Goal: Task Accomplishment & Management: Complete application form

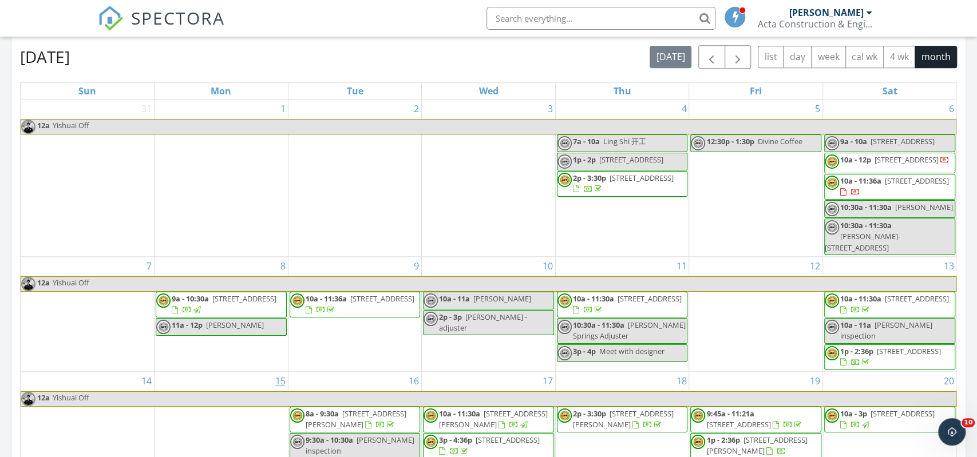
scroll to position [114, 0]
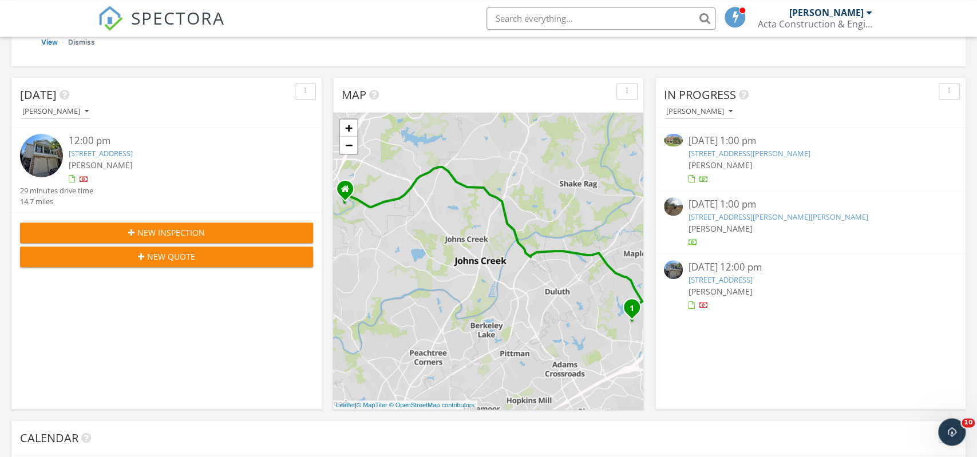
scroll to position [179, 0]
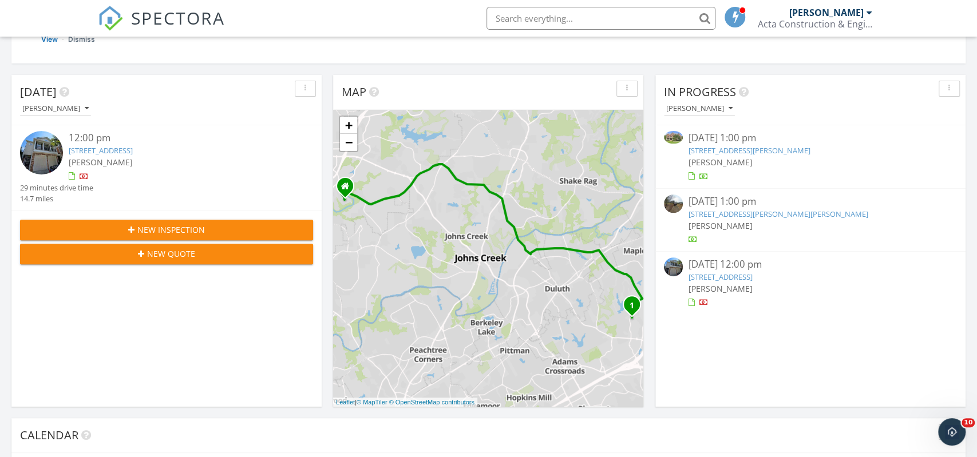
click at [83, 177] on div at bounding box center [84, 177] width 9 height 9
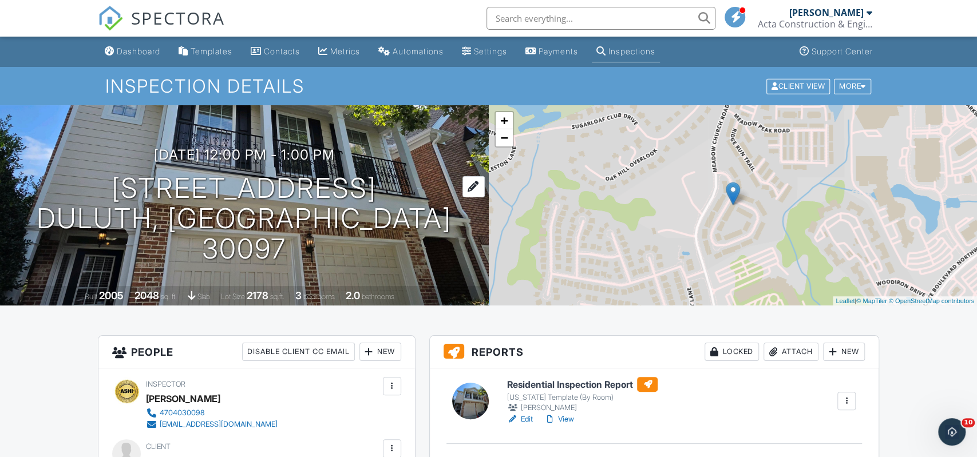
click at [134, 205] on h1 "2641 Gadsen Walk NW Duluth, GA 30097" at bounding box center [244, 218] width 452 height 90
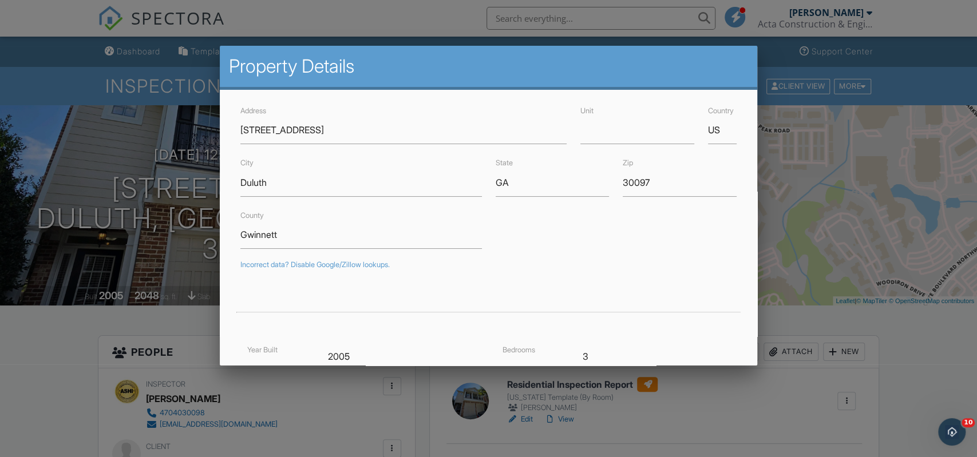
click at [225, 144] on div "Address 2641 Gadsen Walk NW Unit Country US City Duluth State GA Zip 30097 Coun…" at bounding box center [488, 354] width 537 height 528
click at [185, 167] on div at bounding box center [488, 229] width 977 height 572
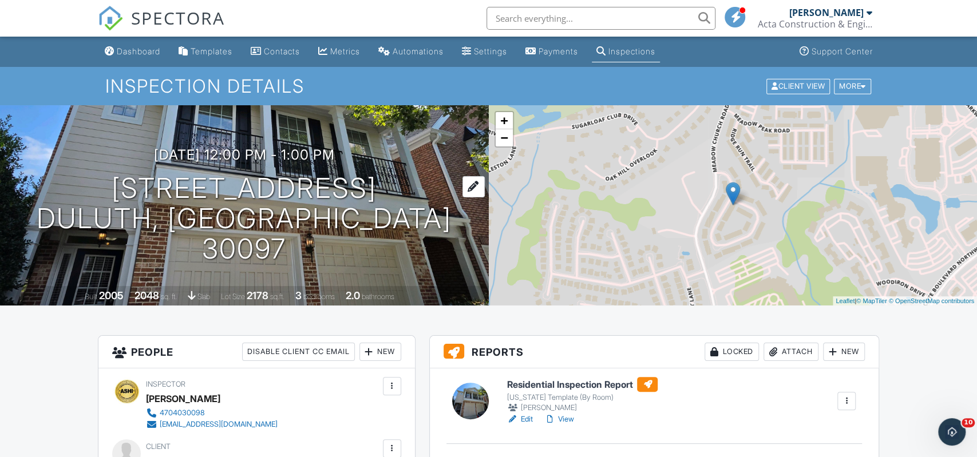
click at [236, 207] on h1 "2641 Gadsen Walk NW Duluth, GA 30097" at bounding box center [244, 218] width 452 height 90
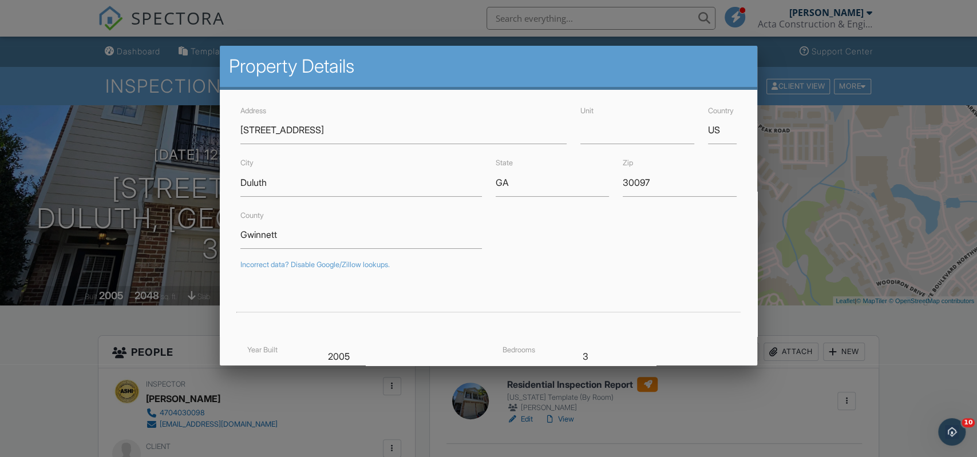
click at [12, 235] on div at bounding box center [488, 229] width 977 height 572
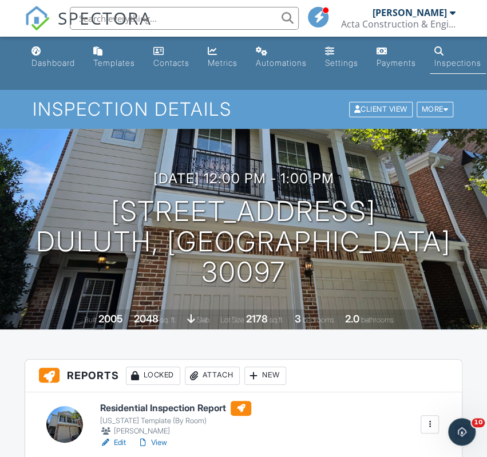
click at [423, 184] on div "09/27/2025 12:00 pm - 1:00 pm 2641 Gadsen Walk NW Duluth, GA 30097 Built 2005 2…" at bounding box center [243, 229] width 487 height 200
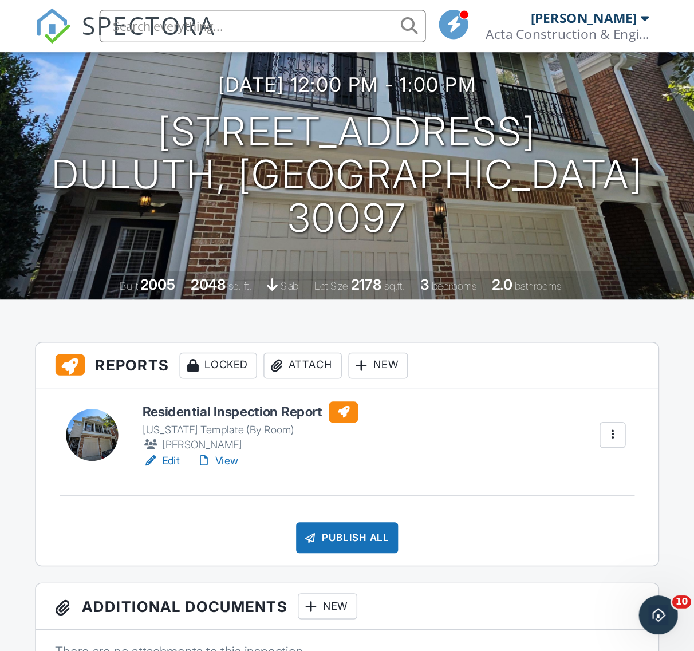
scroll to position [107, 0]
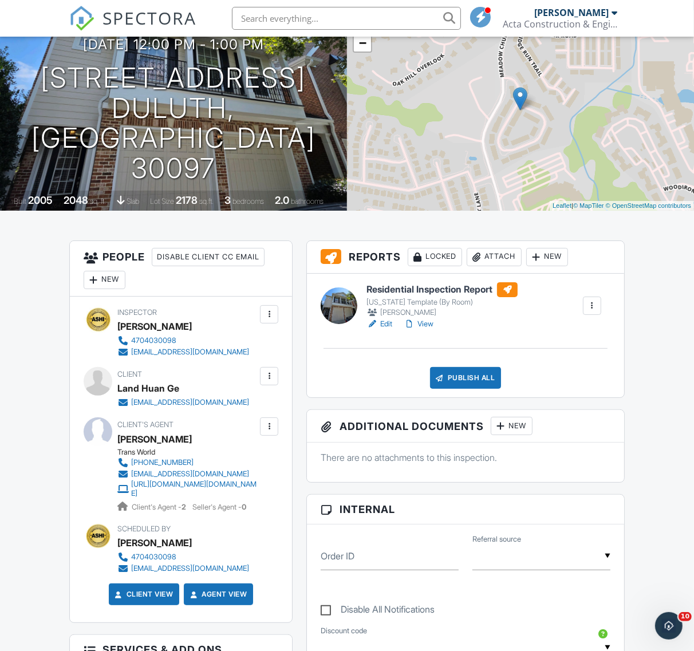
click at [427, 322] on link "View" at bounding box center [418, 323] width 30 height 11
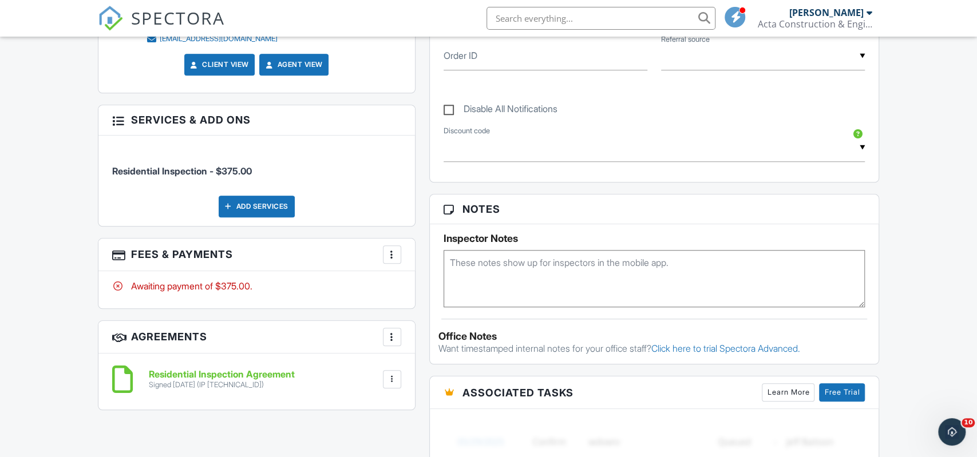
click at [385, 252] on div "More" at bounding box center [392, 255] width 18 height 18
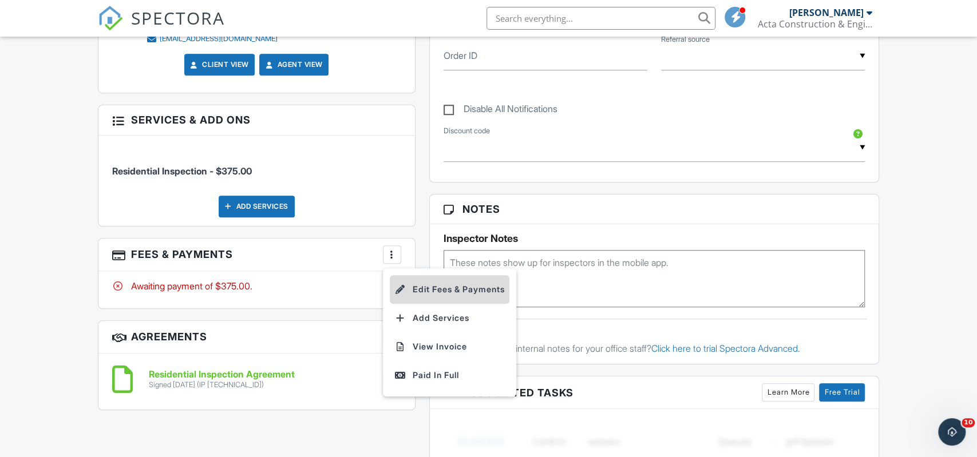
click at [460, 291] on li "Edit Fees & Payments" at bounding box center [450, 289] width 120 height 29
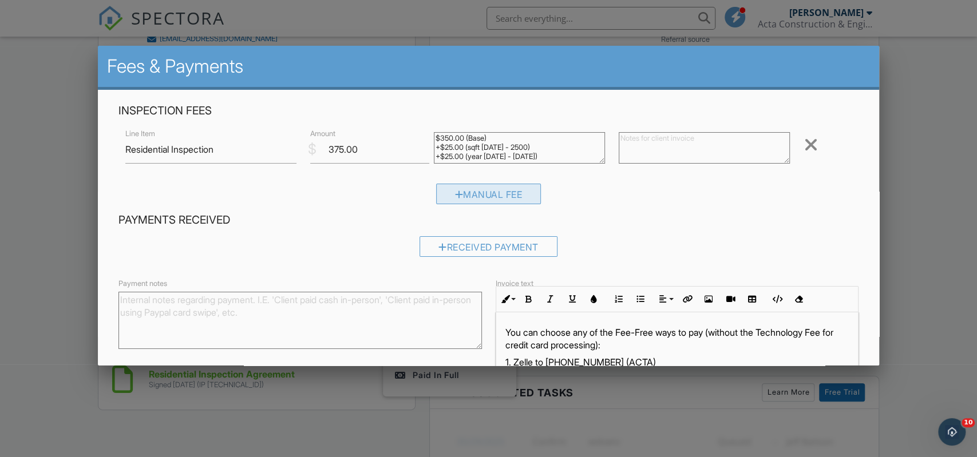
click at [491, 185] on div "Manual Fee" at bounding box center [488, 194] width 105 height 21
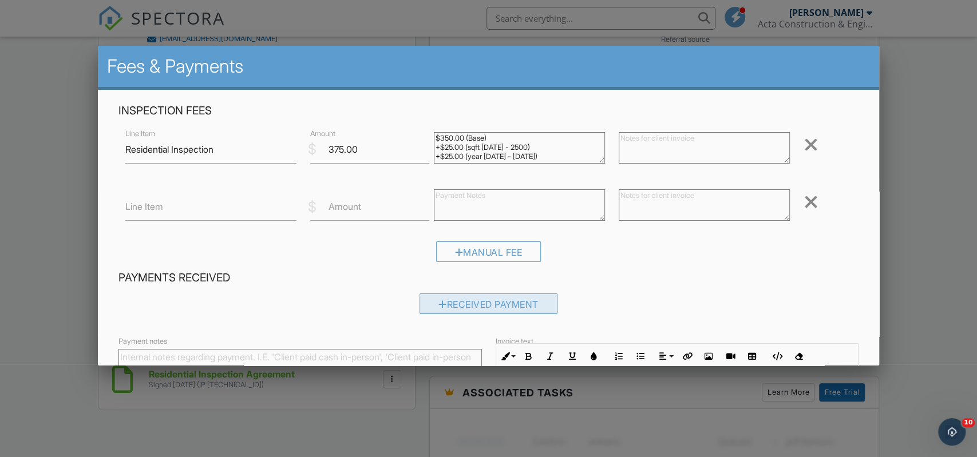
click at [493, 295] on div "Received Payment" at bounding box center [489, 304] width 138 height 21
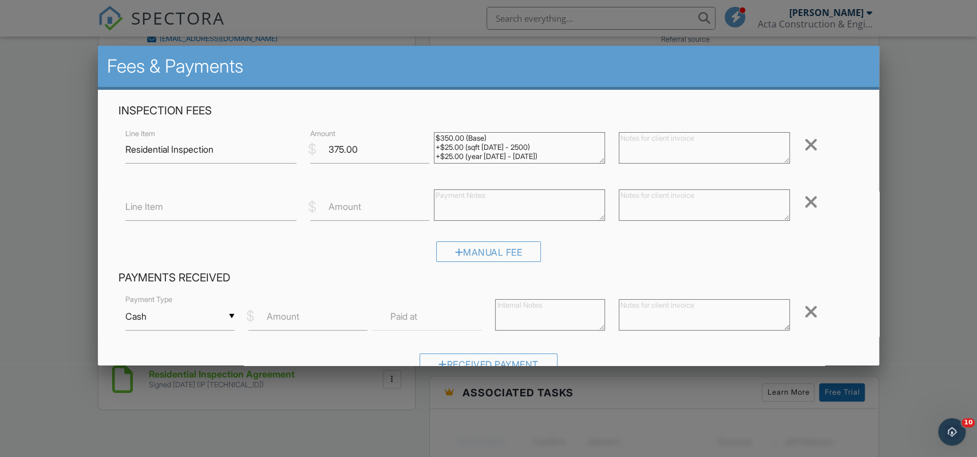
click at [288, 314] on label "Amount" at bounding box center [283, 316] width 33 height 13
click at [288, 314] on input "Amount" at bounding box center [307, 317] width 119 height 28
type input "375"
click at [410, 310] on label "Paid at" at bounding box center [403, 316] width 27 height 13
click at [410, 315] on label "Paid at" at bounding box center [403, 316] width 27 height 13
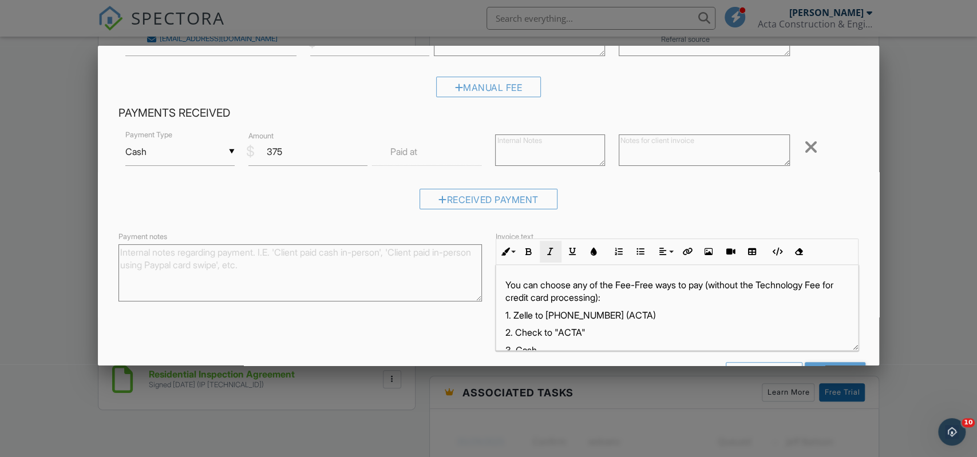
scroll to position [199, 0]
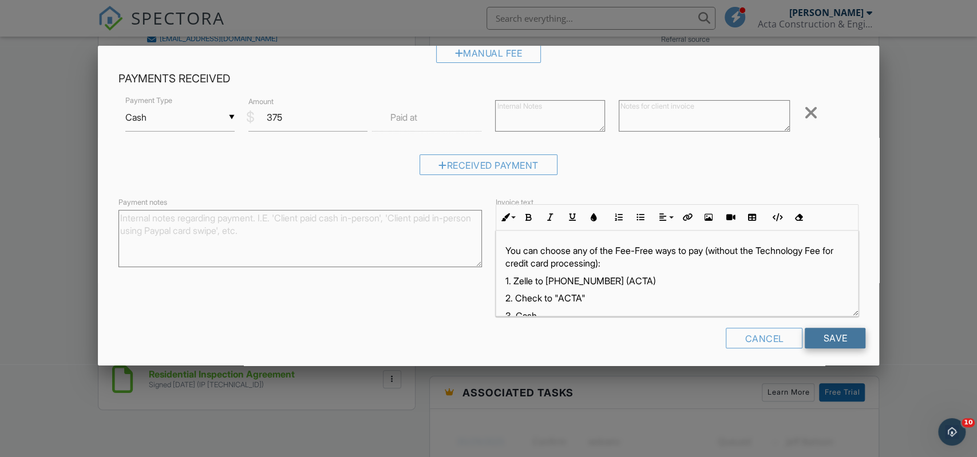
click at [846, 337] on input "Save" at bounding box center [835, 338] width 61 height 21
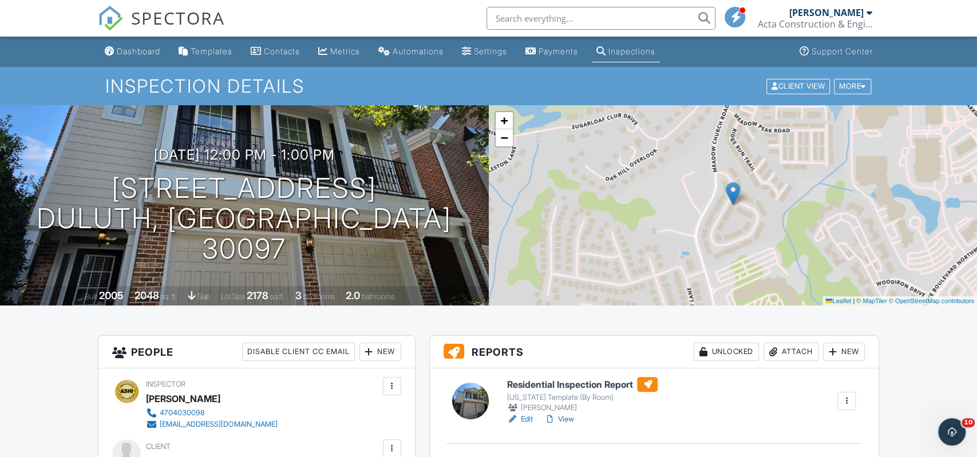
scroll to position [179, 0]
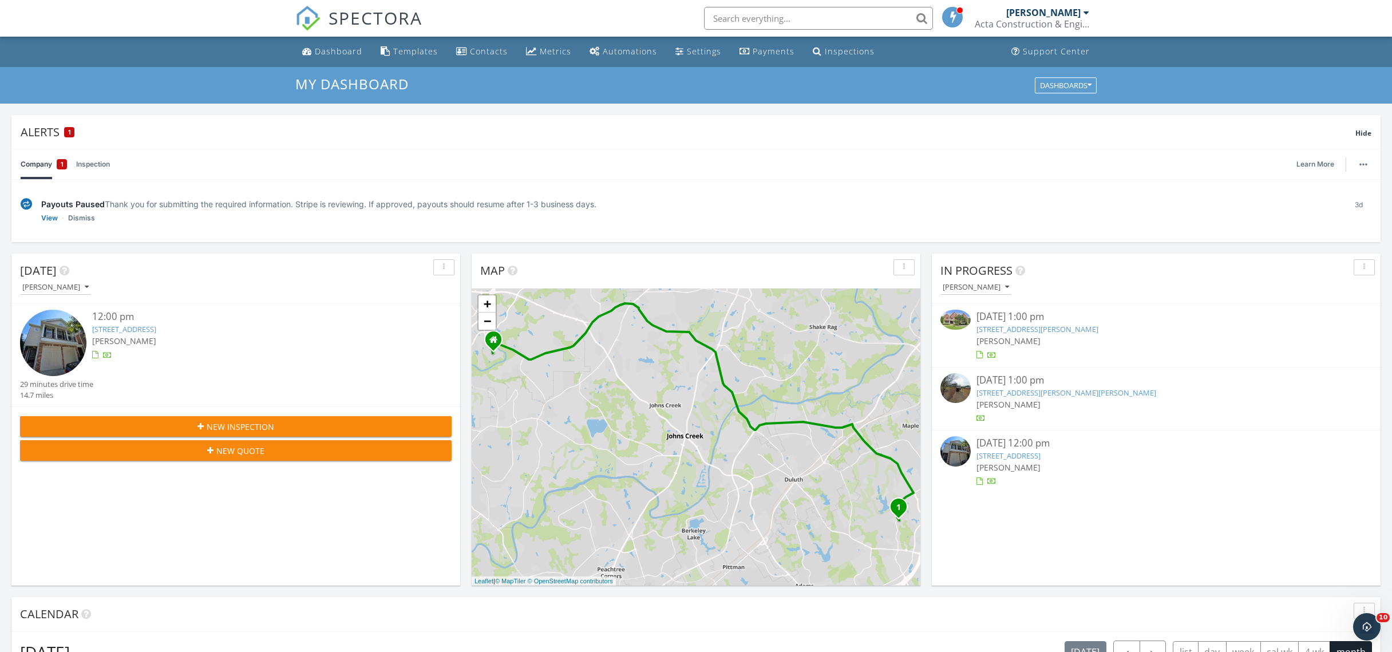
scroll to position [1042, 1392]
click at [261, 427] on span "New Inspection" at bounding box center [241, 427] width 68 height 12
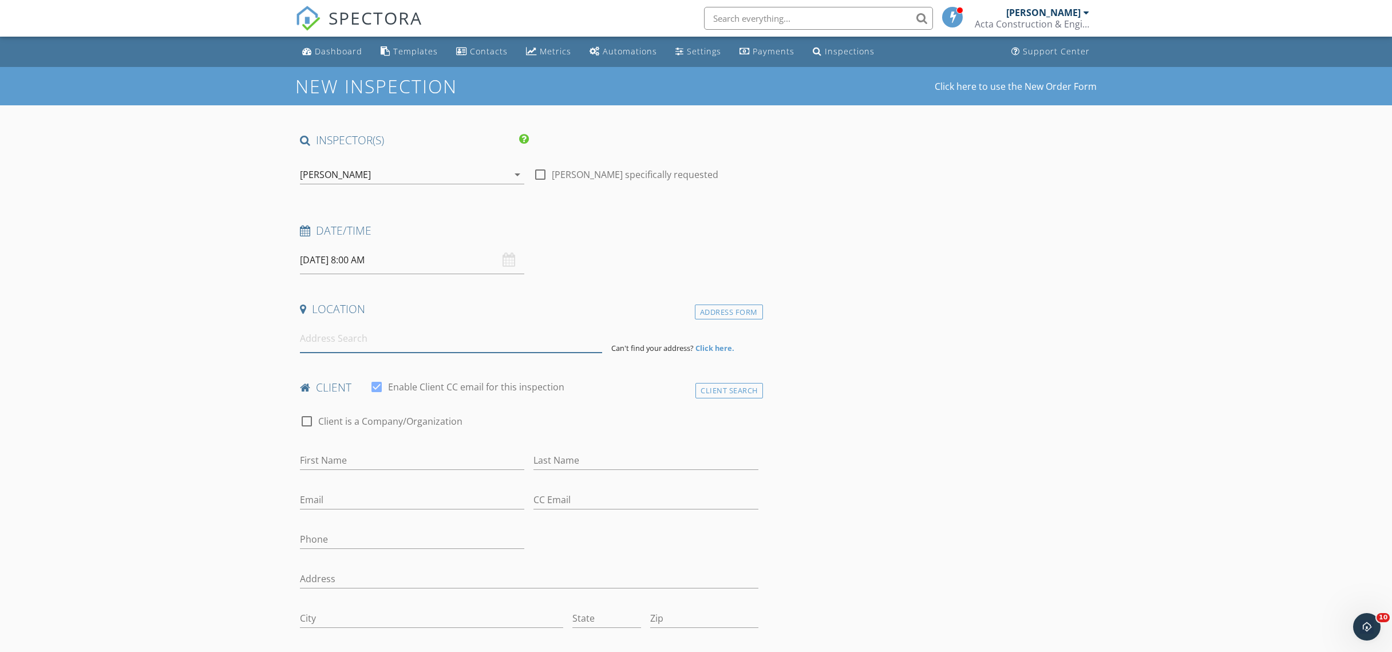
click at [362, 349] on input at bounding box center [451, 339] width 302 height 28
paste input "989 Park Knoll Ct, Lawrenceville, GA 30043"
type input "989 Park Knoll Ct NE, Lawrenceville, GA 30043, USA"
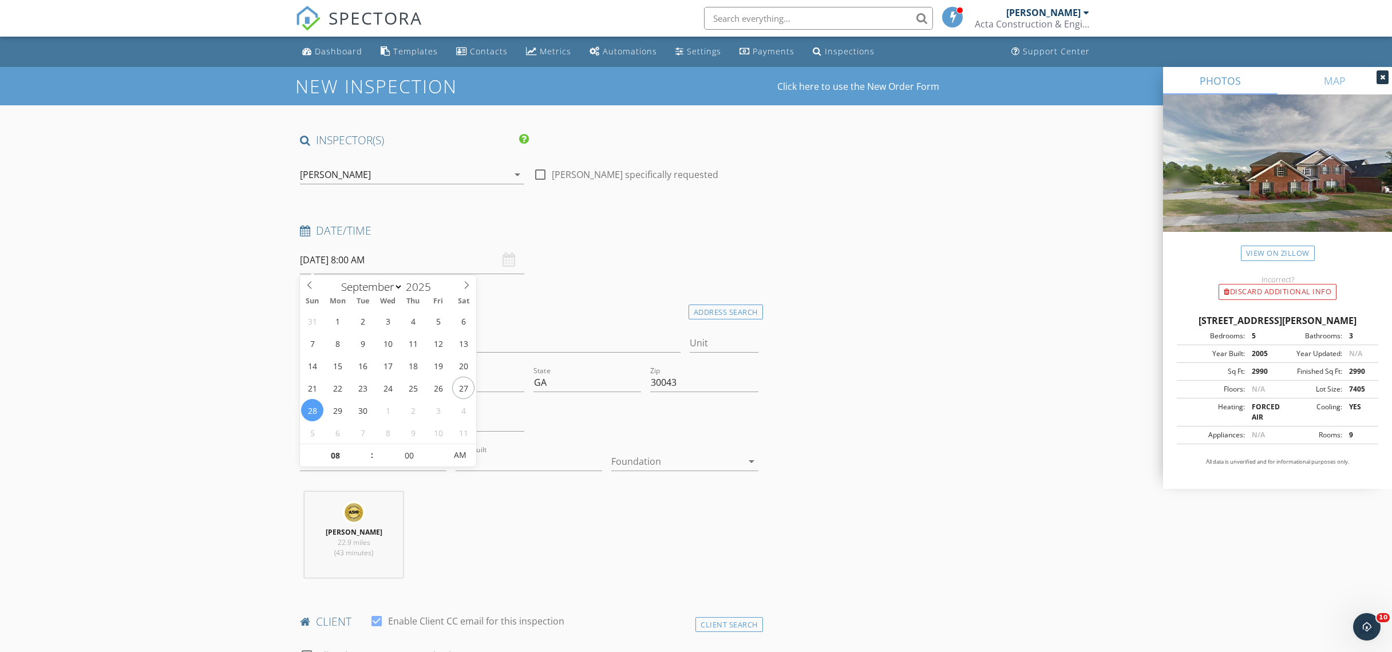
click at [446, 267] on input "09/28/2025 8:00 AM" at bounding box center [412, 260] width 224 height 28
type input "09/28/2025 9:00 AM"
type input "09"
click at [364, 453] on span at bounding box center [366, 449] width 8 height 11
type input "09/28/2025 10:00 AM"
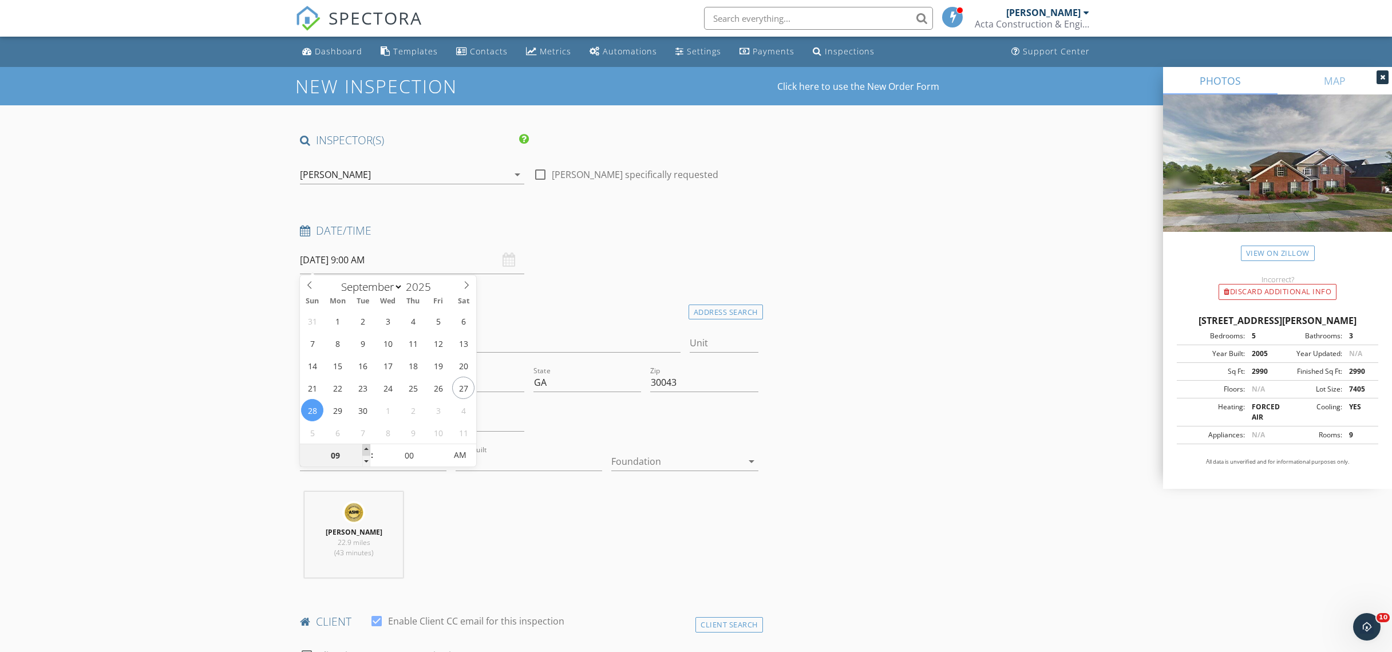
type input "10"
click at [364, 453] on span at bounding box center [366, 449] width 8 height 11
type input "09/28/2025 11:00 AM"
type input "11"
click at [364, 453] on span at bounding box center [366, 449] width 8 height 11
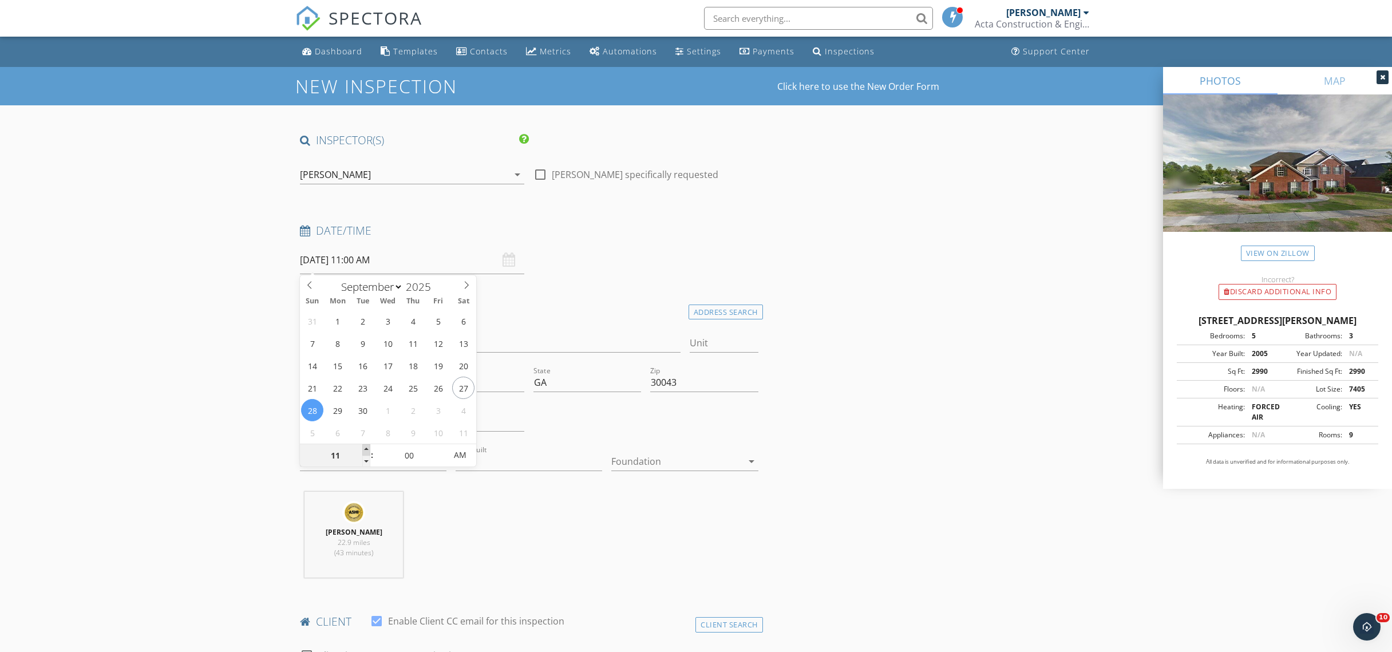
type input "09/28/2025 12:00 PM"
type input "12"
click at [364, 453] on span at bounding box center [366, 449] width 8 height 11
type input "09/28/2025 1:00 PM"
type input "01"
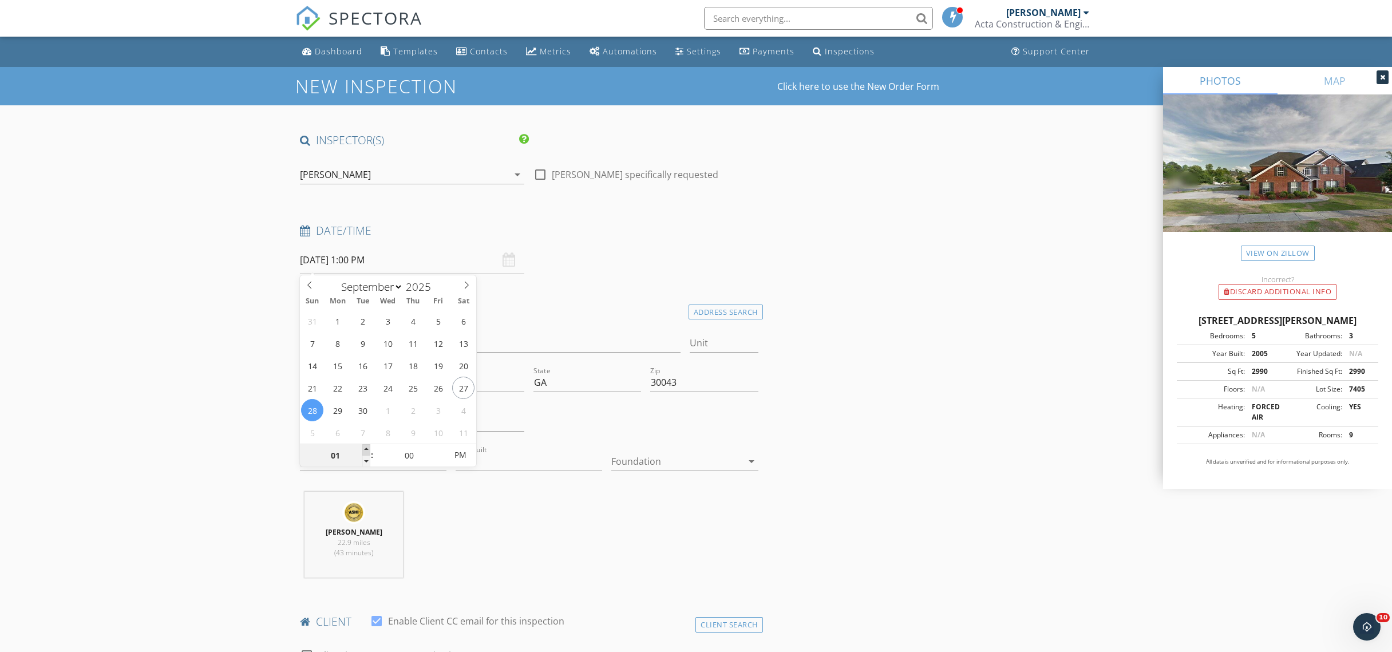
click at [364, 453] on span at bounding box center [366, 449] width 8 height 11
type input "09/28/2025 2:00 PM"
type input "02"
click at [364, 453] on span at bounding box center [366, 449] width 8 height 11
type input "09/28/2025 3:00 PM"
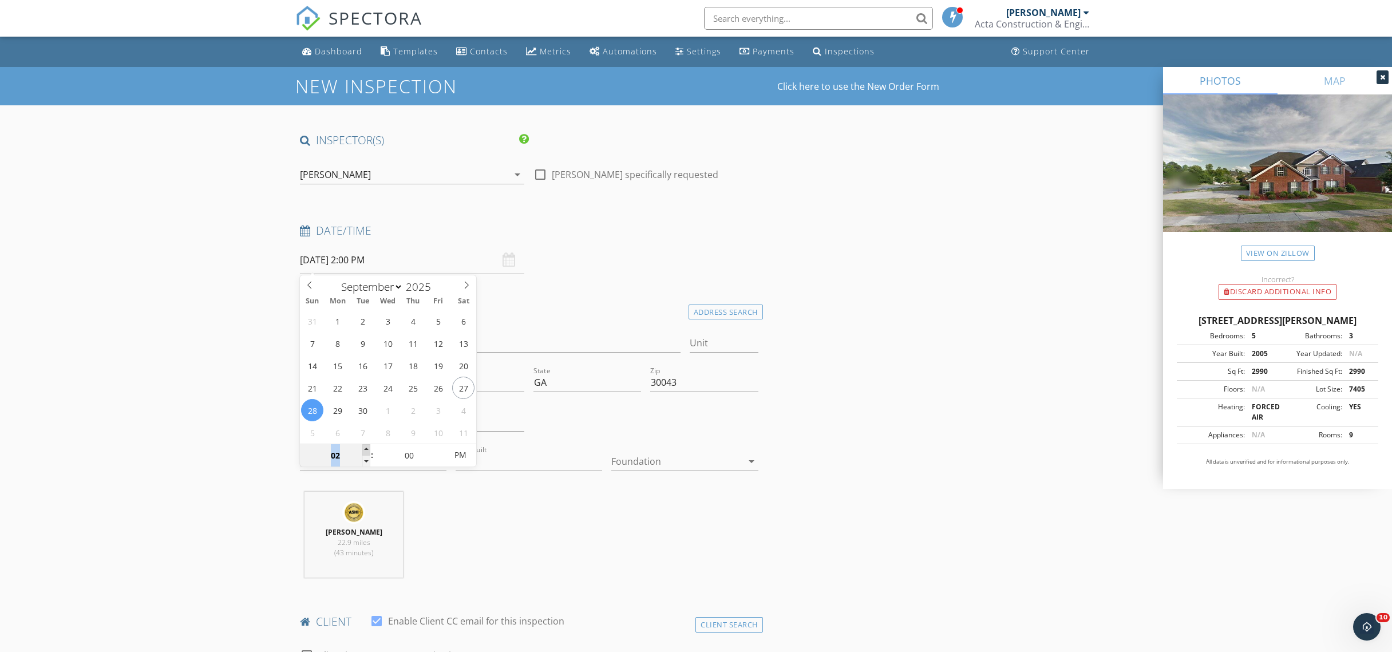
type input "03"
click at [364, 453] on span at bounding box center [366, 449] width 8 height 11
drag, startPoint x: 562, startPoint y: 250, endPoint x: 526, endPoint y: 223, distance: 45.0
click at [562, 249] on div "Date/Time 09/28/2025 3:00 PM" at bounding box center [529, 248] width 468 height 51
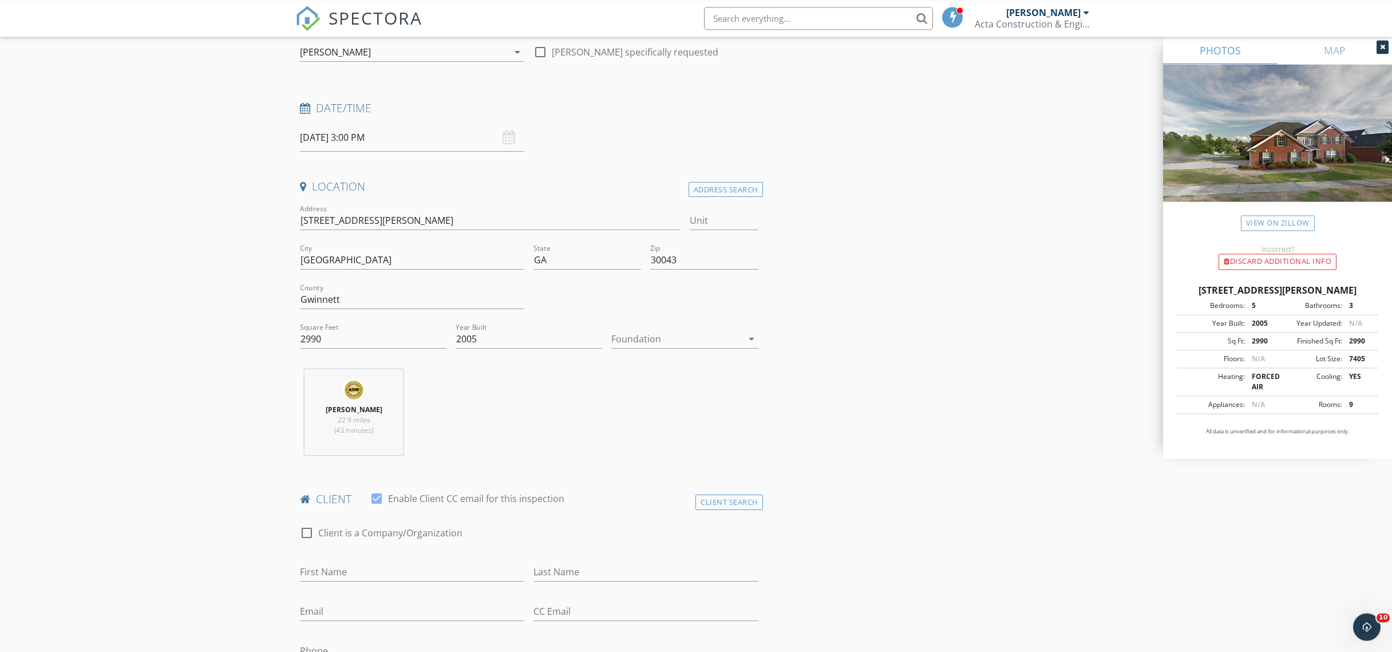
scroll to position [124, 0]
click at [648, 332] on div at bounding box center [676, 338] width 130 height 18
click at [667, 391] on div "Slab" at bounding box center [684, 397] width 128 height 14
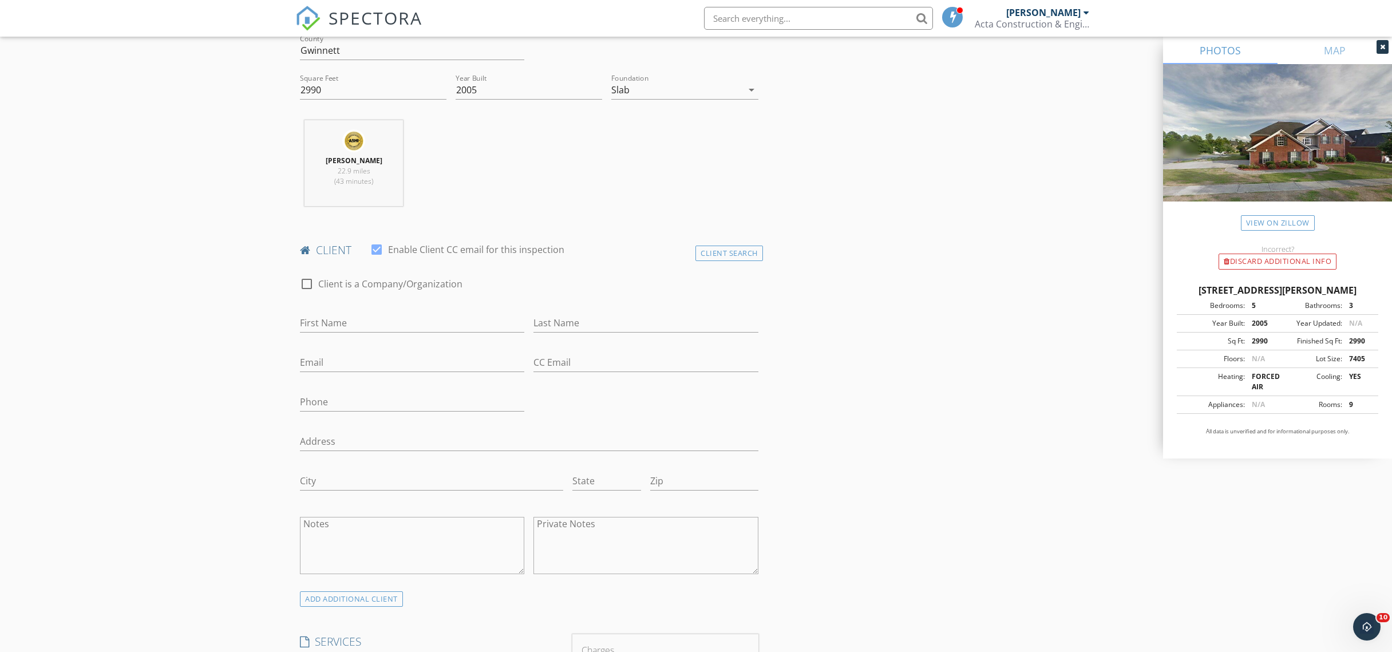
click at [395, 335] on div "First Name" at bounding box center [412, 329] width 224 height 30
click at [400, 312] on div "First Name" at bounding box center [412, 325] width 224 height 37
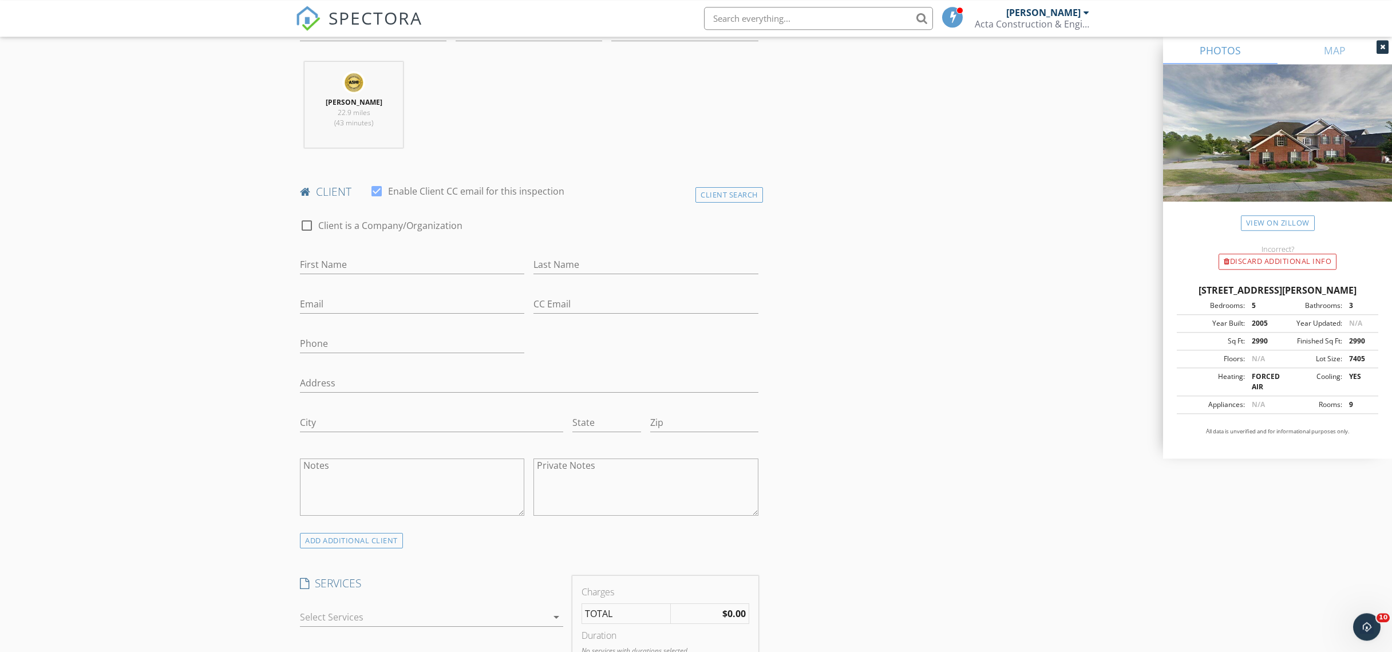
scroll to position [557, 0]
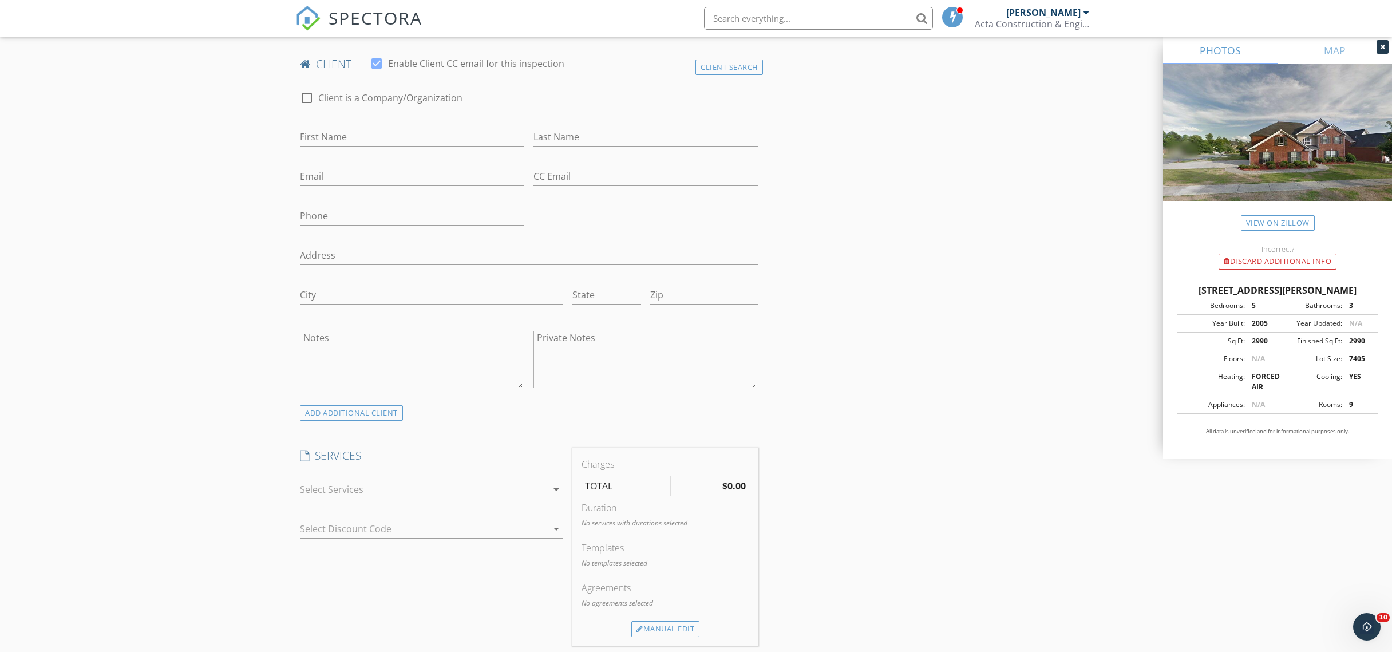
click at [474, 497] on div at bounding box center [423, 489] width 247 height 18
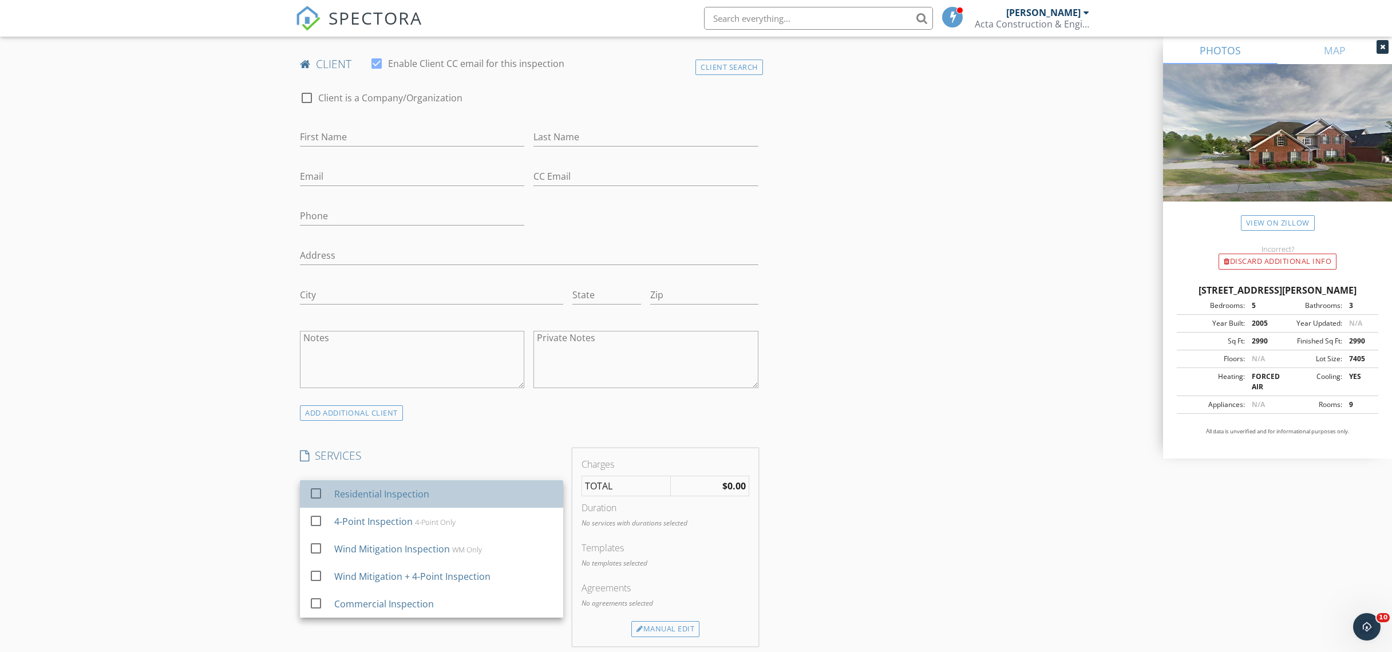
click at [413, 485] on div "Residential Inspection" at bounding box center [444, 493] width 220 height 23
click at [915, 370] on div "INSPECTOR(S) check_box Michael Cui PRIMARY check_box_outline_blank Yishuai (Sea…" at bounding box center [695, 527] width 801 height 1905
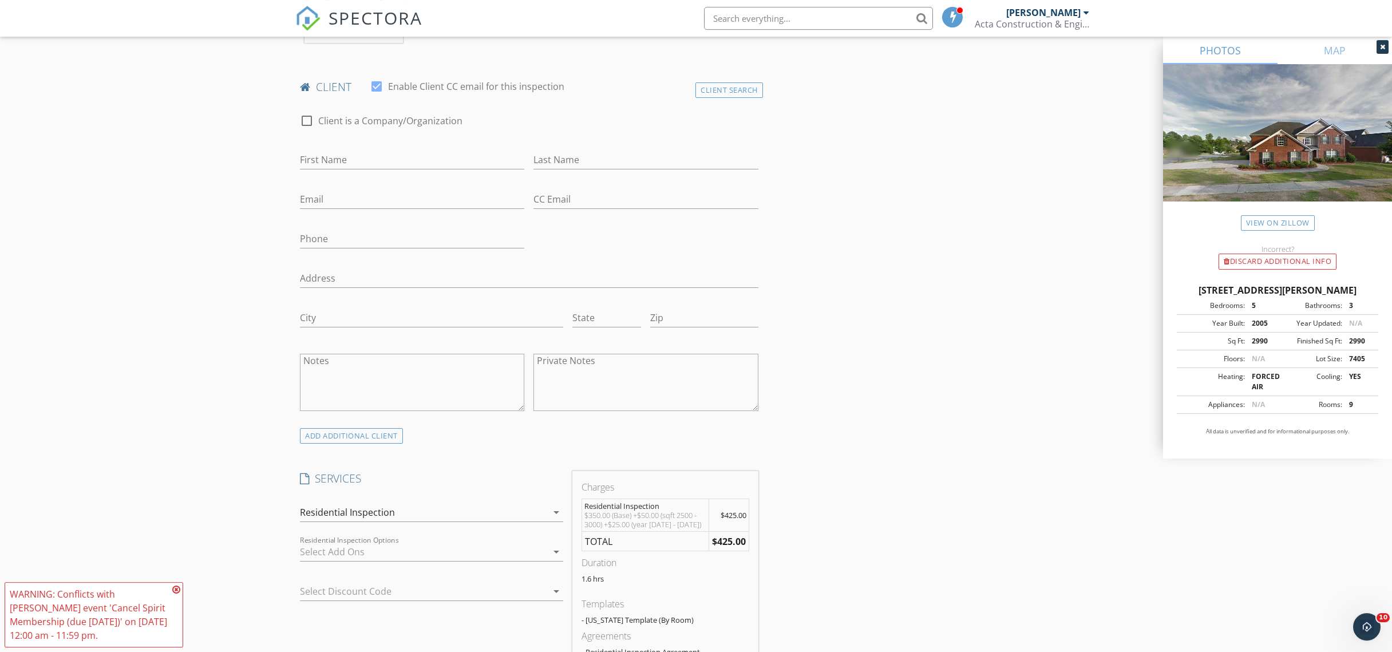
scroll to position [496, 0]
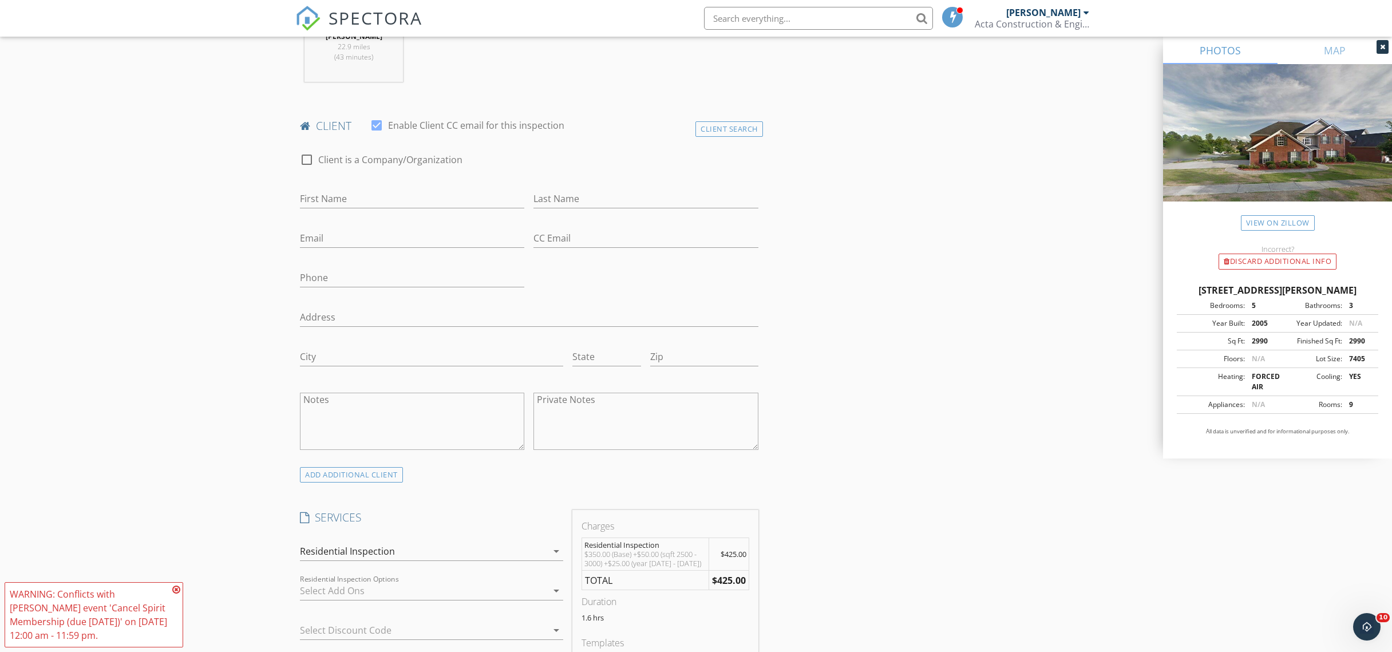
click at [829, 181] on div "INSPECTOR(S) check_box Michael Cui PRIMARY check_box_outline_blank Yishuai (Sea…" at bounding box center [695, 598] width 801 height 1923
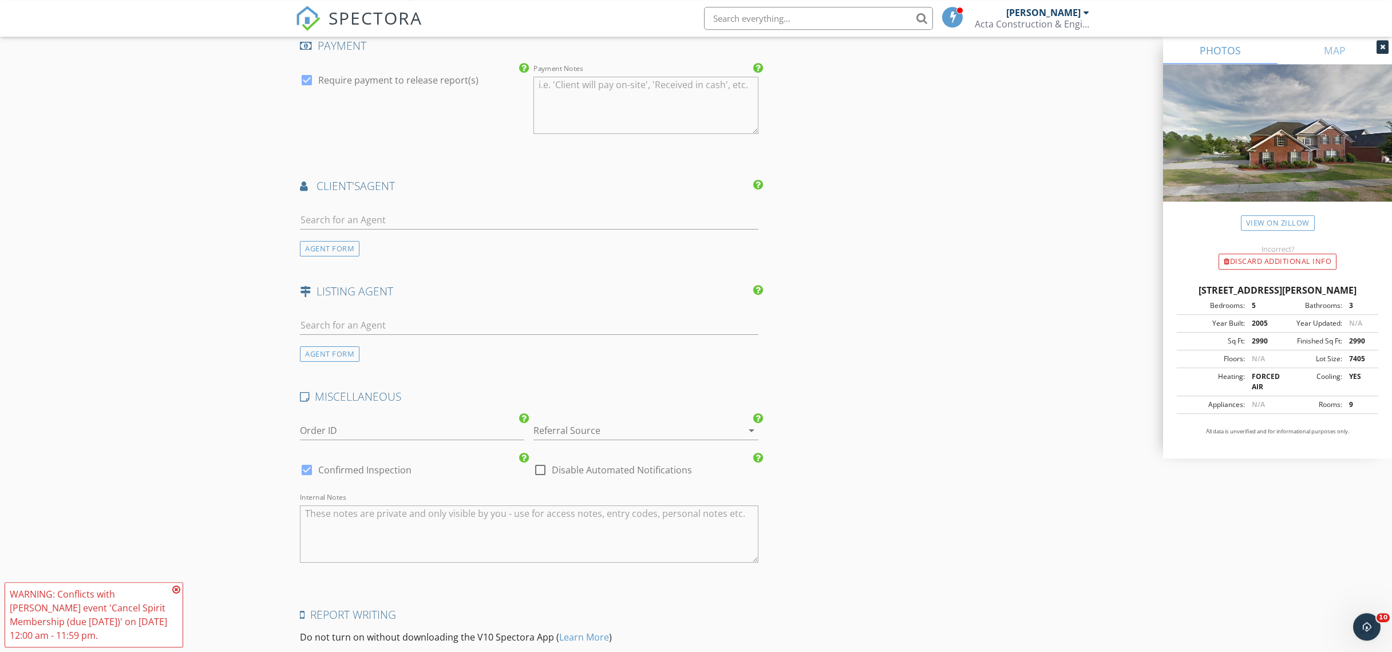
scroll to position [1301, 0]
click at [391, 219] on input "text" at bounding box center [529, 215] width 458 height 19
type input "zhongxia"
click at [381, 239] on div "Zhongxia Guan" at bounding box center [368, 236] width 71 height 14
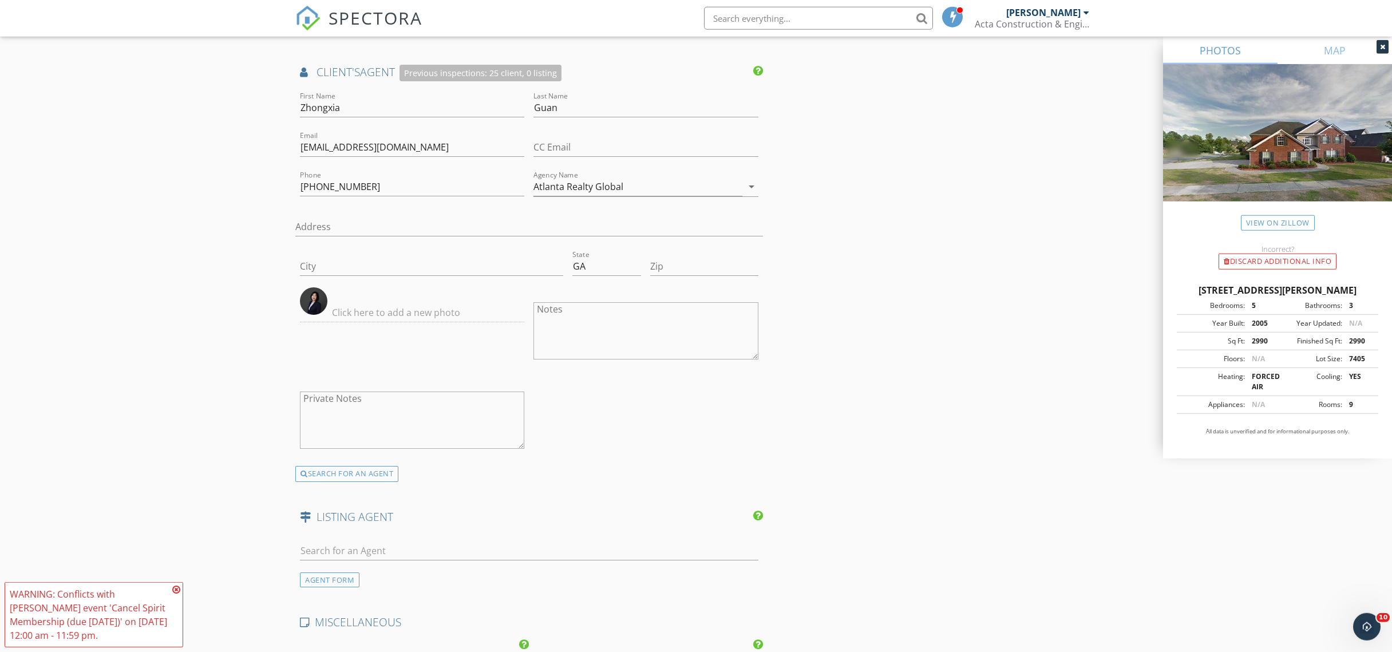
scroll to position [1177, 0]
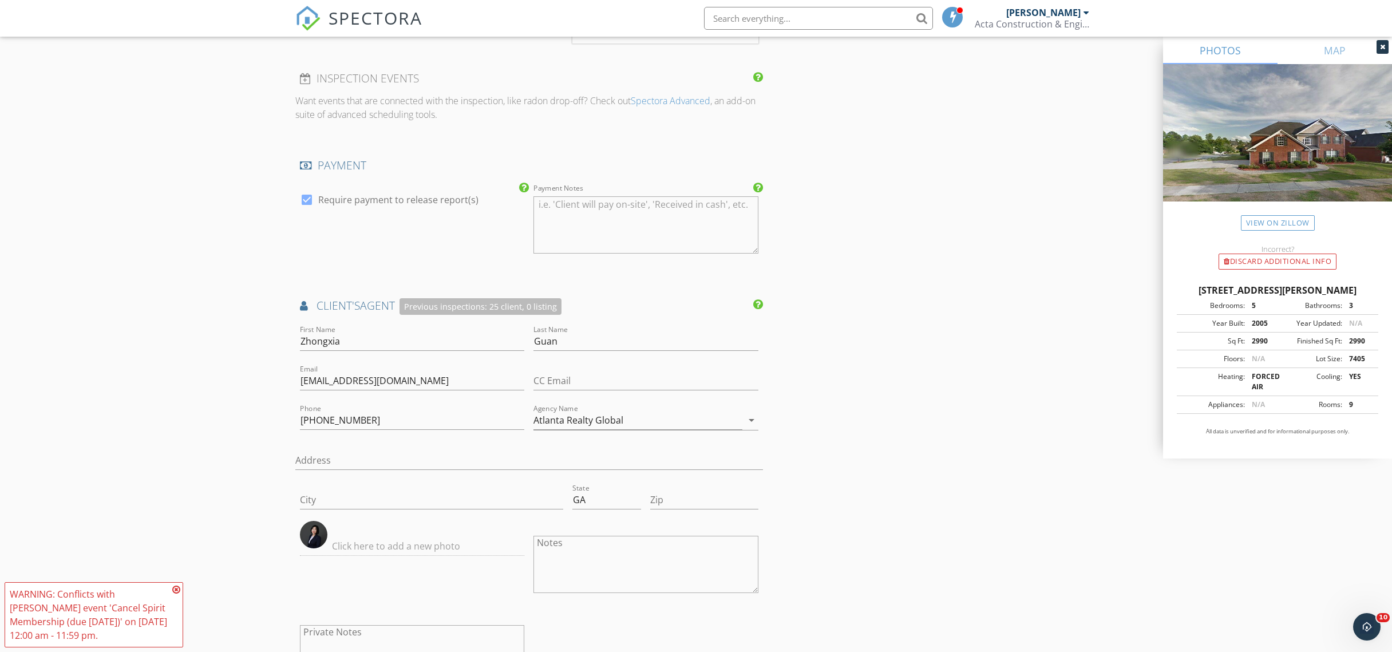
drag, startPoint x: 487, startPoint y: 301, endPoint x: 629, endPoint y: 300, distance: 141.9
click at [629, 300] on h4 "client's AGENT Previous inspections: 25 client, 0 listing" at bounding box center [529, 306] width 458 height 17
drag, startPoint x: 968, startPoint y: 319, endPoint x: 951, endPoint y: 314, distance: 18.6
click at [968, 319] on div "INSPECTOR(S) check_box Michael Cui PRIMARY check_box_outline_blank Yishuai (Sea…" at bounding box center [695, 87] width 801 height 2262
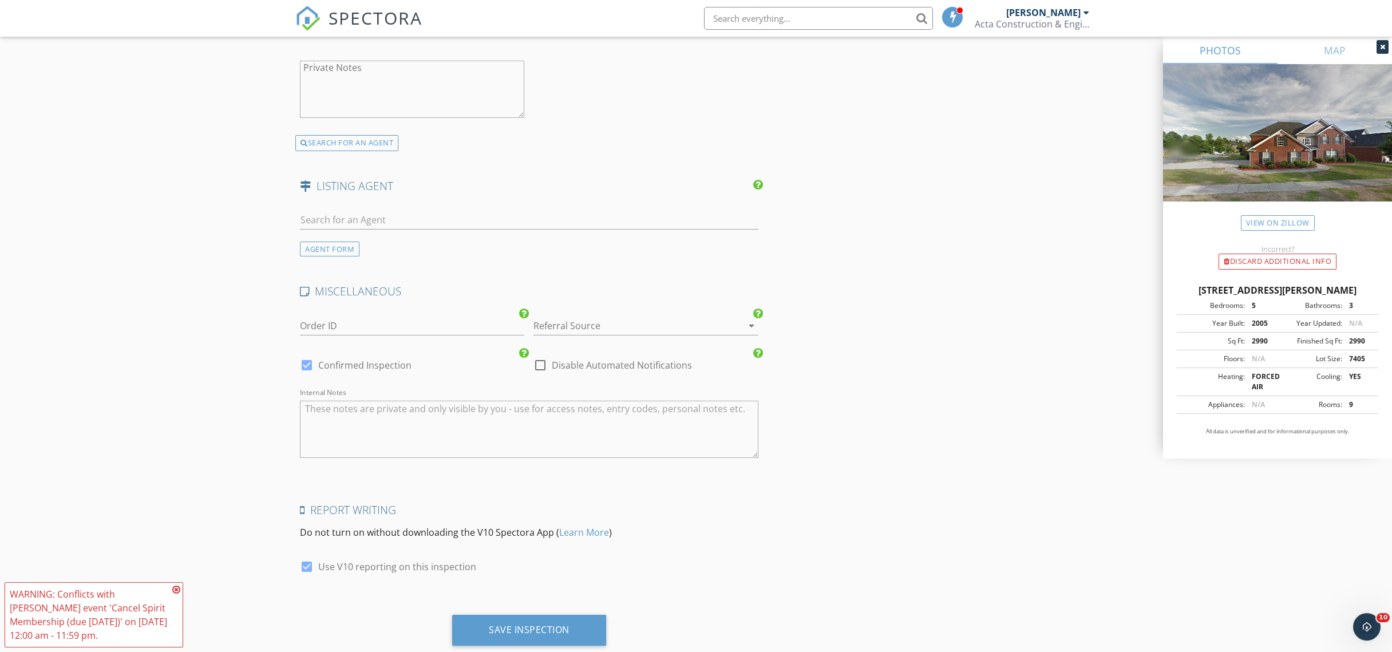
scroll to position [1770, 0]
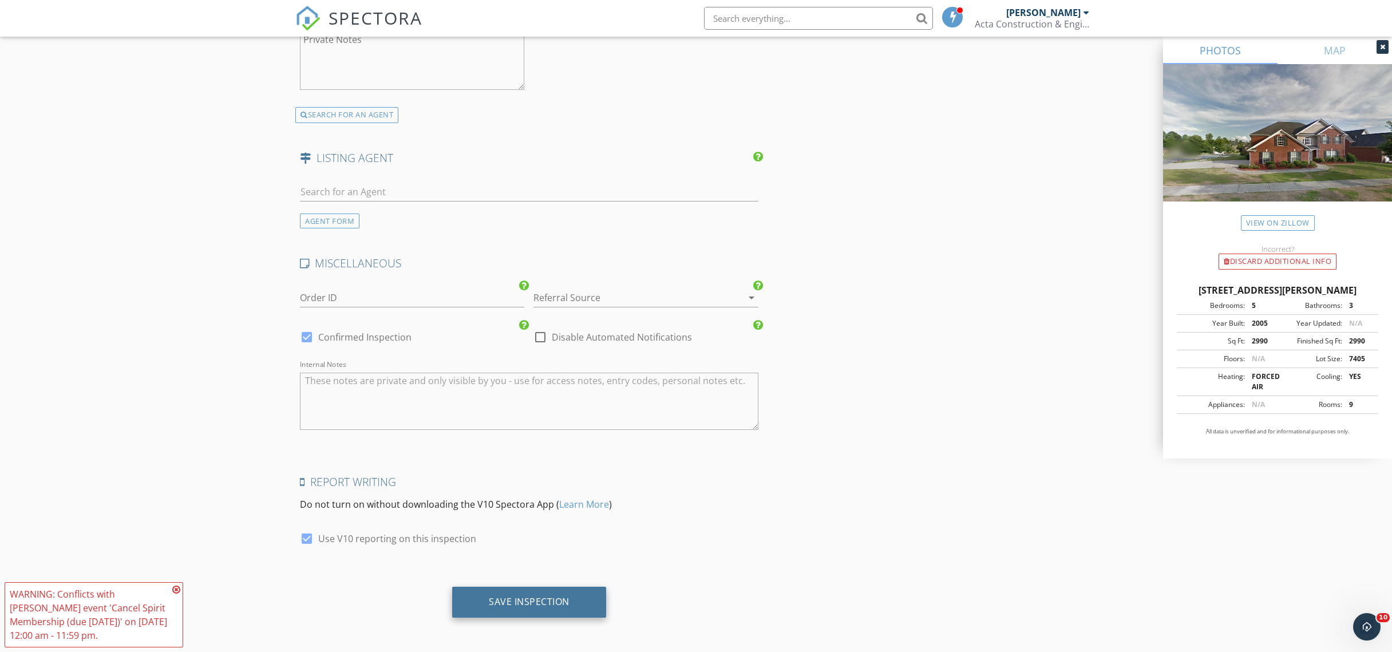
click at [528, 587] on div "Save Inspection" at bounding box center [529, 602] width 154 height 31
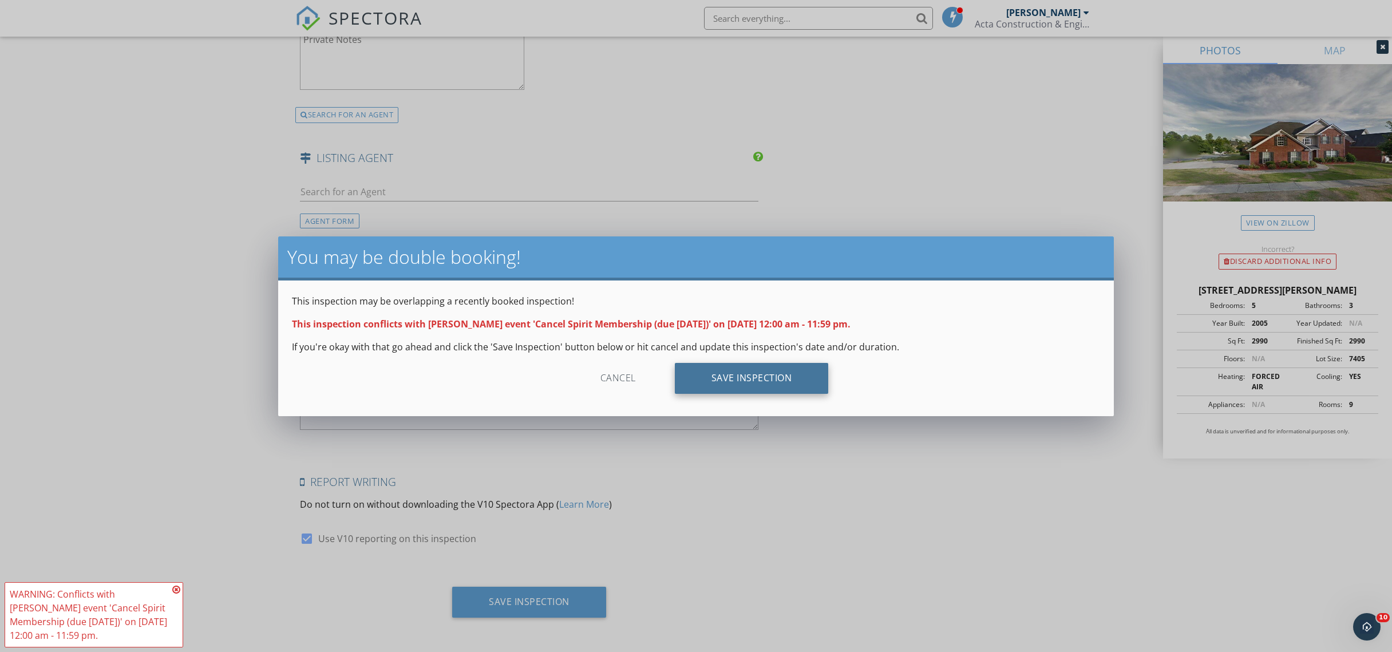
click at [778, 387] on div "Save Inspection" at bounding box center [752, 378] width 154 height 31
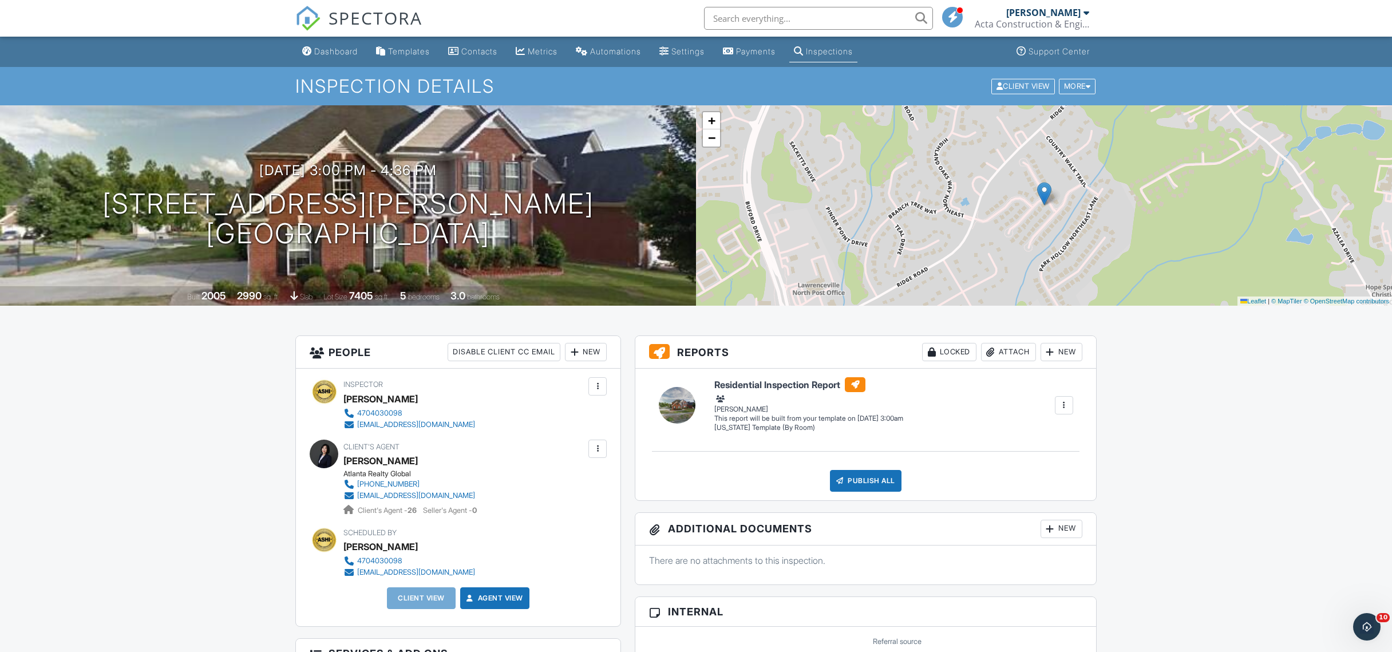
click at [846, 19] on input "text" at bounding box center [818, 18] width 229 height 23
paste input "jim200093"
click at [925, 14] on input "jim200093" at bounding box center [818, 18] width 229 height 23
click at [922, 17] on input "jim200093" at bounding box center [818, 18] width 229 height 23
click at [770, 20] on input "jim200093" at bounding box center [818, 18] width 229 height 23
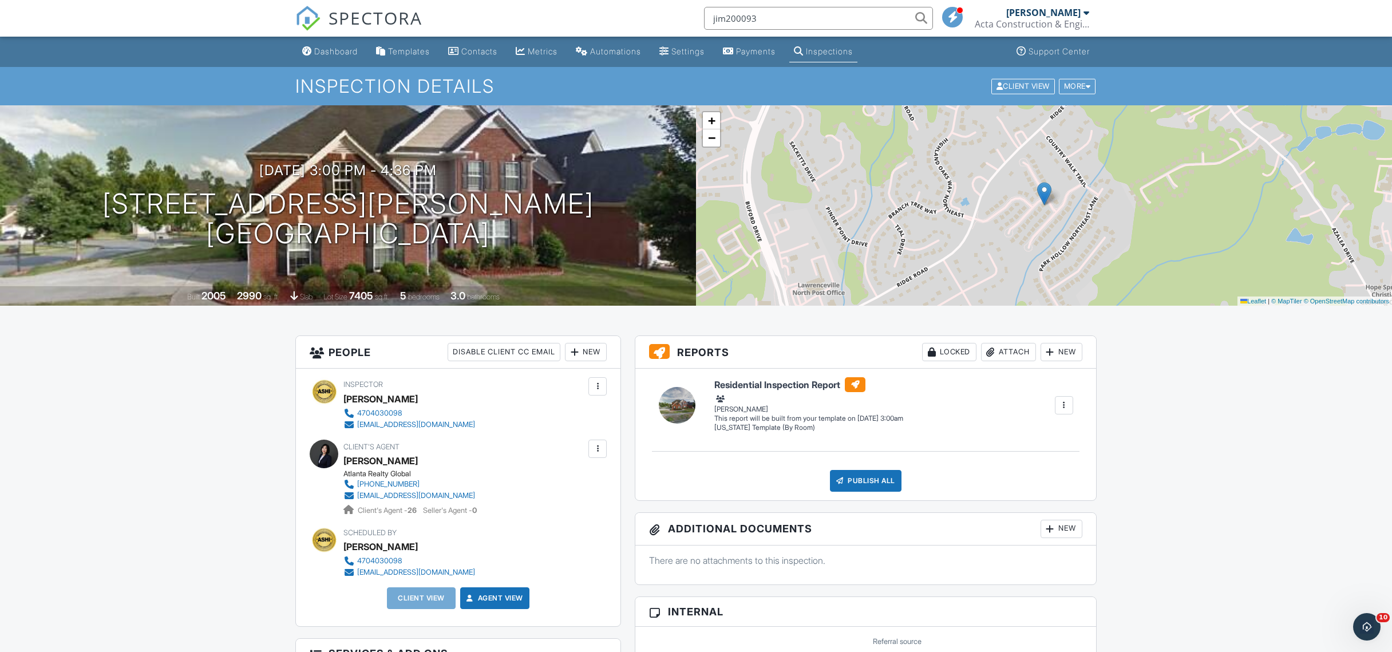
type input "jim200093"
click at [323, 57] on link "Dashboard" at bounding box center [330, 51] width 65 height 21
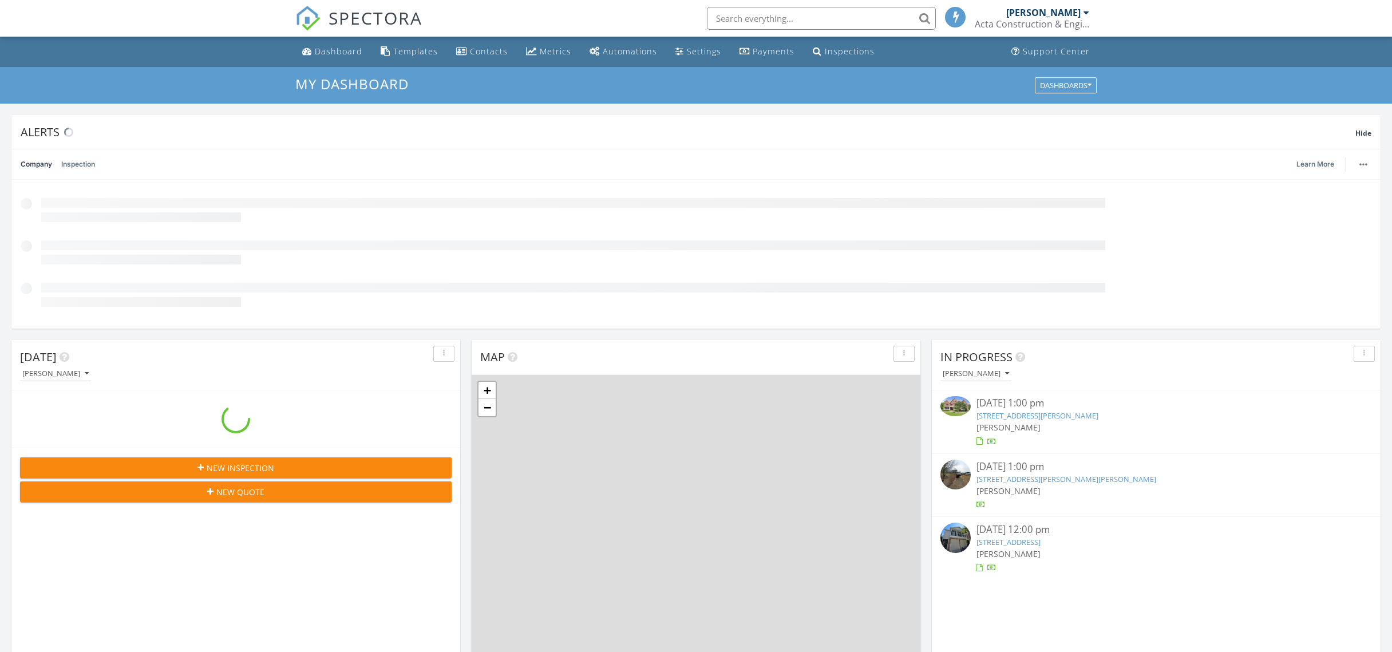
scroll to position [1042, 1392]
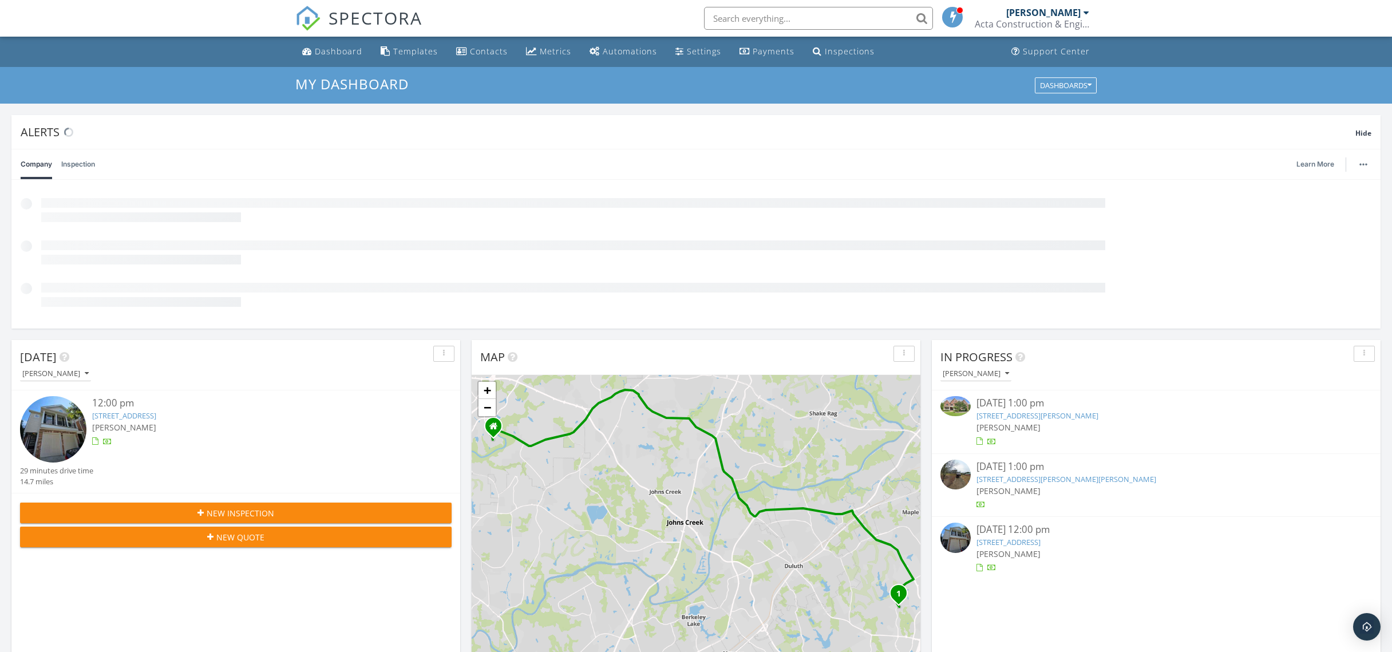
click at [275, 516] on div "[DATE] [PERSON_NAME] 12:00 pm [STREET_ADDRESS] [PERSON_NAME] 29 minutes drive t…" at bounding box center [235, 506] width 449 height 332
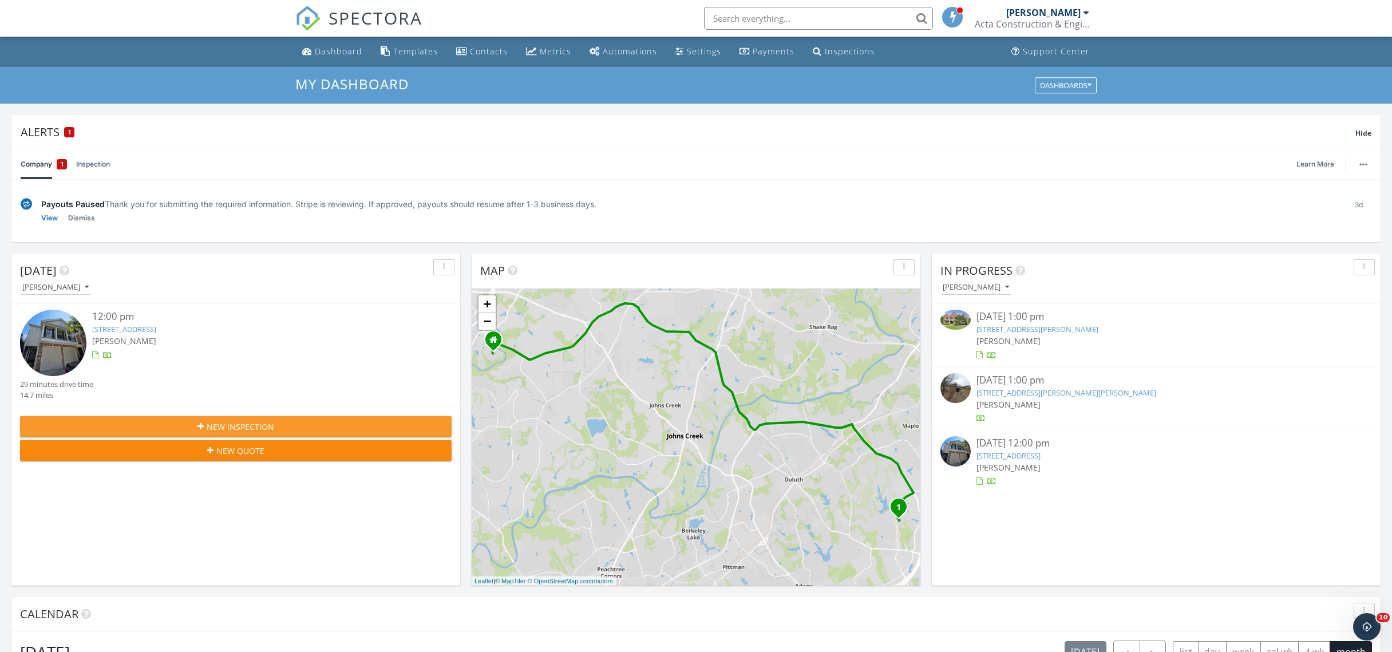
scroll to position [0, 0]
click at [286, 430] on div "New Inspection" at bounding box center [235, 427] width 413 height 12
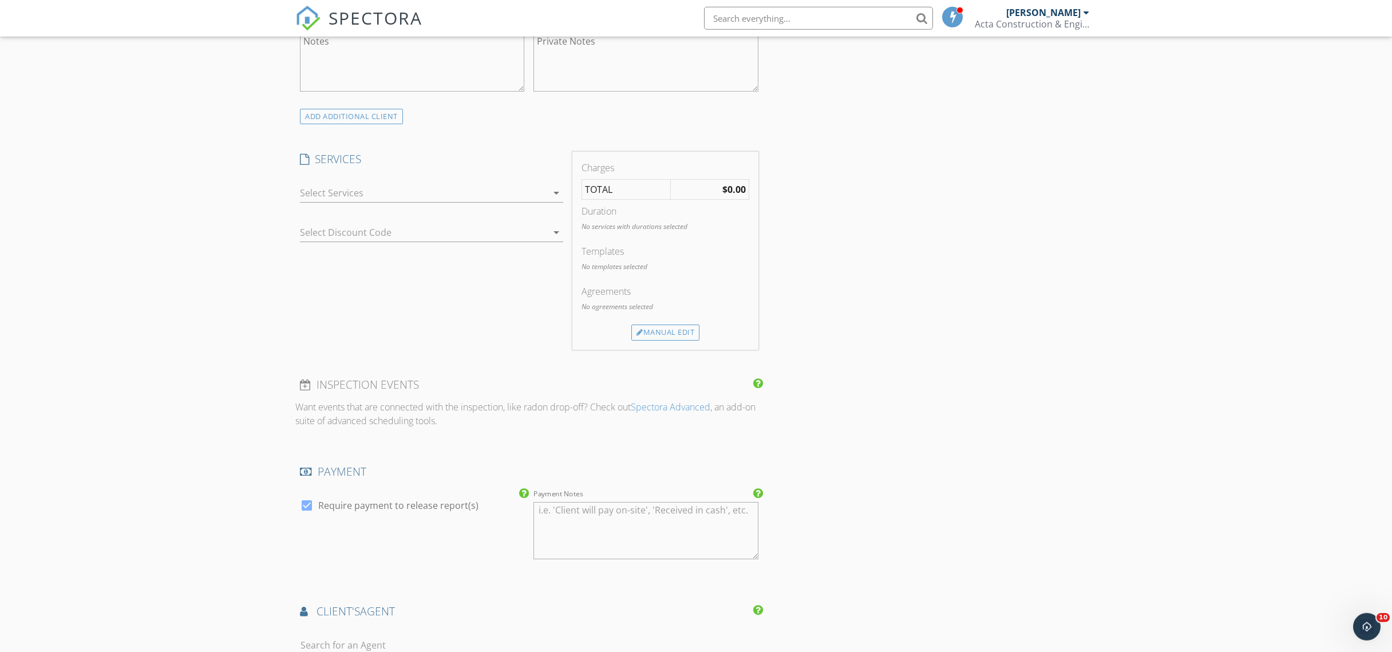
scroll to position [929, 0]
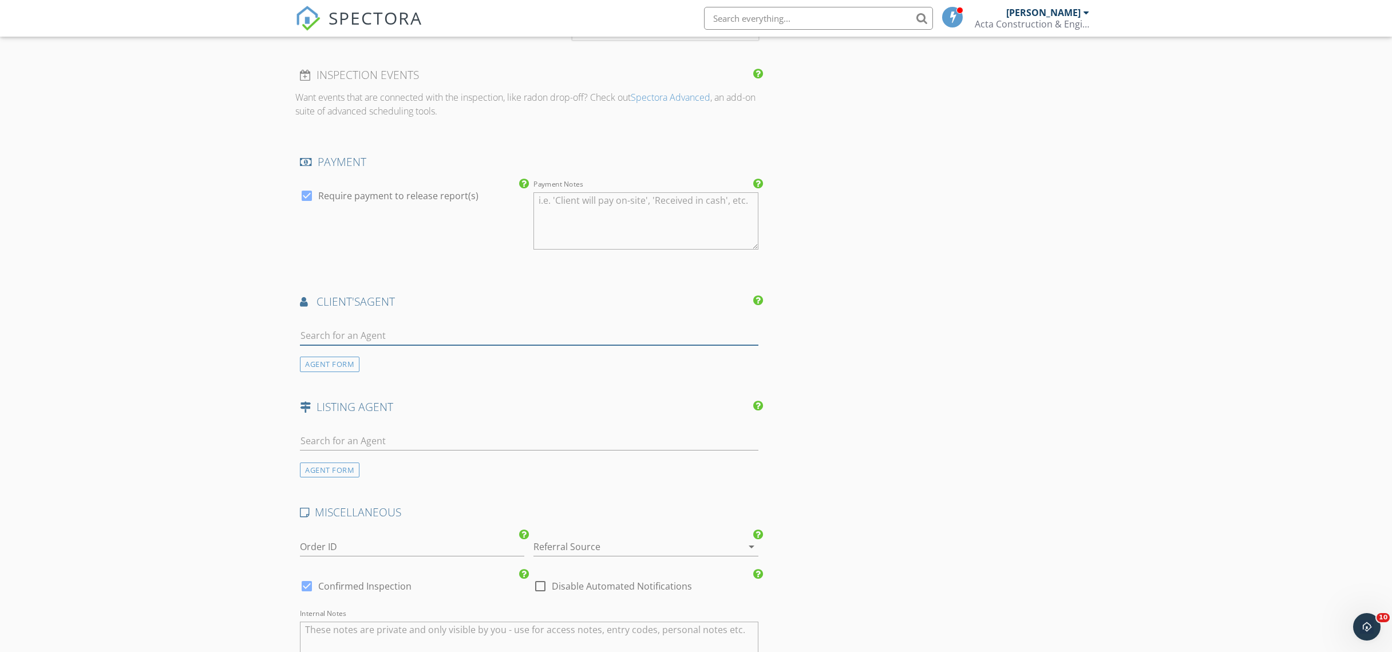
click at [381, 329] on input "text" at bounding box center [529, 335] width 458 height 19
click at [415, 424] on div "AGENT FORM" at bounding box center [529, 449] width 468 height 55
click at [422, 432] on input "text" at bounding box center [529, 441] width 458 height 19
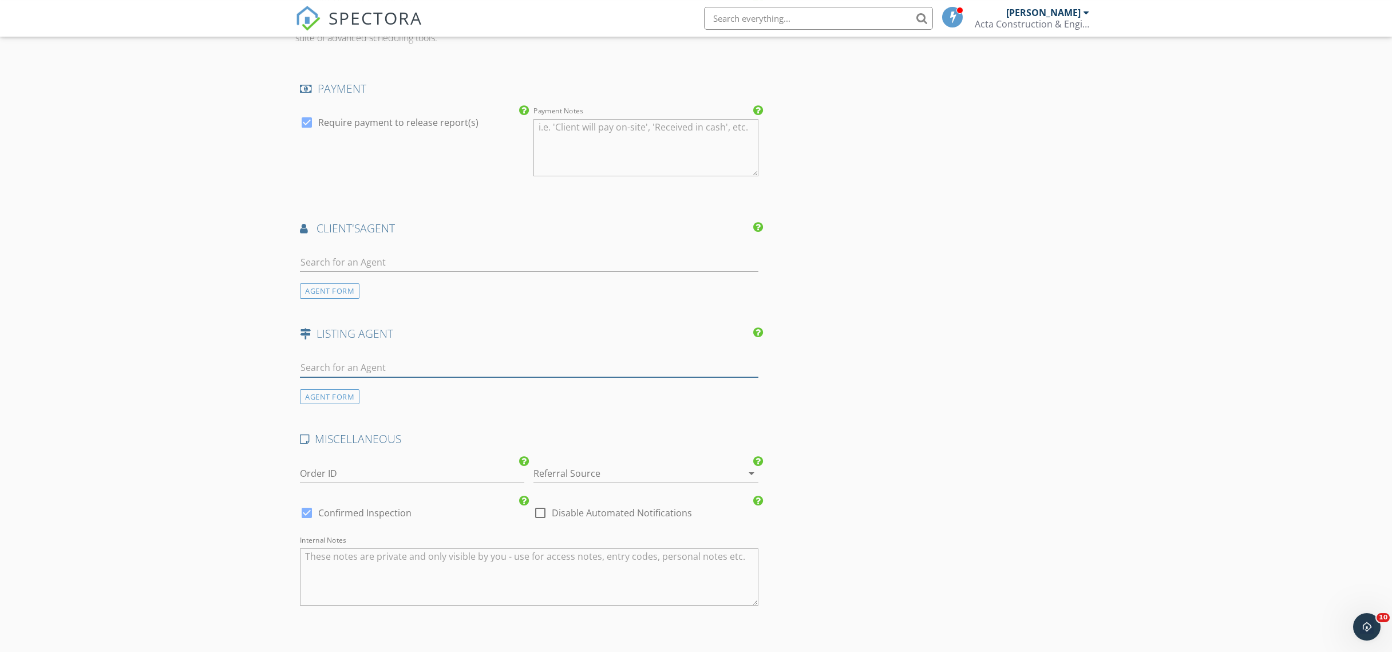
scroll to position [994, 0]
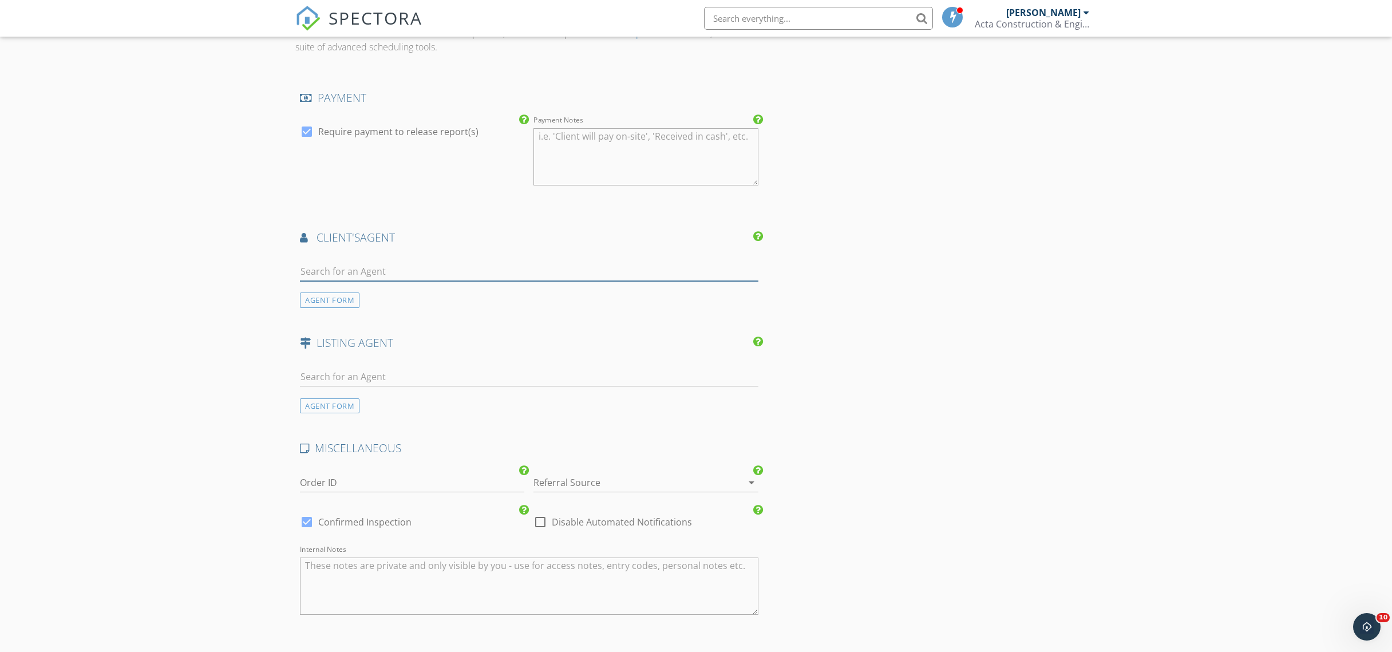
click at [520, 275] on input "text" at bounding box center [529, 271] width 458 height 19
click at [442, 372] on input "text" at bounding box center [529, 376] width 458 height 19
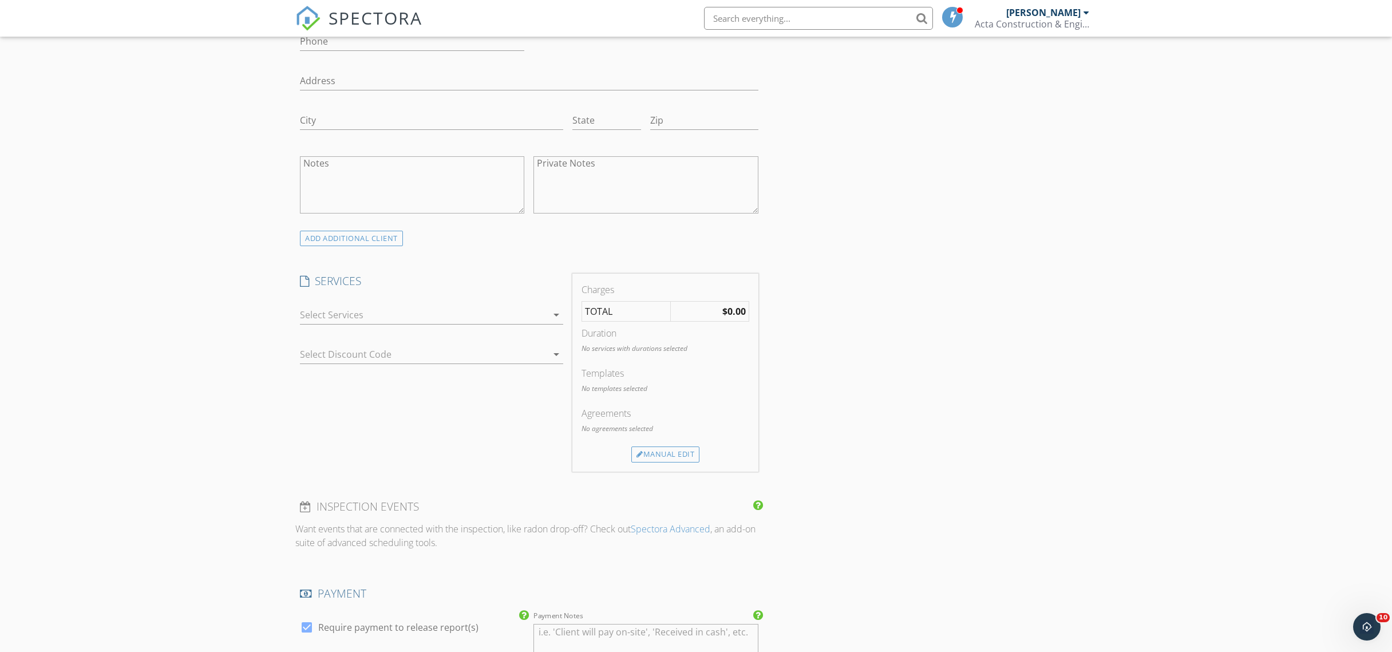
click at [453, 310] on div at bounding box center [423, 315] width 247 height 18
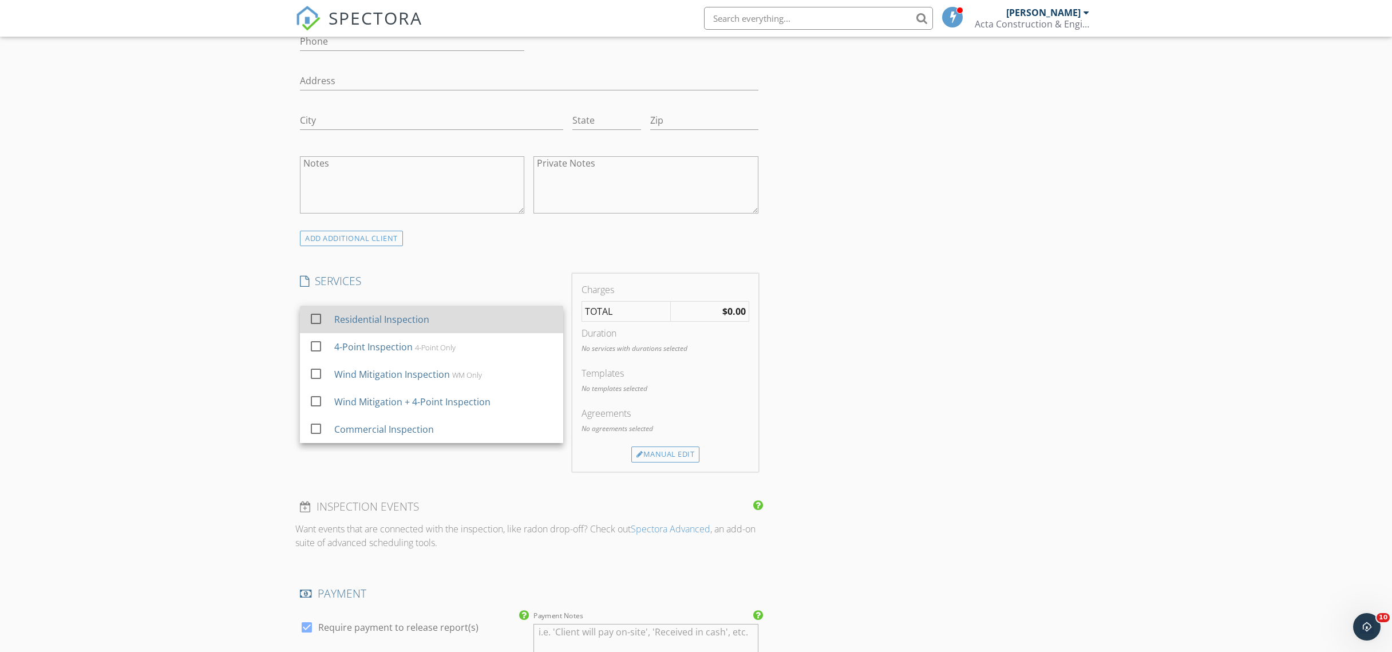
click at [446, 315] on div "Residential Inspection" at bounding box center [444, 319] width 220 height 23
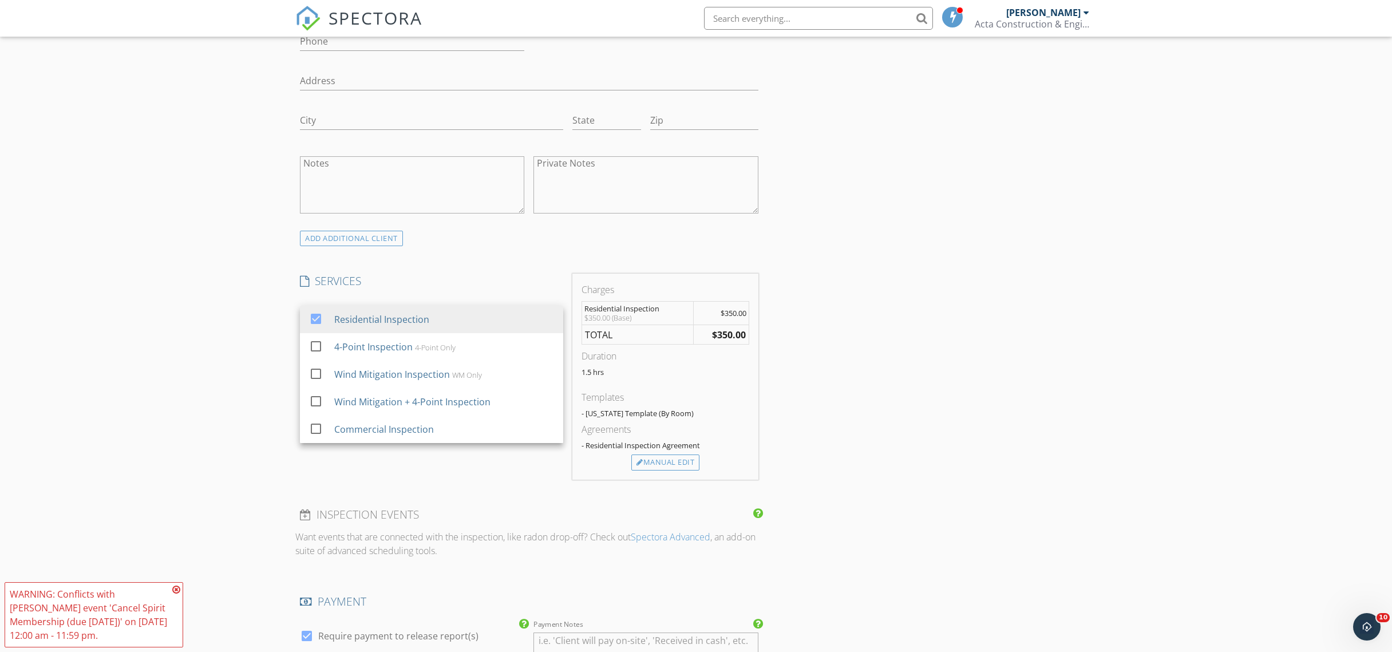
click at [932, 255] on div "INSPECTOR(S) check_box Michael Cui PRIMARY check_box_outline_blank Yishuai (Sea…" at bounding box center [695, 475] width 801 height 1680
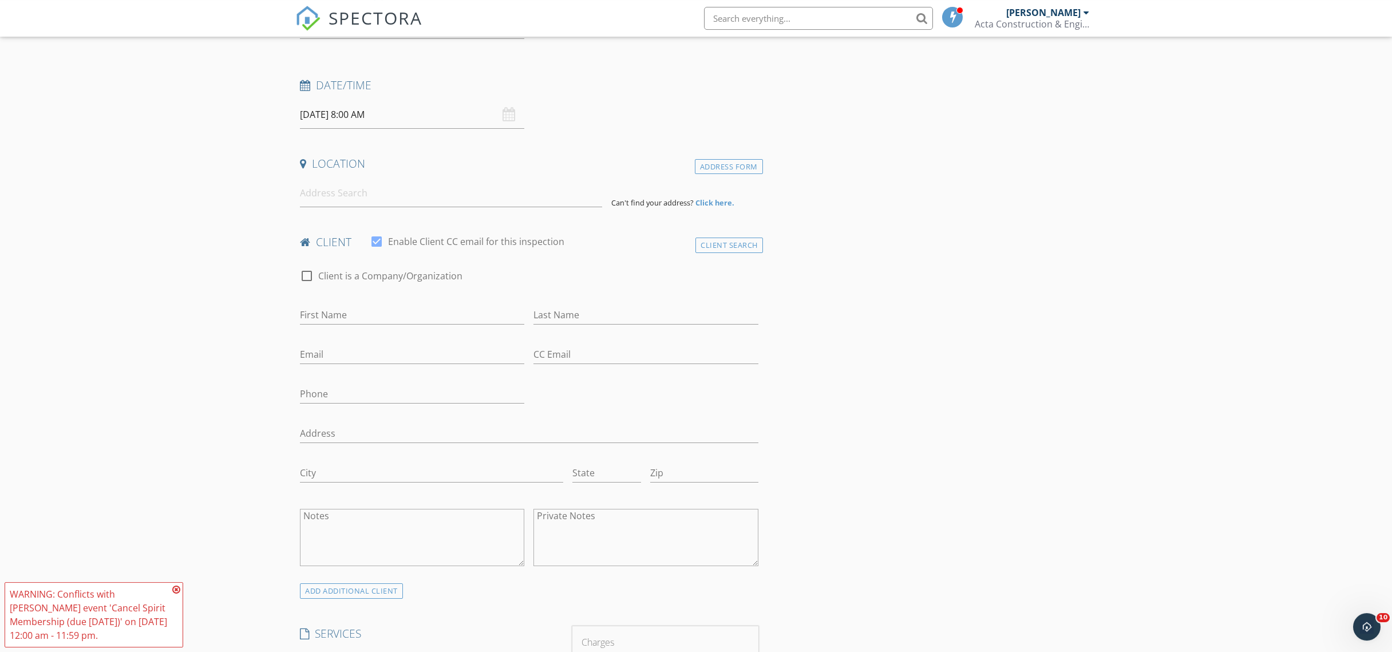
scroll to position [185, 0]
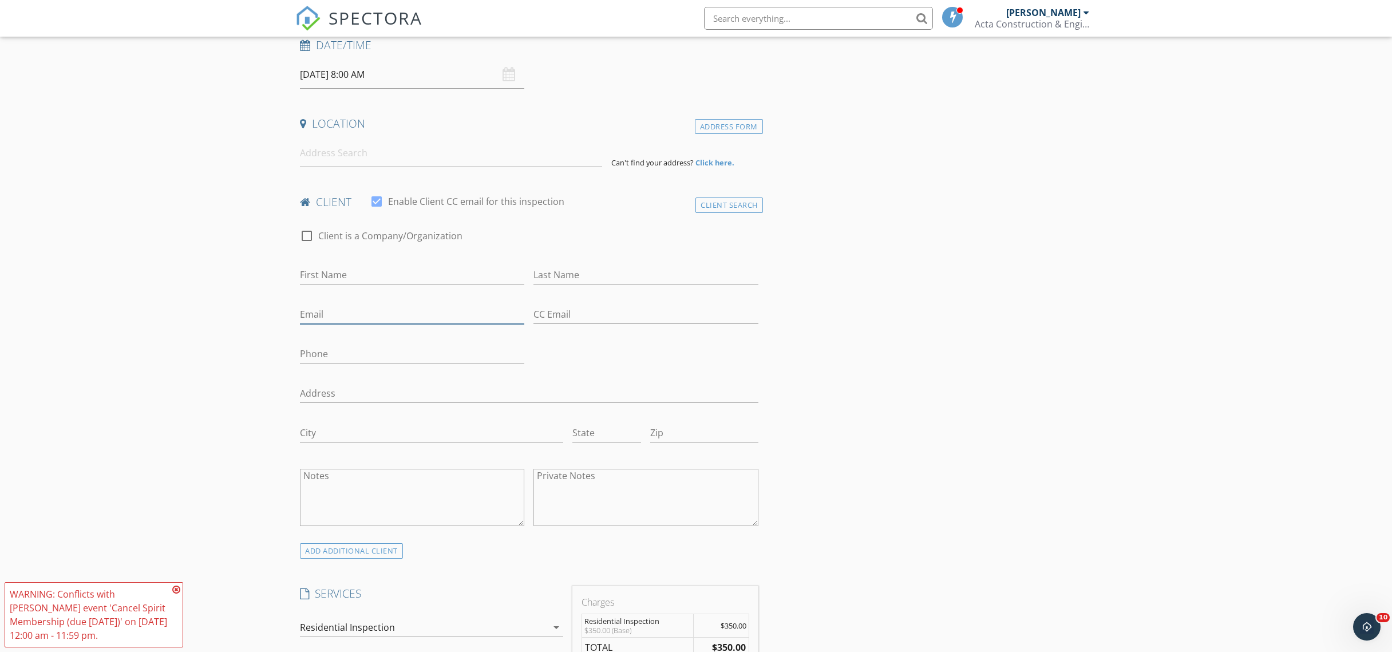
click at [372, 308] on input "Email" at bounding box center [412, 314] width 224 height 19
paste input "jim200093@yahoo.com"
type input "jim200093@yahoo.com"
click at [373, 284] on input "First Name" at bounding box center [412, 275] width 224 height 19
type input "Jim"
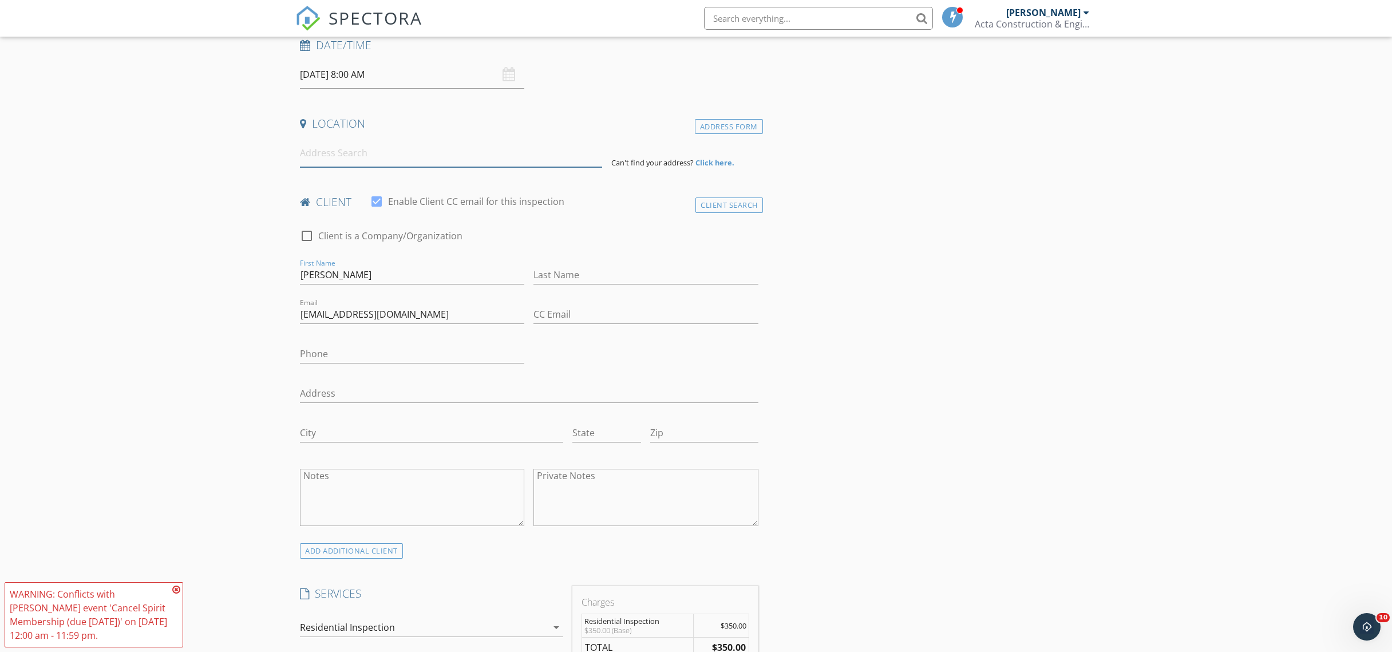
click at [421, 160] on input at bounding box center [451, 153] width 302 height 28
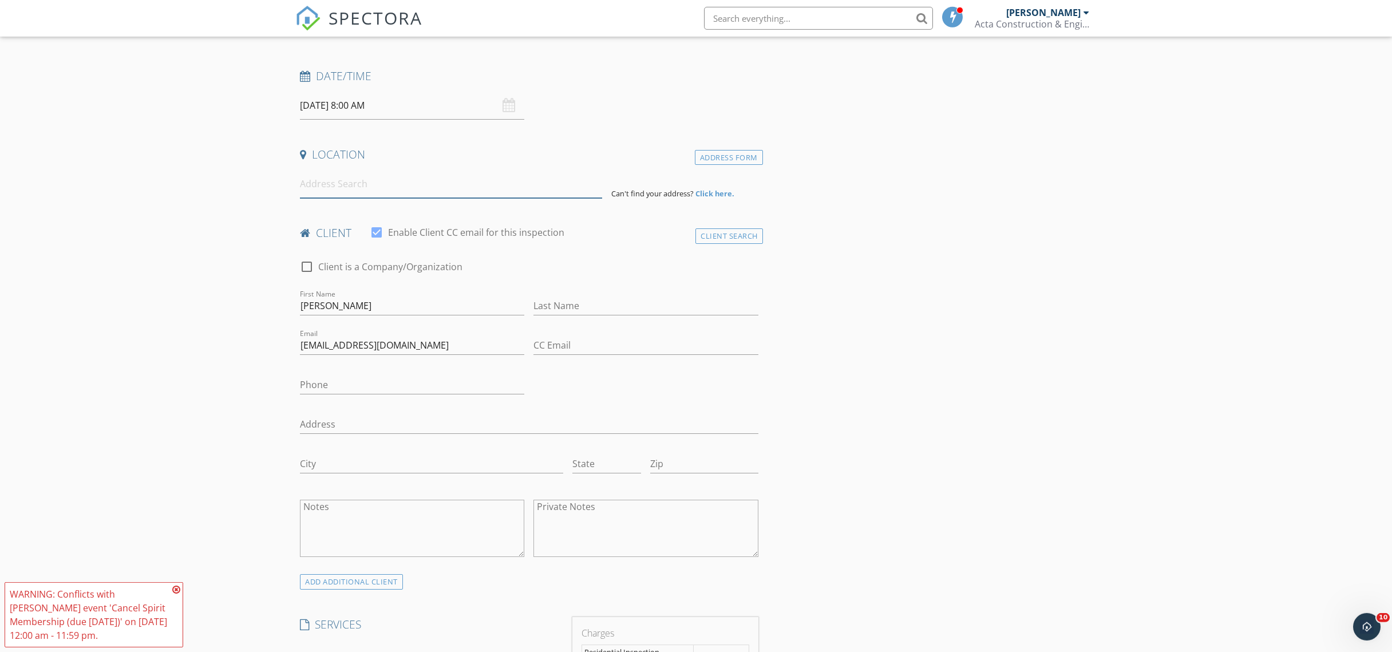
scroll to position [62, 0]
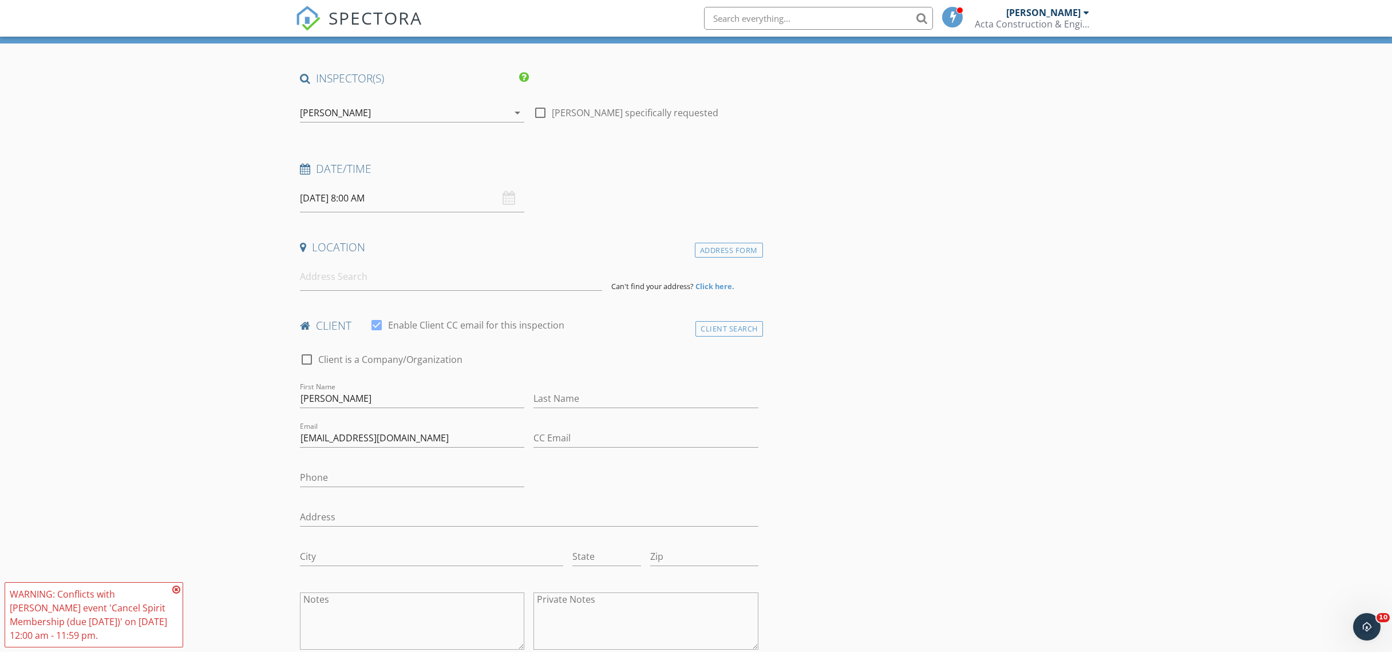
drag, startPoint x: 864, startPoint y: 311, endPoint x: 658, endPoint y: 375, distance: 215.1
click at [383, 476] on input "Phone" at bounding box center [412, 477] width 224 height 19
paste input "404-226-8888"
type input "404-226-8888"
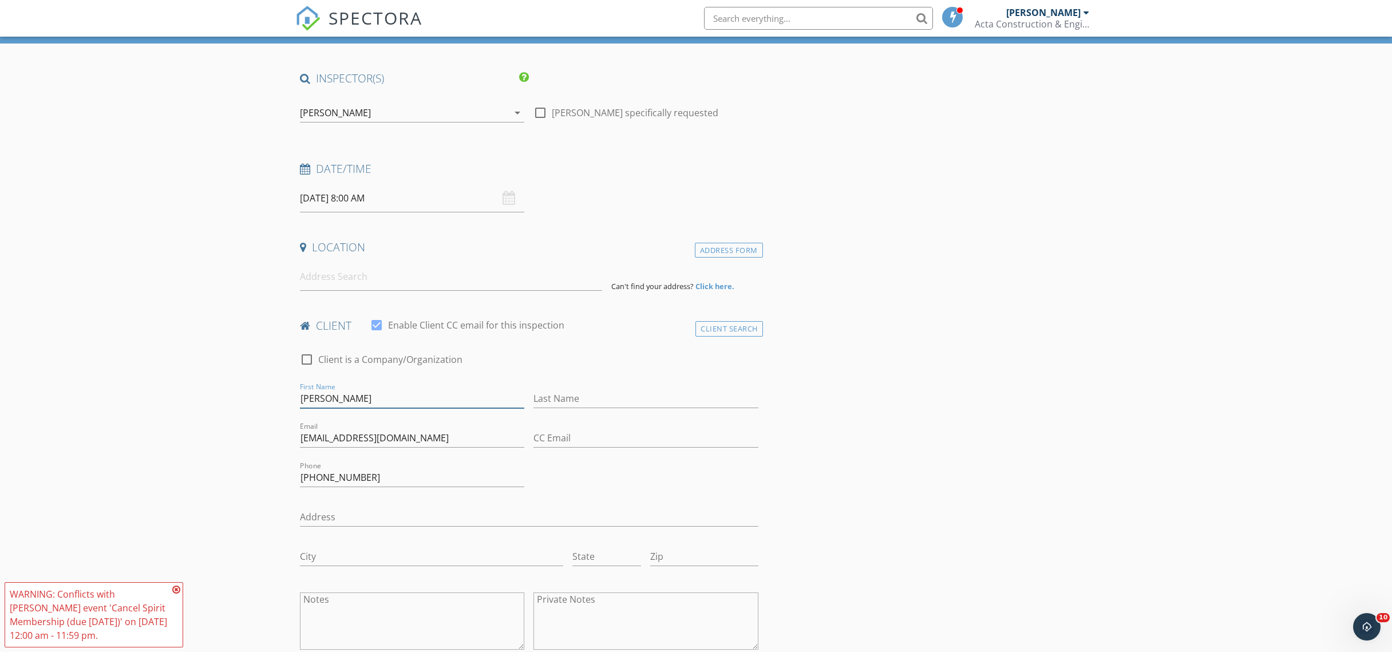
drag, startPoint x: 358, startPoint y: 399, endPoint x: 222, endPoint y: 378, distance: 137.4
click at [300, 389] on input "Jim" at bounding box center [412, 398] width 224 height 19
paste input "Tuan Anh Dang"
drag, startPoint x: 346, startPoint y: 398, endPoint x: 472, endPoint y: 408, distance: 126.3
click at [472, 408] on input "Tuan Anh Dang" at bounding box center [412, 398] width 224 height 19
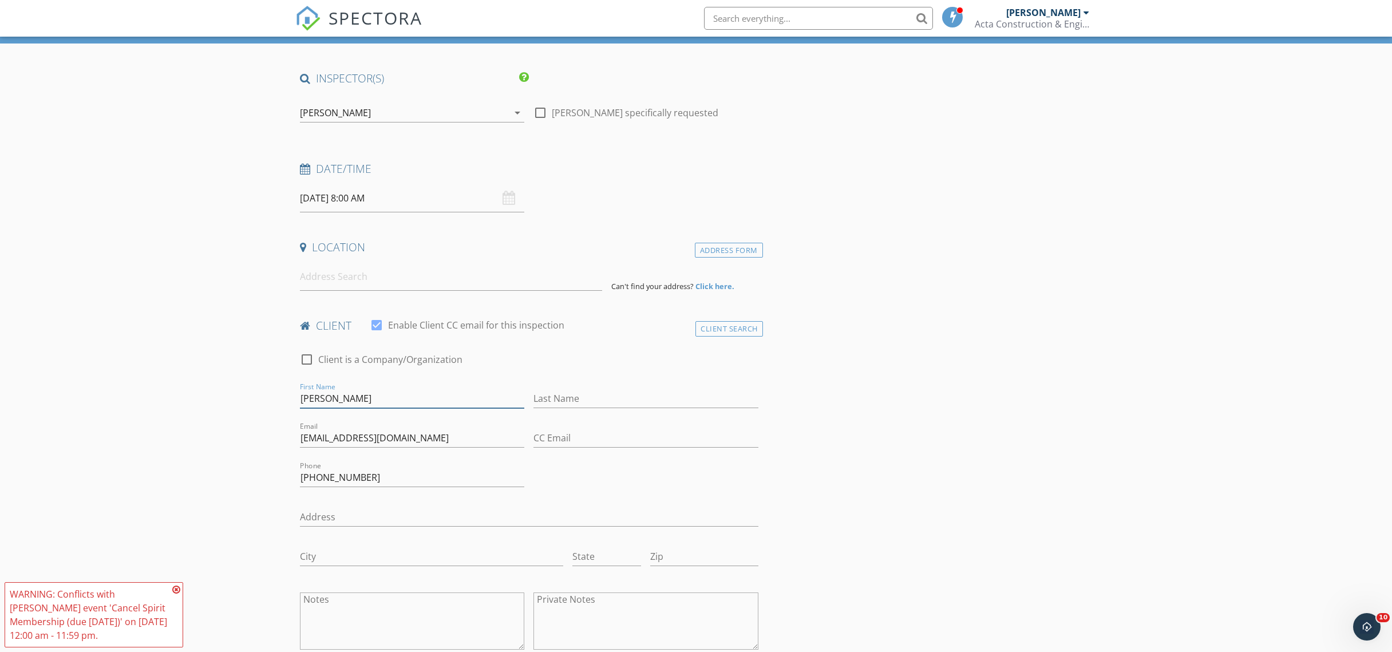
type input "Tuan Anh"
click at [589, 395] on input "Last Name" at bounding box center [645, 398] width 224 height 19
paste input "Dang"
type input "Dang"
drag, startPoint x: 406, startPoint y: 382, endPoint x: 409, endPoint y: 393, distance: 10.6
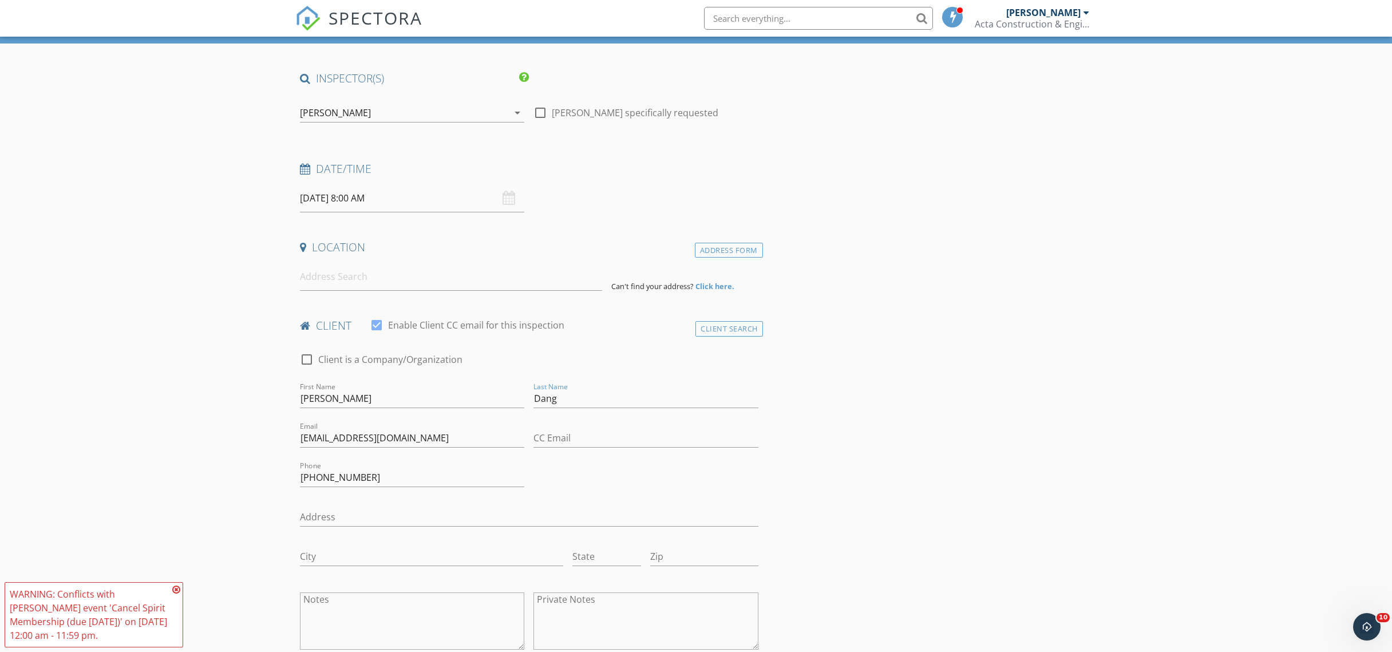
click at [406, 384] on div "First Name Tuan Anh" at bounding box center [412, 400] width 224 height 37
click at [409, 393] on input "Tuan Anh" at bounding box center [412, 398] width 224 height 19
click at [425, 288] on input at bounding box center [451, 277] width 302 height 28
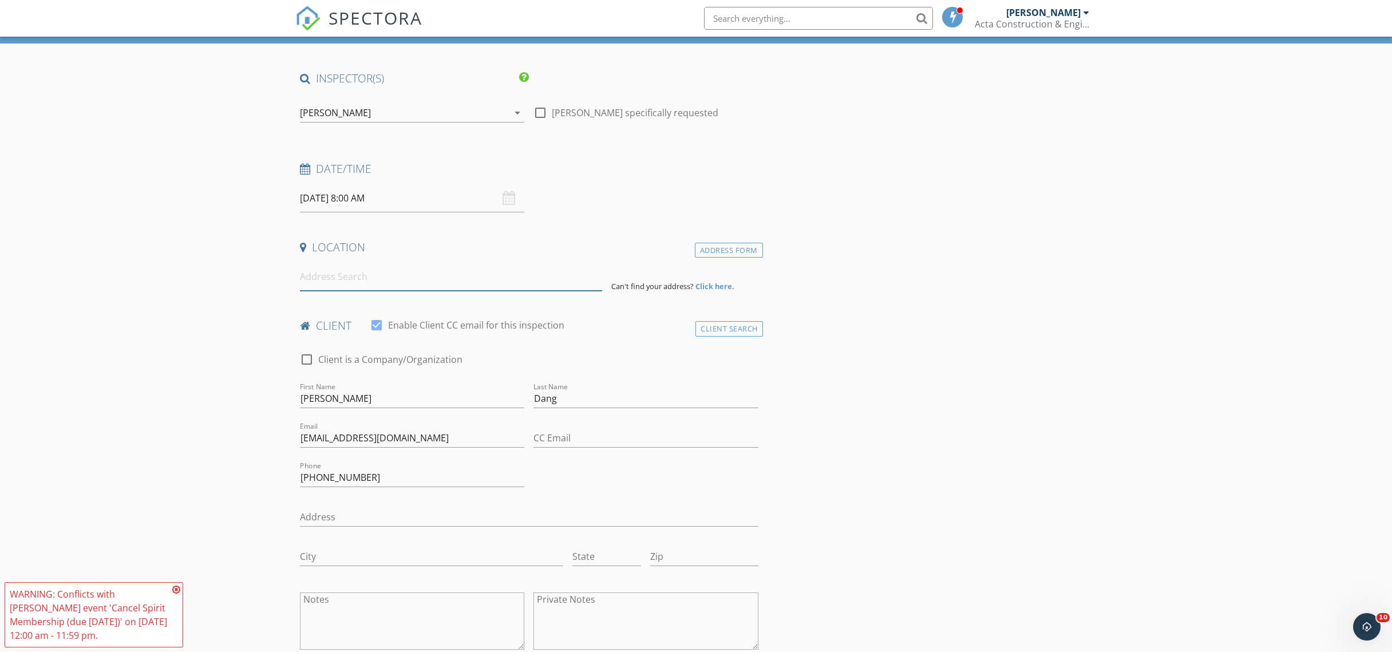
paste input "3800 Skidmore Dr"
type input "3800 Skidmore Drive, Decatur, GA, USA"
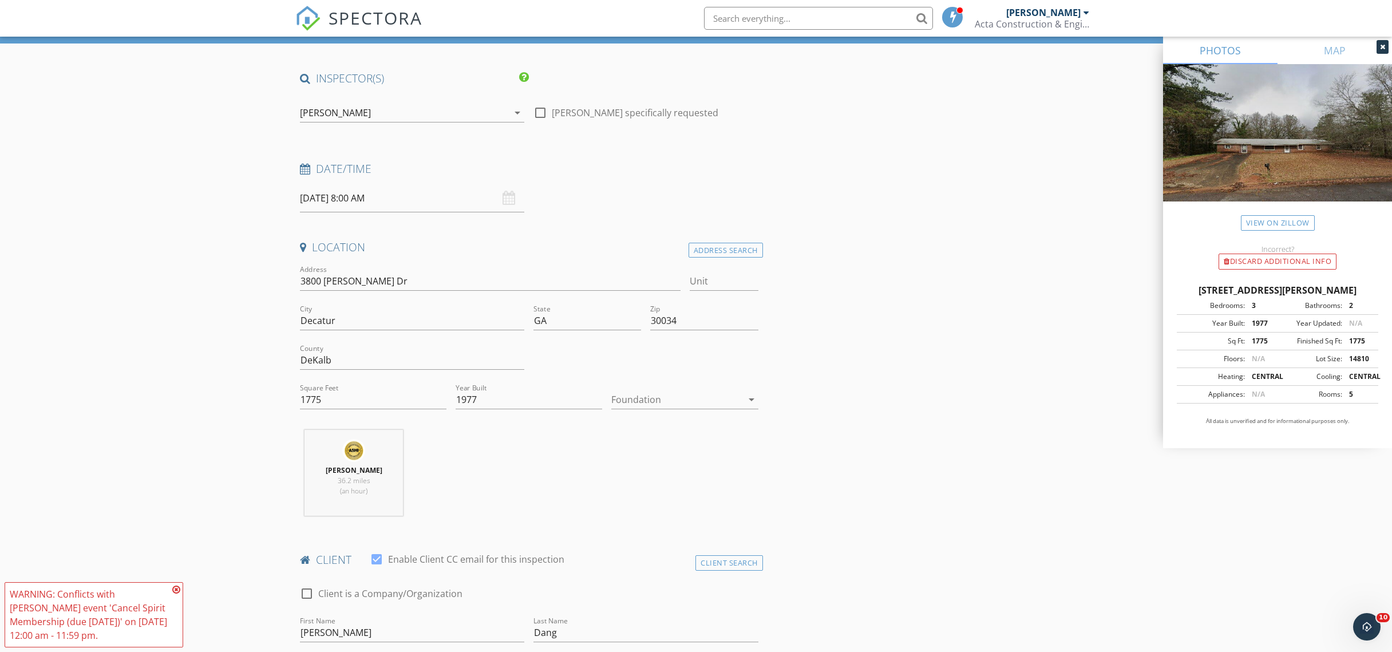
click at [700, 411] on div "Foundation arrow_drop_down" at bounding box center [684, 405] width 147 height 30
click at [701, 405] on div at bounding box center [676, 399] width 130 height 18
click at [666, 482] on div "Crawlspace" at bounding box center [684, 486] width 128 height 14
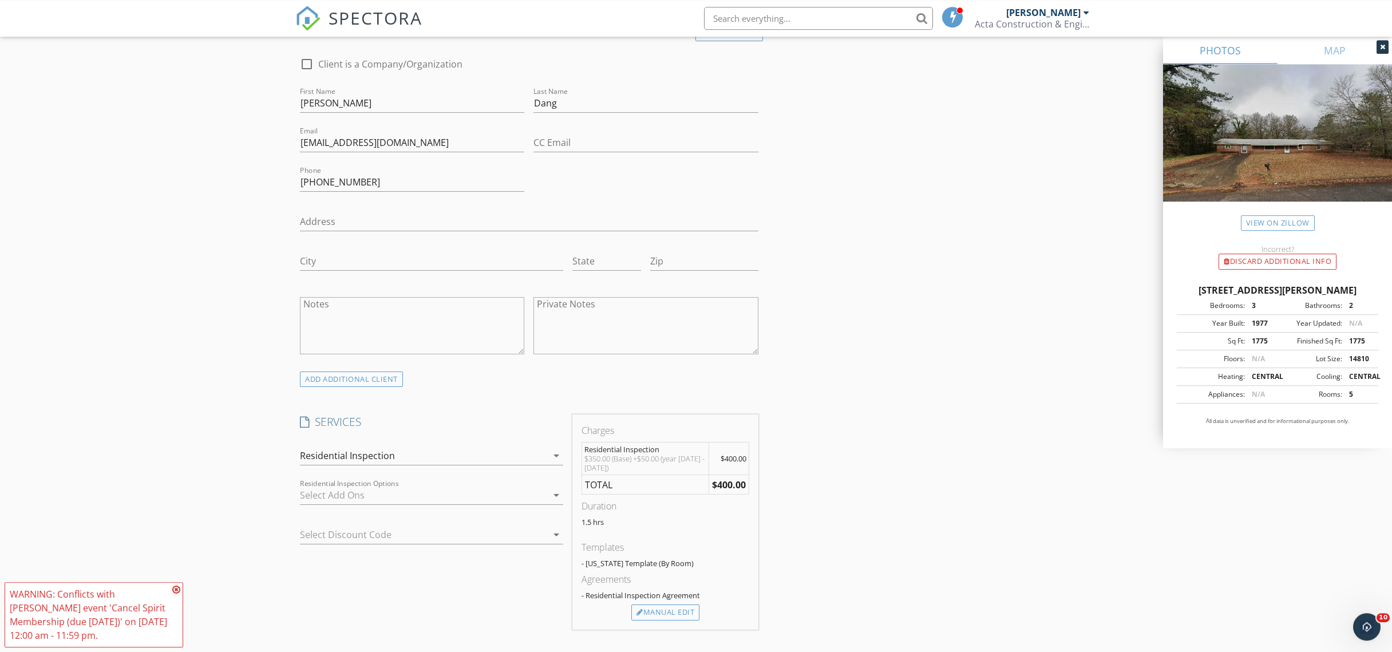
scroll to position [620, 0]
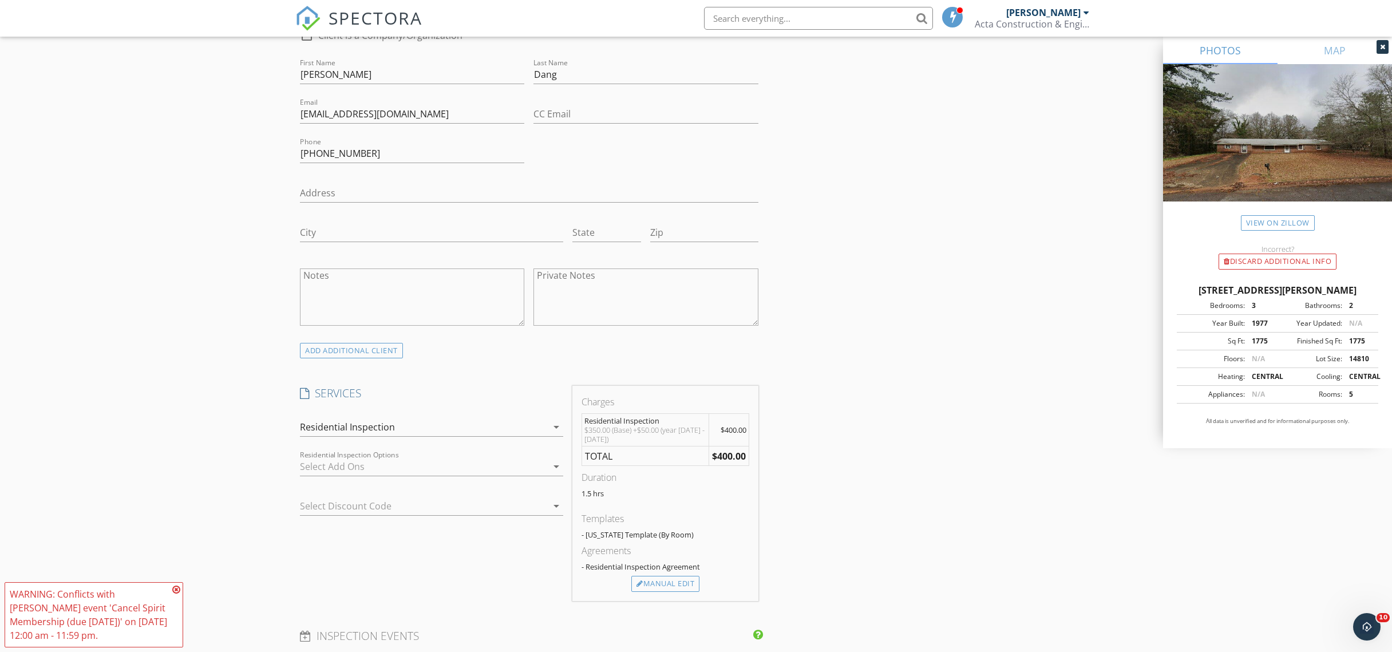
click at [935, 330] on div "INSPECTOR(S) check_box Michael Cui PRIMARY check_box_outline_blank Yishuai (Sea…" at bounding box center [695, 474] width 801 height 1923
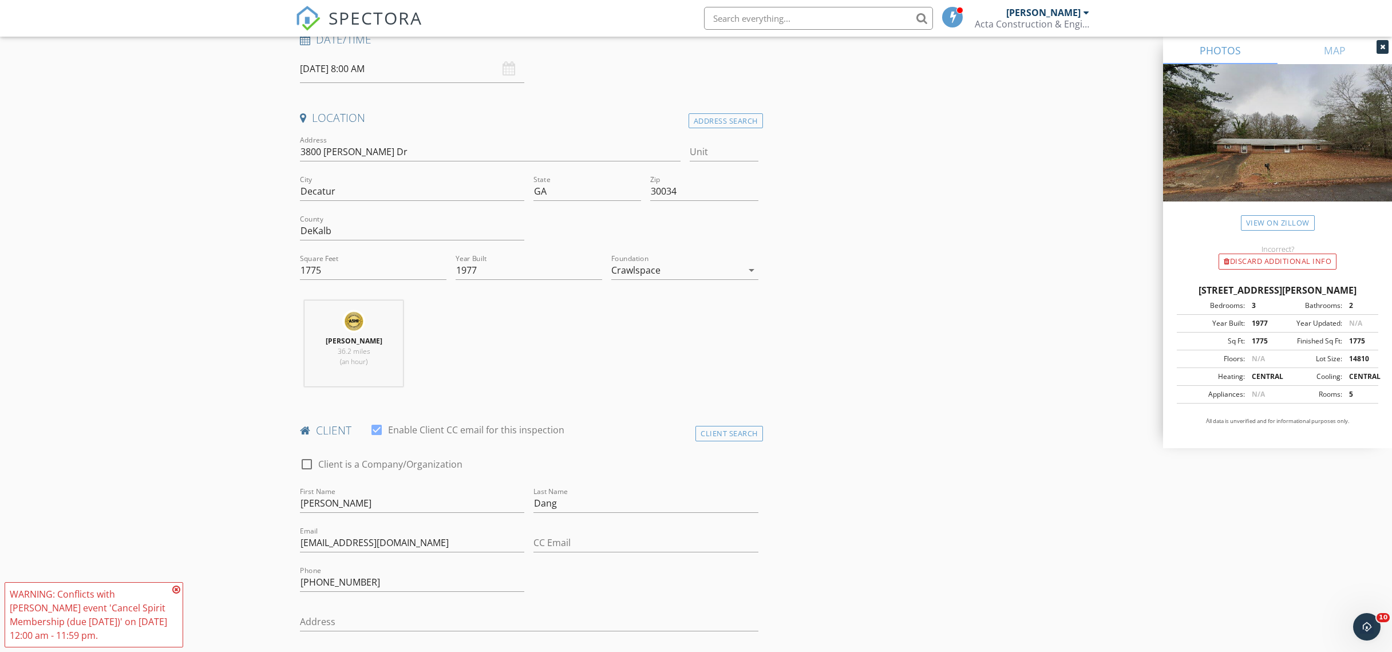
scroll to position [0, 0]
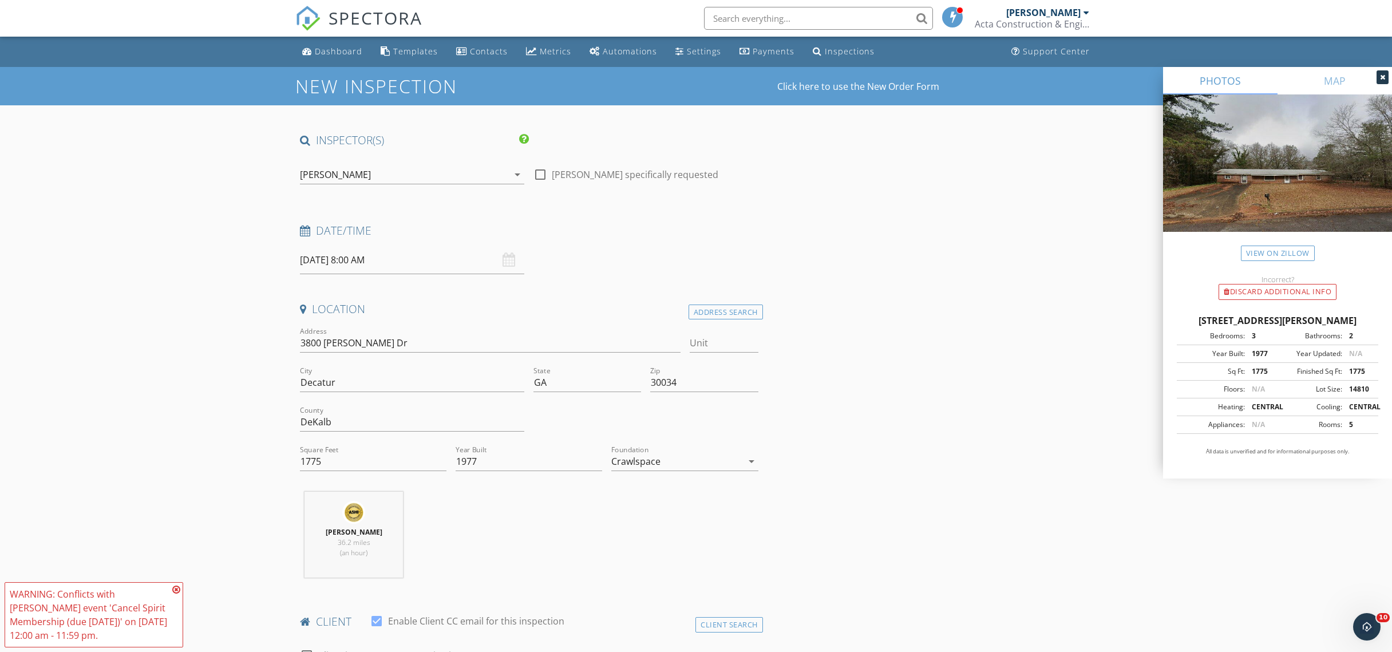
click at [438, 265] on input "09/28/2025 8:00 AM" at bounding box center [412, 260] width 224 height 28
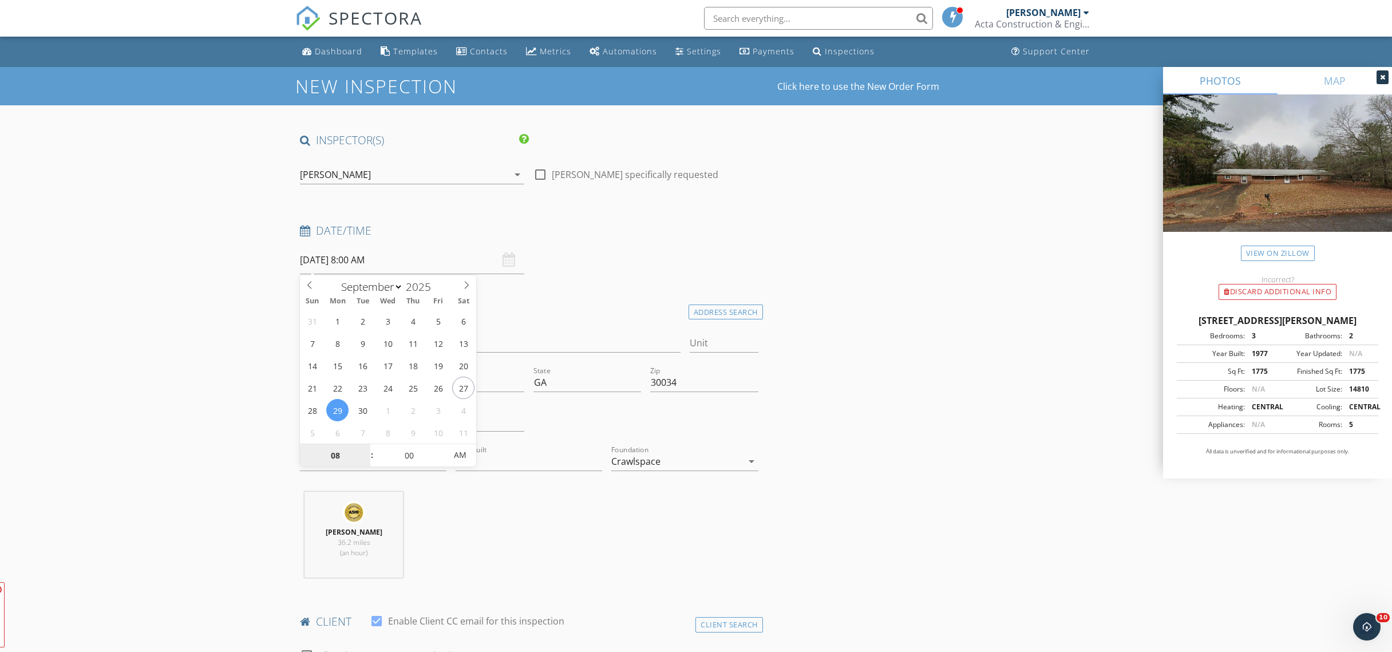
type input "09/29/2025 8:00 AM"
type input "09"
type input "09/29/2025 9:00 AM"
click at [365, 449] on span at bounding box center [366, 449] width 8 height 11
type input "10"
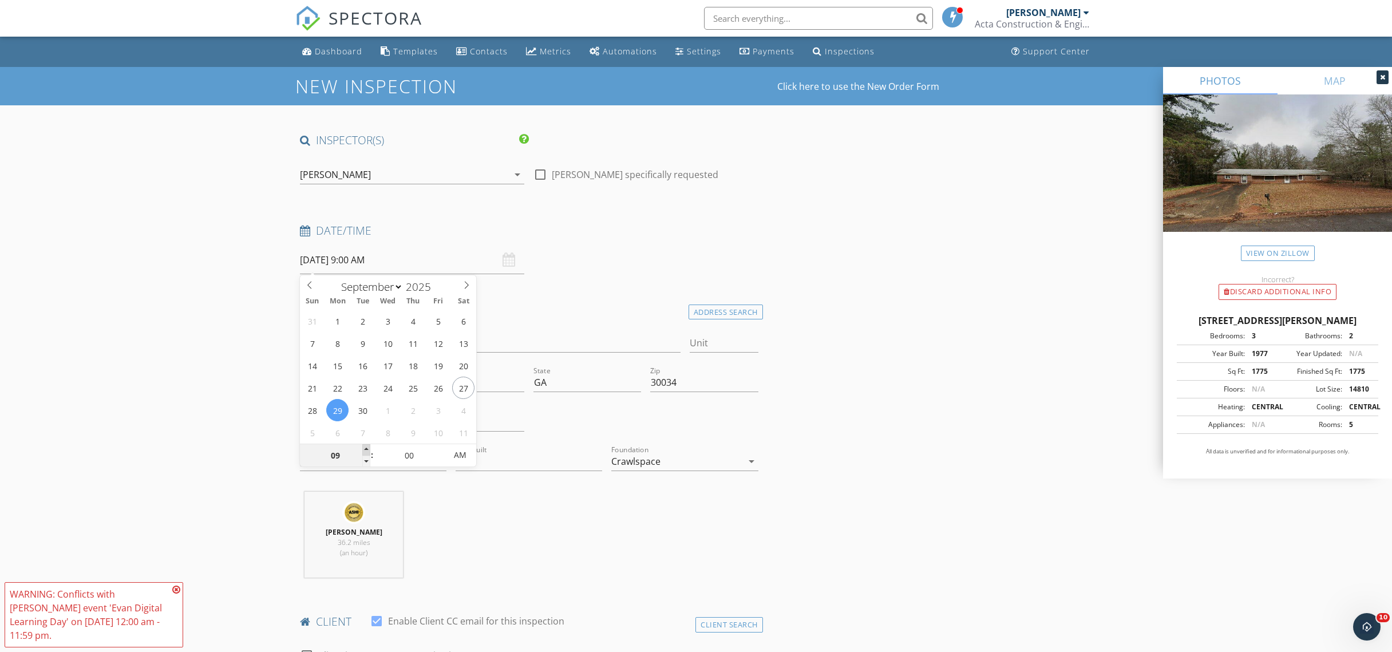
type input "09/29/2025 10:00 AM"
click at [365, 449] on span at bounding box center [366, 449] width 8 height 11
type input "11"
type input "09/29/2025 11:00 AM"
click at [365, 449] on span at bounding box center [366, 449] width 8 height 11
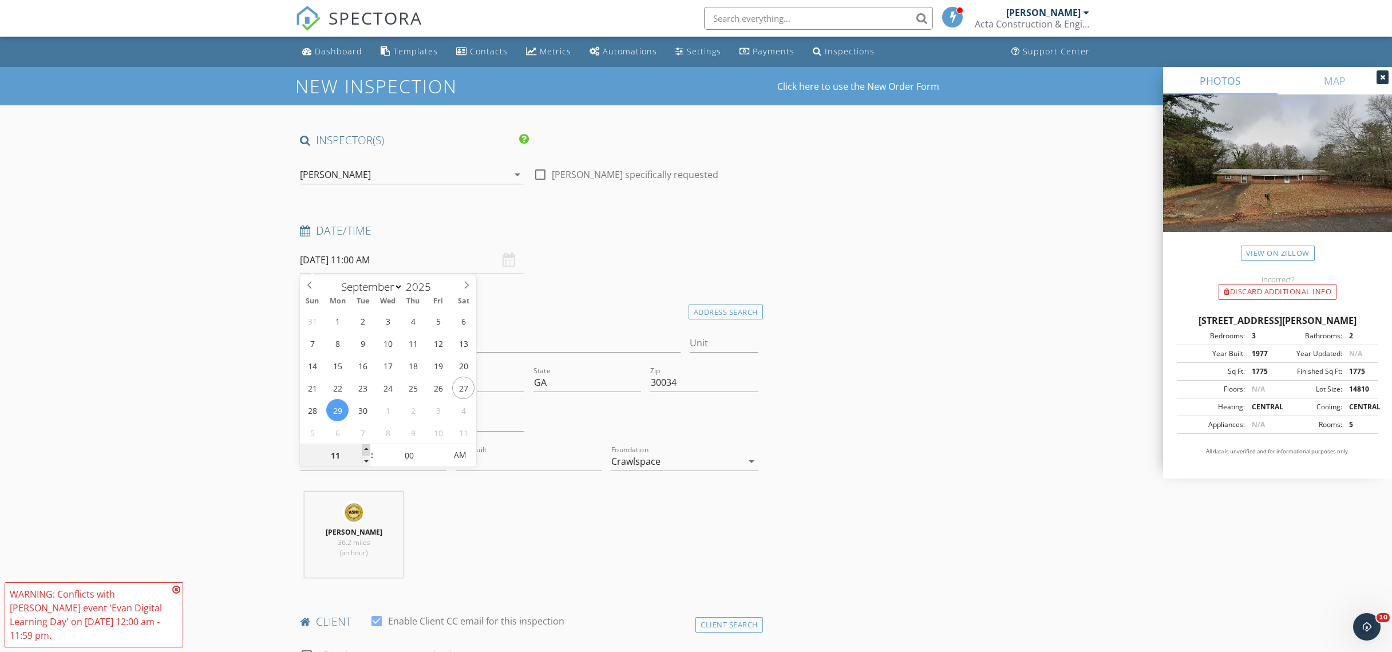
type input "12"
type input "09/29/2025 12:00 PM"
click at [365, 449] on span at bounding box center [366, 449] width 8 height 11
type input "11"
type input "09/29/2025 11:00 AM"
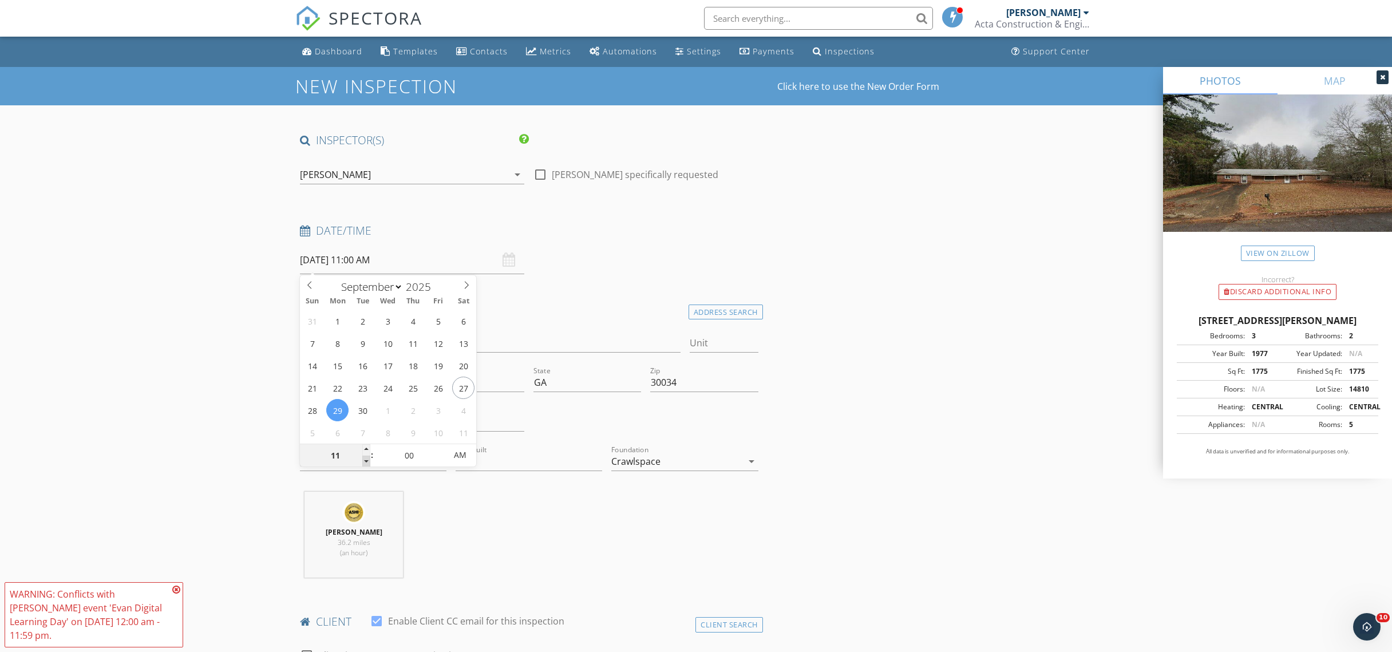
click at [370, 460] on span at bounding box center [366, 461] width 8 height 11
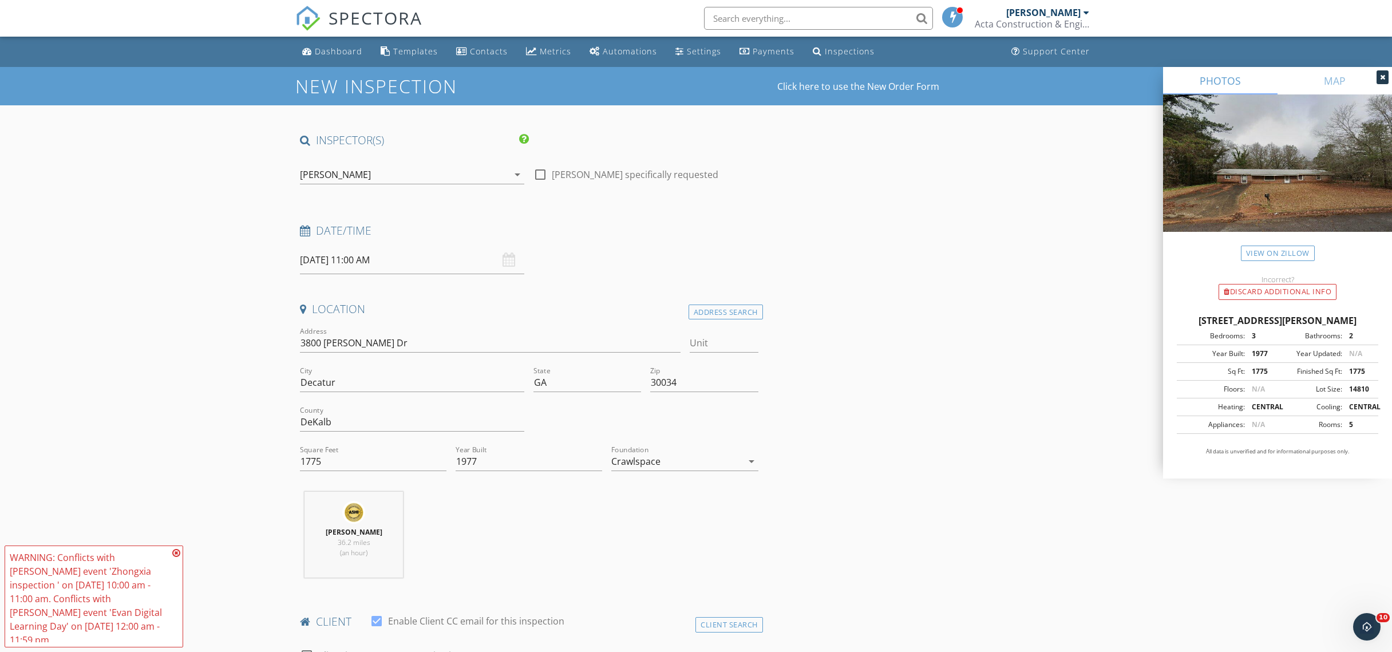
click at [664, 267] on div "Date/Time 09/29/2025 11:00 AM" at bounding box center [529, 248] width 468 height 51
click at [708, 259] on div "Date/Time 09/29/2025 11:00 AM" at bounding box center [529, 248] width 468 height 51
drag, startPoint x: 869, startPoint y: 219, endPoint x: 842, endPoint y: 179, distance: 48.1
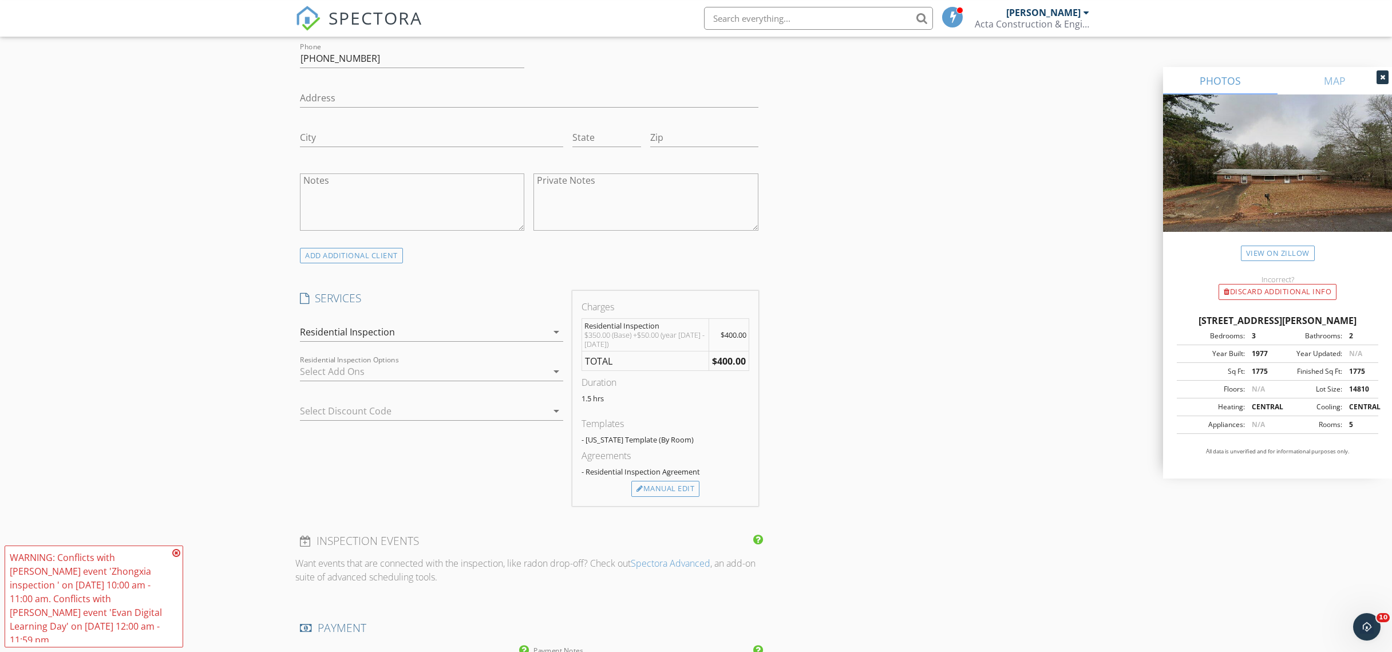
scroll to position [1431, 0]
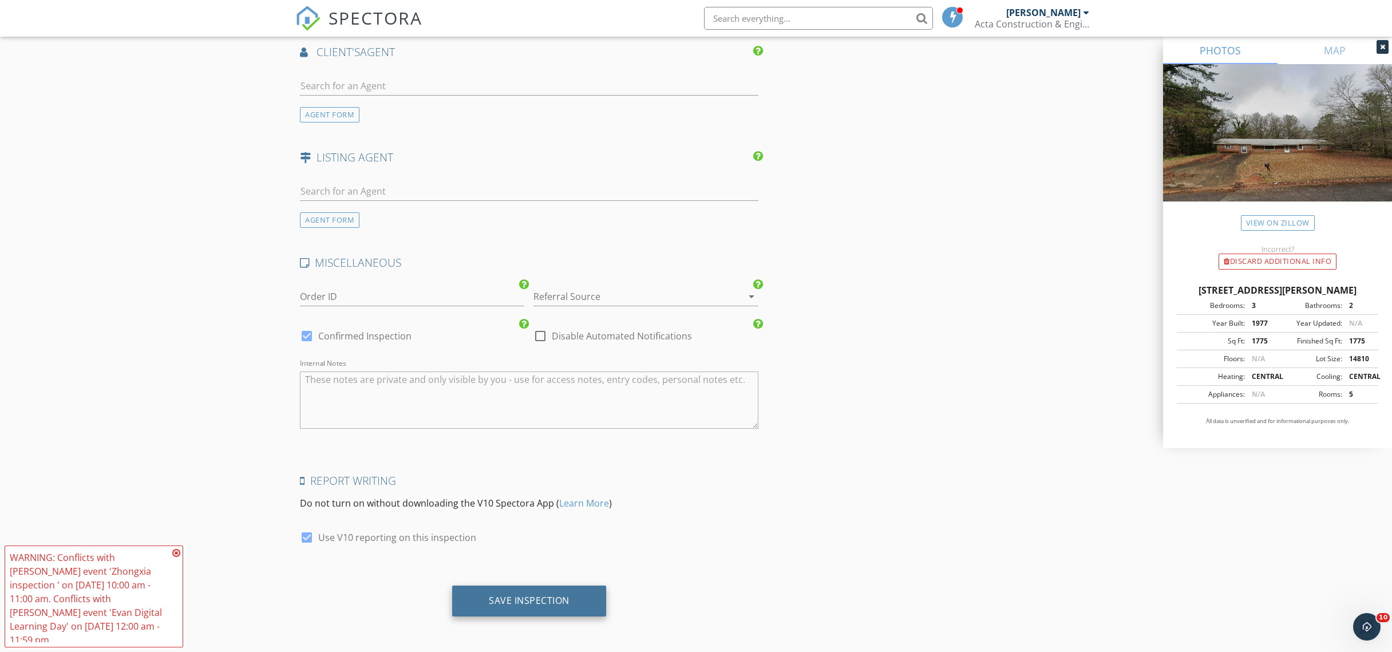
click at [549, 598] on div "Save Inspection" at bounding box center [529, 600] width 81 height 11
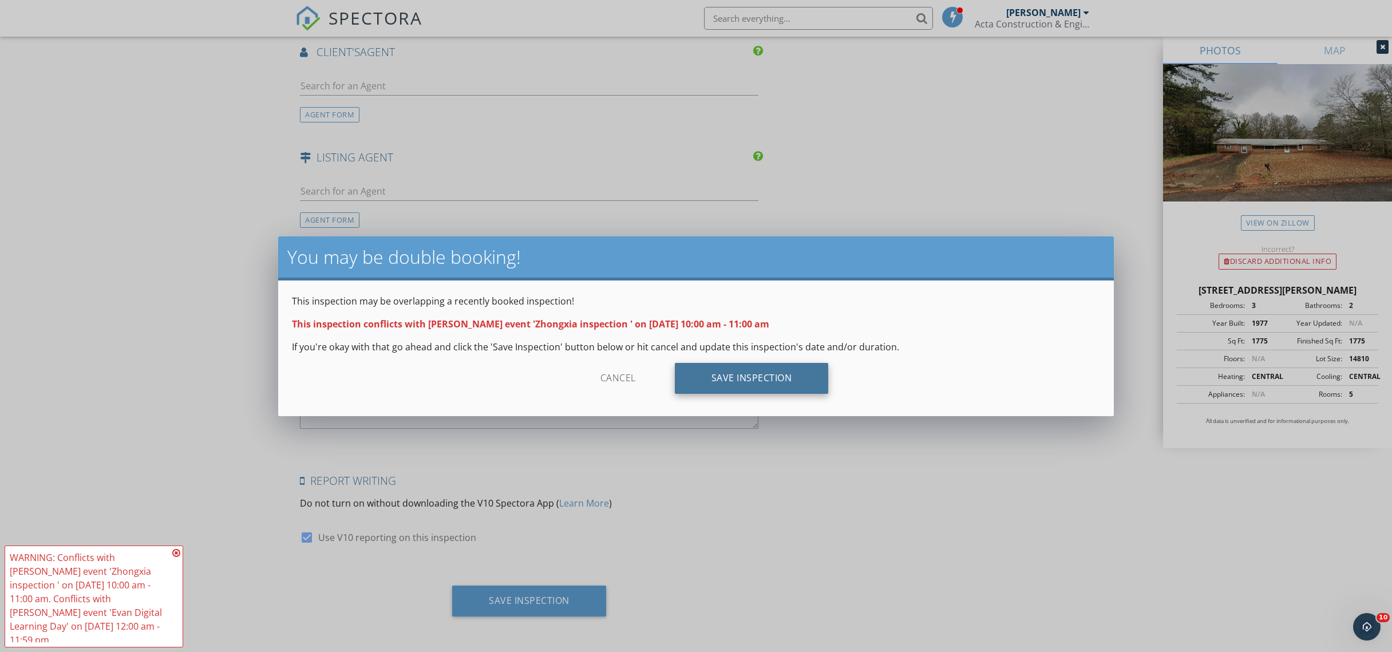
click at [731, 383] on div "Save Inspection" at bounding box center [752, 378] width 154 height 31
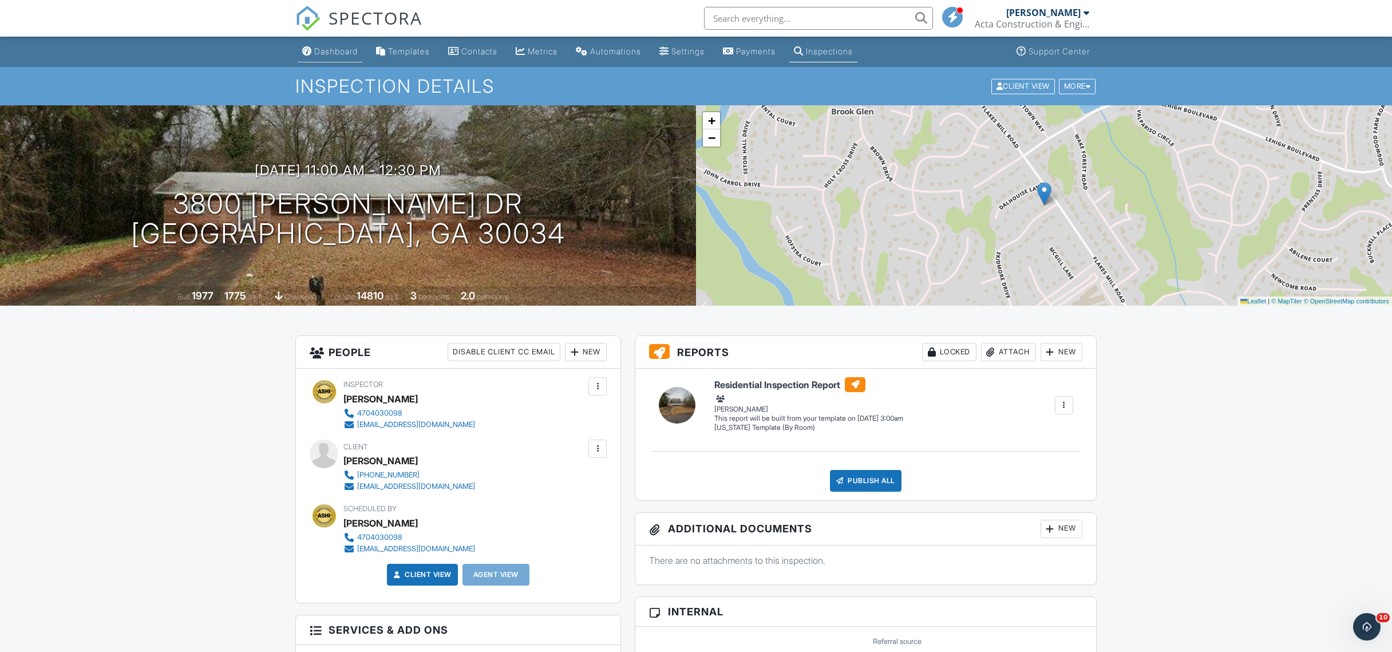
click at [329, 56] on div "Dashboard" at bounding box center [335, 51] width 43 height 10
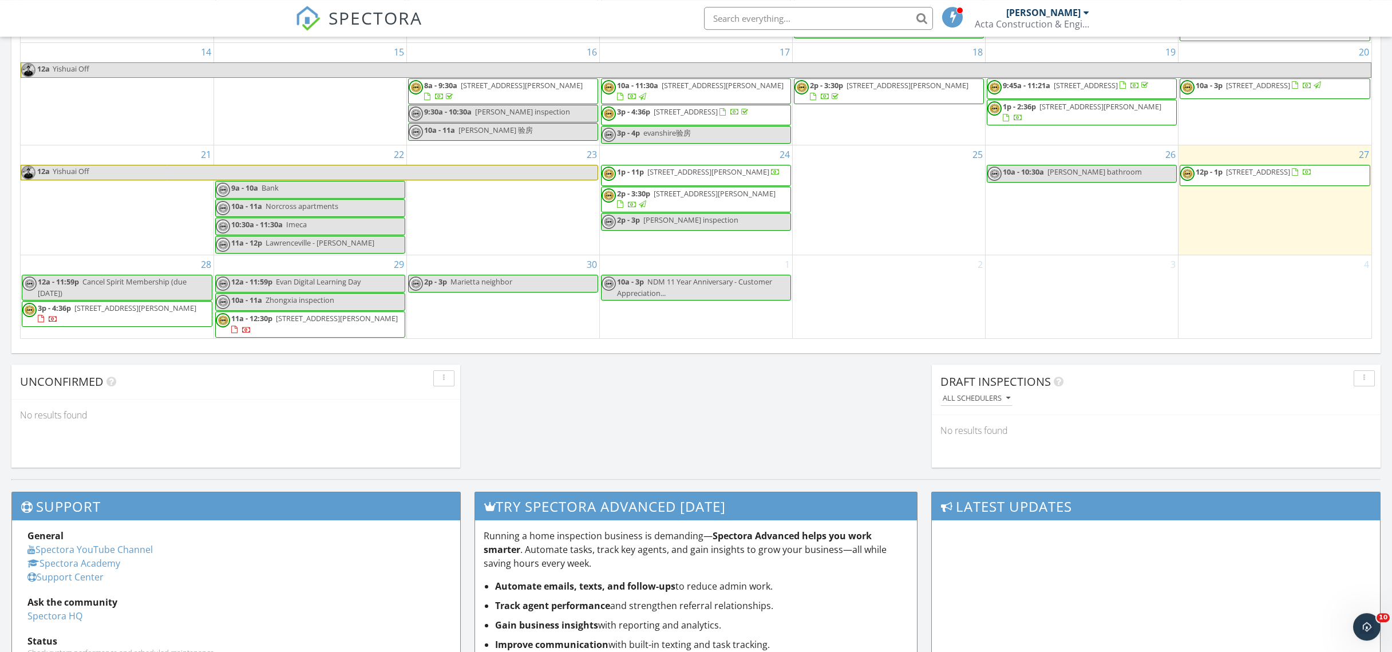
scroll to position [805, 0]
click at [375, 264] on div "29 12a - 11:59p Evan Digital Learning Day 10a - 11a Zhongxia inspection 11a - 1…" at bounding box center [310, 296] width 192 height 83
click at [300, 216] on link "Inspection" at bounding box center [308, 214] width 59 height 18
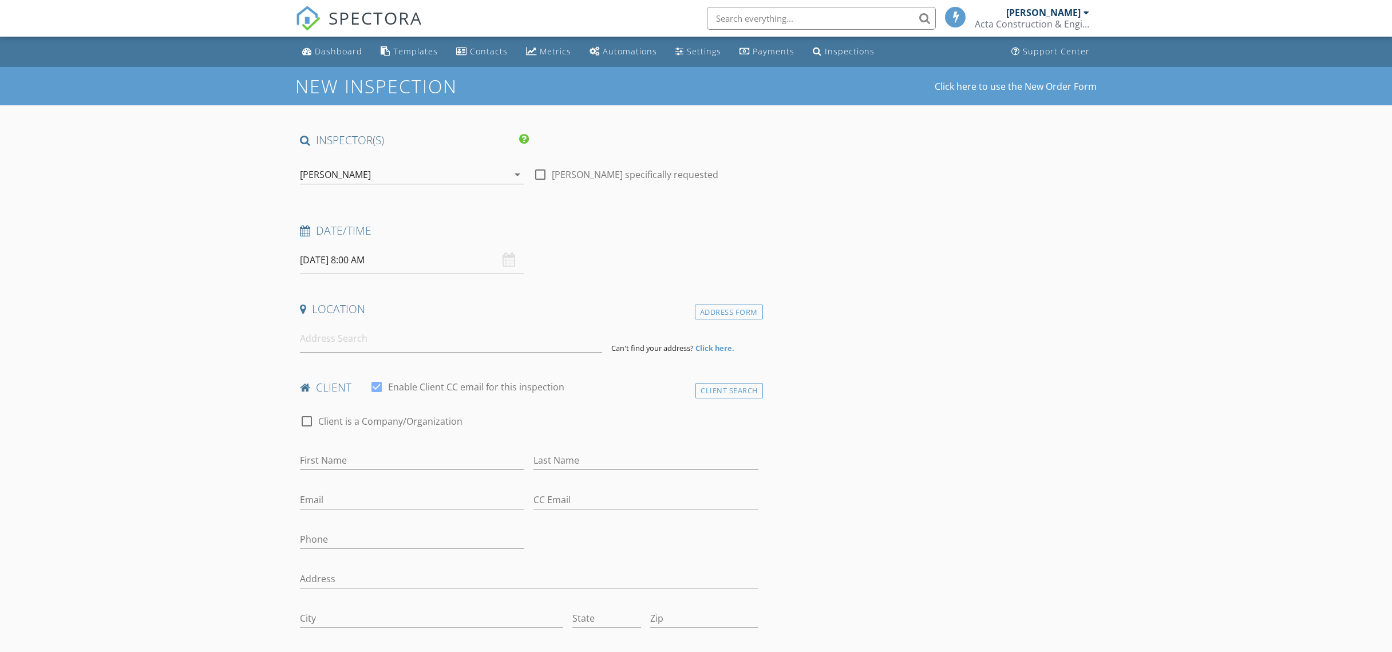
select select "8"
click at [398, 269] on input "[DATE] 8:00 AM" at bounding box center [412, 260] width 224 height 28
type input "[DATE] 9:00 AM"
type input "09"
click at [365, 449] on span at bounding box center [366, 449] width 8 height 11
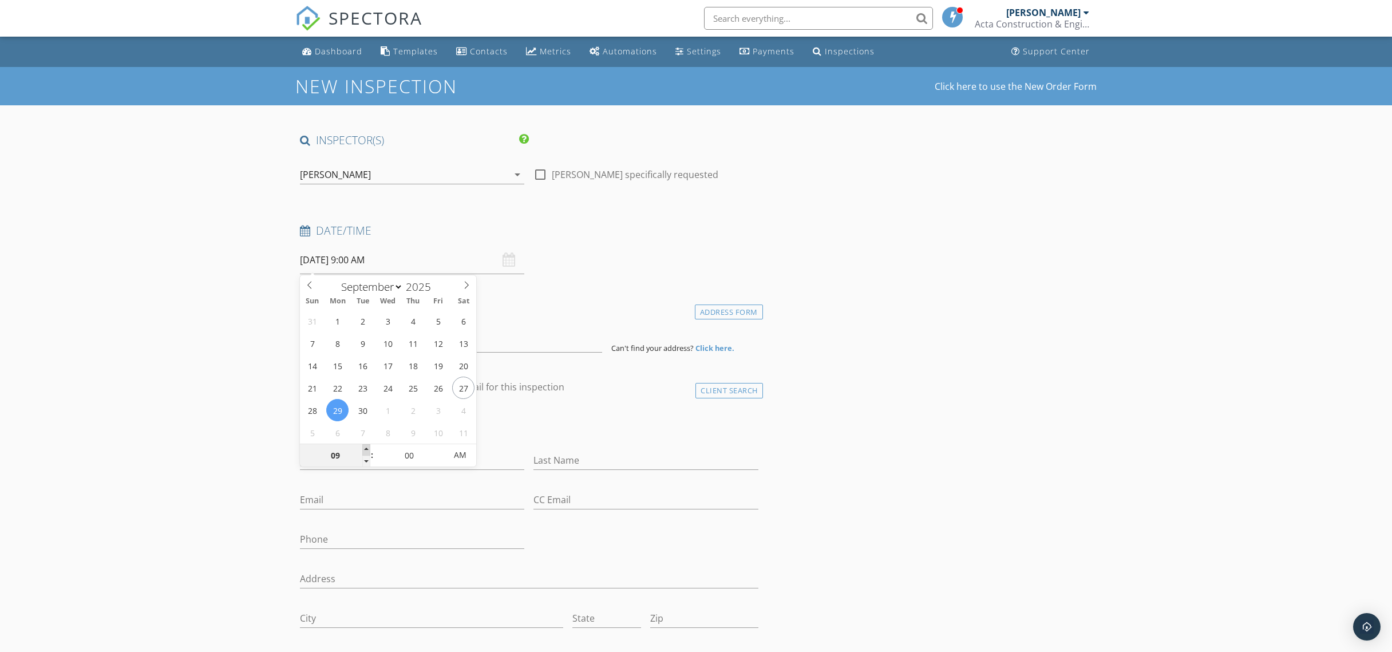
type input "[DATE] 10:00 AM"
type input "10"
click at [365, 449] on span at bounding box center [366, 449] width 8 height 11
type input "09/29/2025 11:00 AM"
type input "11"
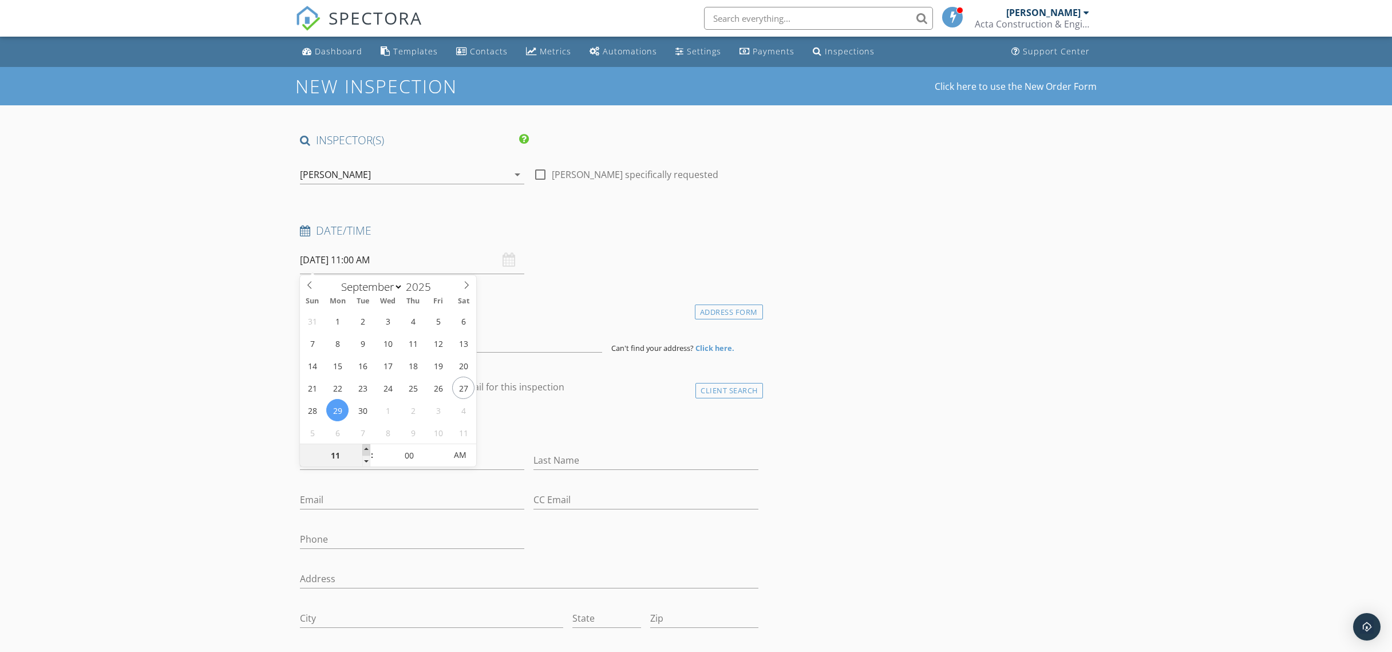
click at [365, 449] on span at bounding box center [366, 449] width 8 height 11
type input "09/29/2025 12:00 PM"
type input "12"
click at [365, 449] on span at bounding box center [366, 449] width 8 height 11
type input "09/29/2025 1:00 PM"
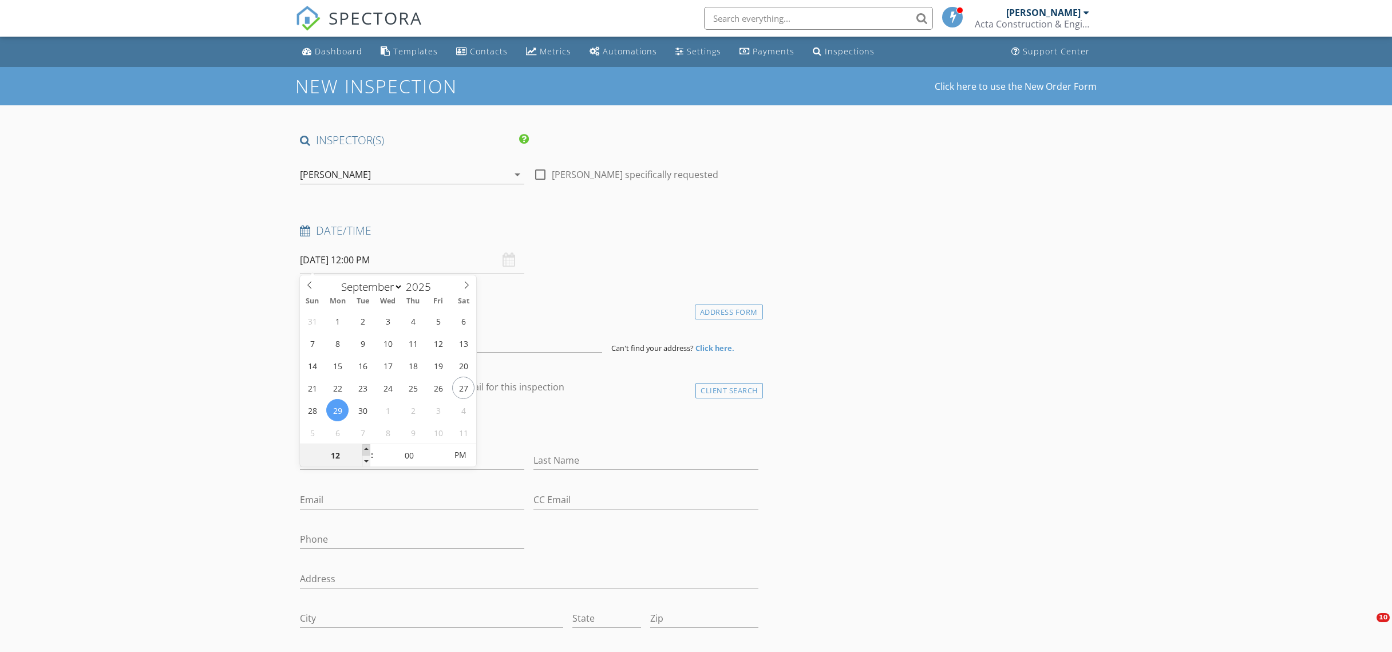
type input "01"
click at [365, 449] on span at bounding box center [366, 449] width 8 height 11
type input "09/29/2025 2:00 PM"
type input "02"
click at [365, 449] on span at bounding box center [366, 449] width 8 height 11
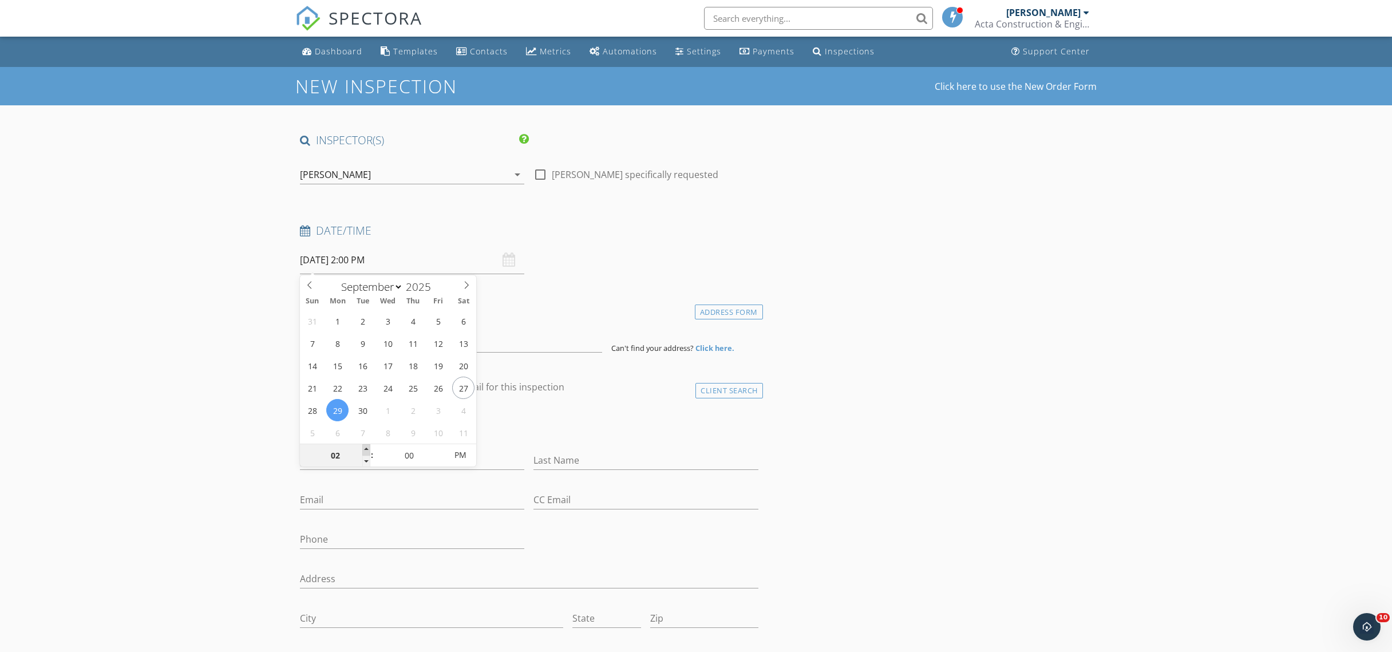
type input "[DATE] 3:00 PM"
type input "03"
click at [365, 449] on span at bounding box center [366, 449] width 8 height 11
type input "[DATE] 4:00 PM"
type input "04"
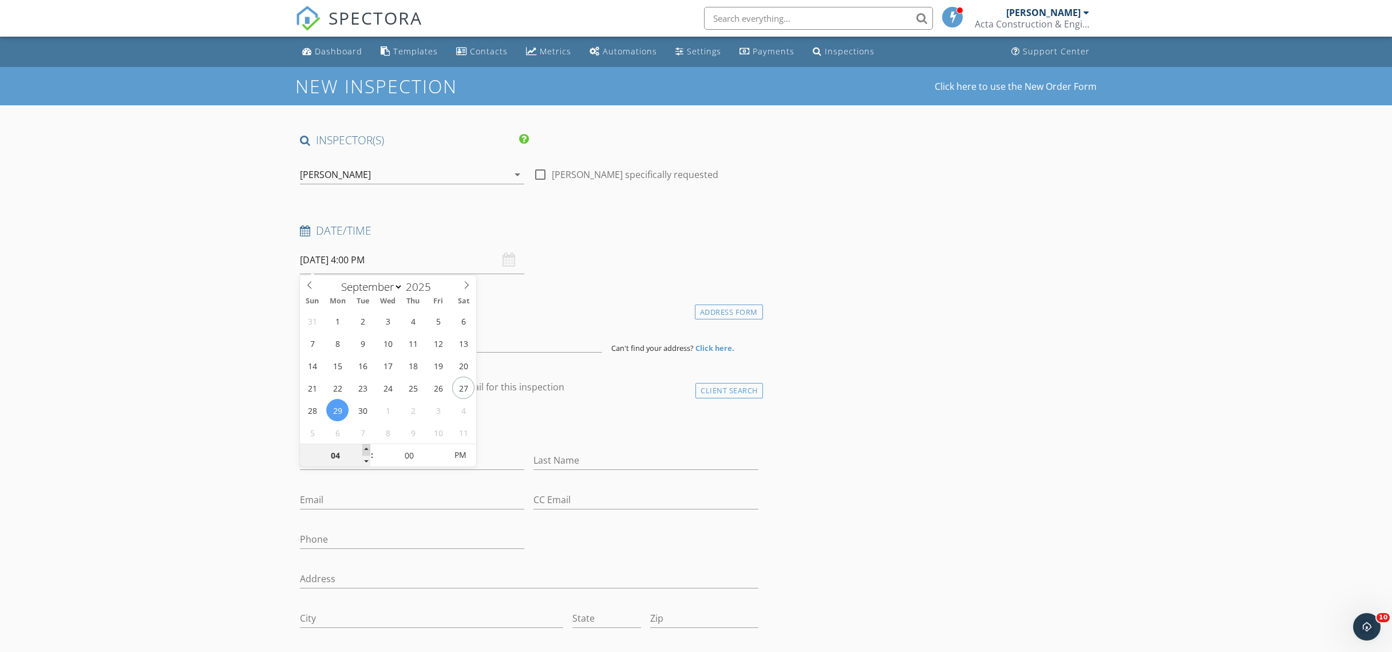
click at [365, 449] on span at bounding box center [366, 449] width 8 height 11
type input "[DATE] 3:00 PM"
type input "03"
click at [369, 460] on span at bounding box center [366, 461] width 8 height 11
click at [691, 231] on h4 "Date/Time" at bounding box center [529, 230] width 458 height 15
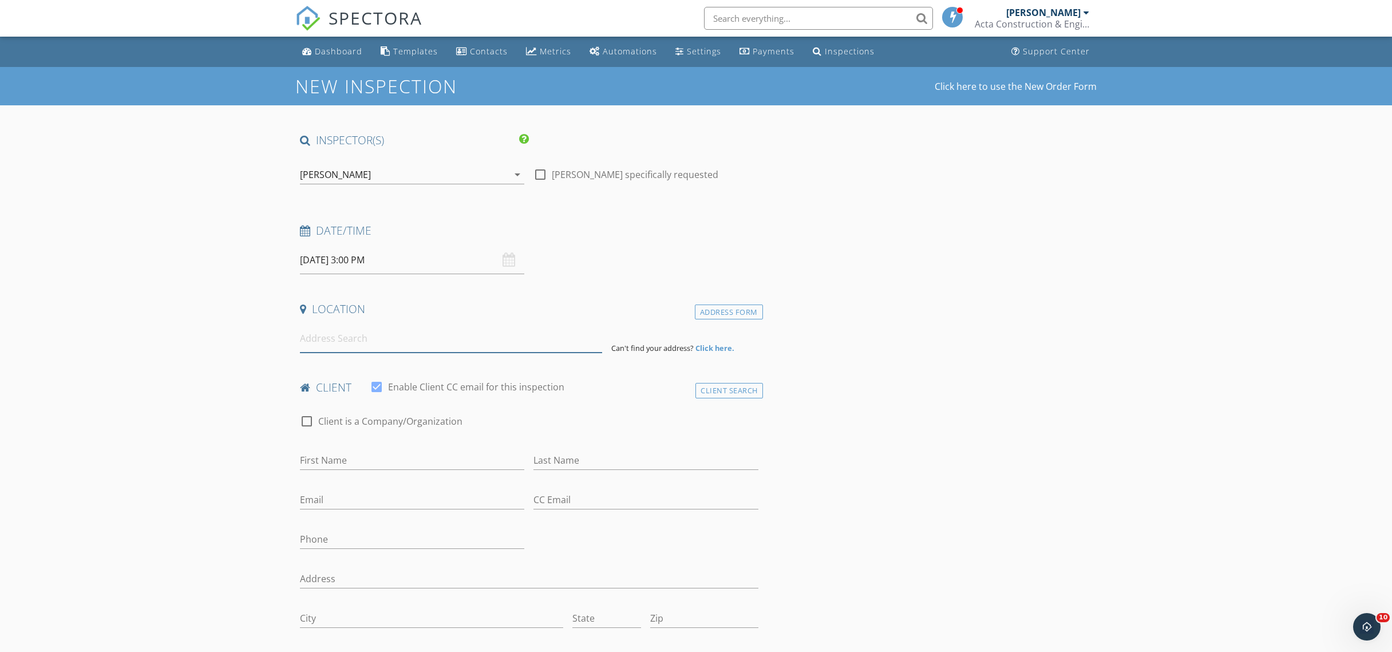
click at [463, 341] on input at bounding box center [451, 339] width 302 height 28
paste input "3191 Westwood Dr, Doraville, GA 30340"
type input "3191 Westwood Dr, Doraville, GA 30340, USA"
click at [658, 253] on div "Date/Time 09/29/2025 3:00 PM" at bounding box center [529, 248] width 468 height 51
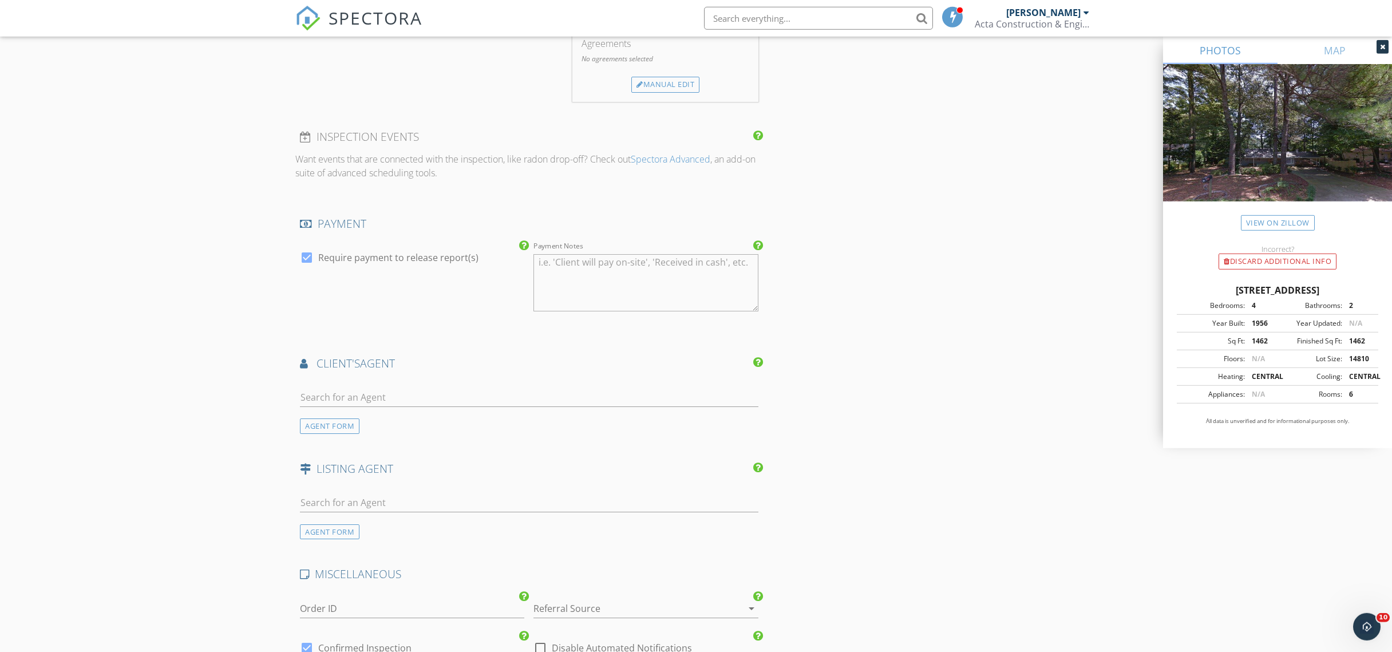
scroll to position [1177, 0]
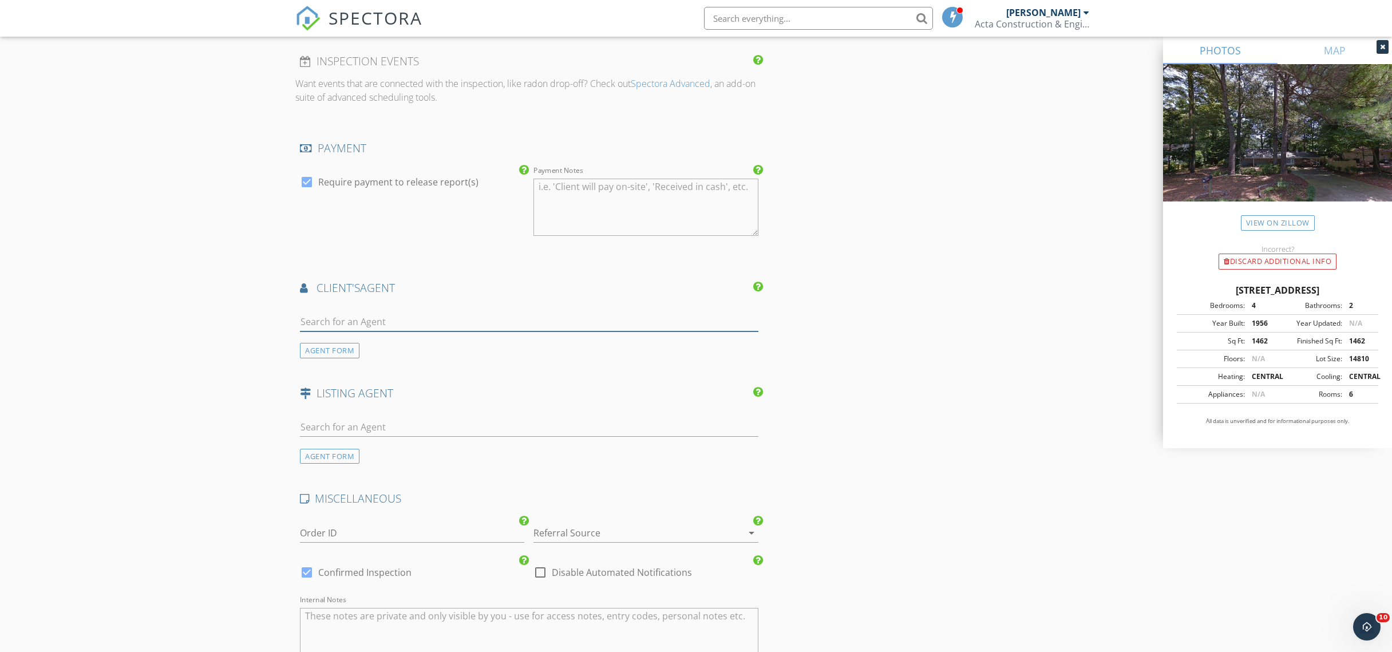
click at [380, 321] on input "text" at bounding box center [529, 321] width 458 height 19
type input "zhongxia"
click at [392, 336] on div "Zhongxia Guan" at bounding box center [368, 343] width 71 height 14
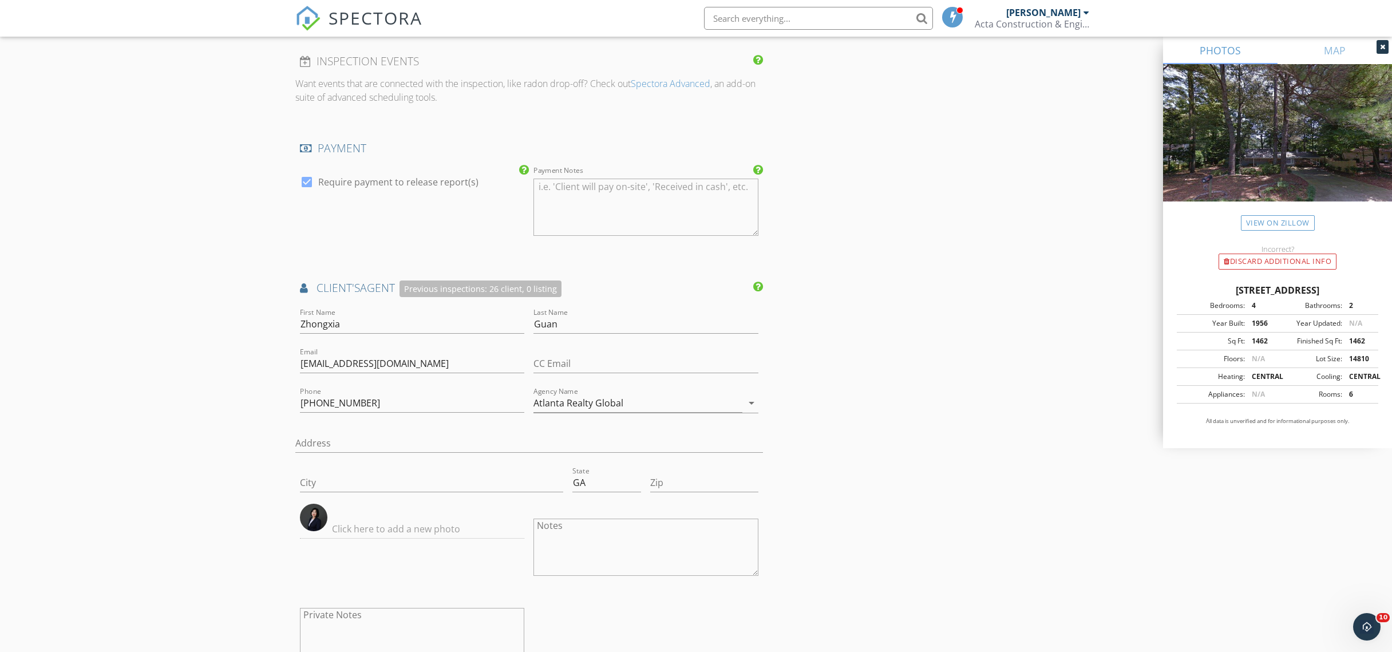
click at [746, 247] on div at bounding box center [645, 249] width 224 height 7
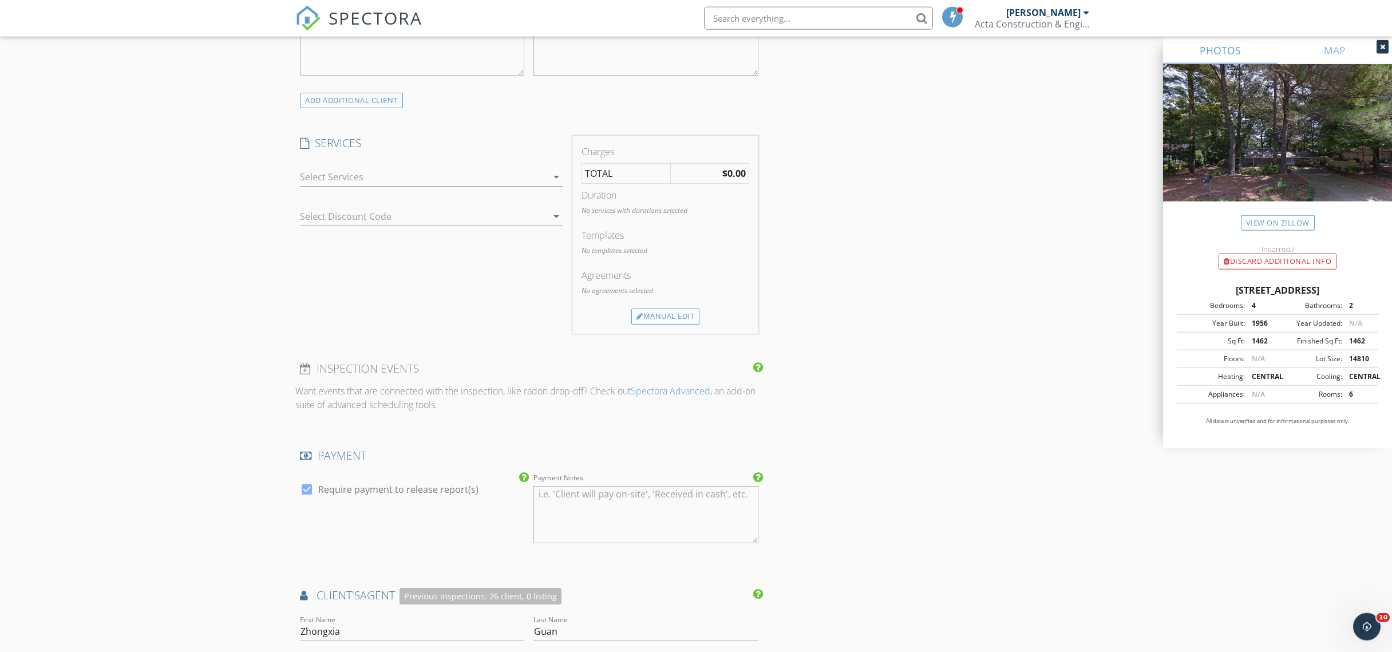
scroll to position [743, 0]
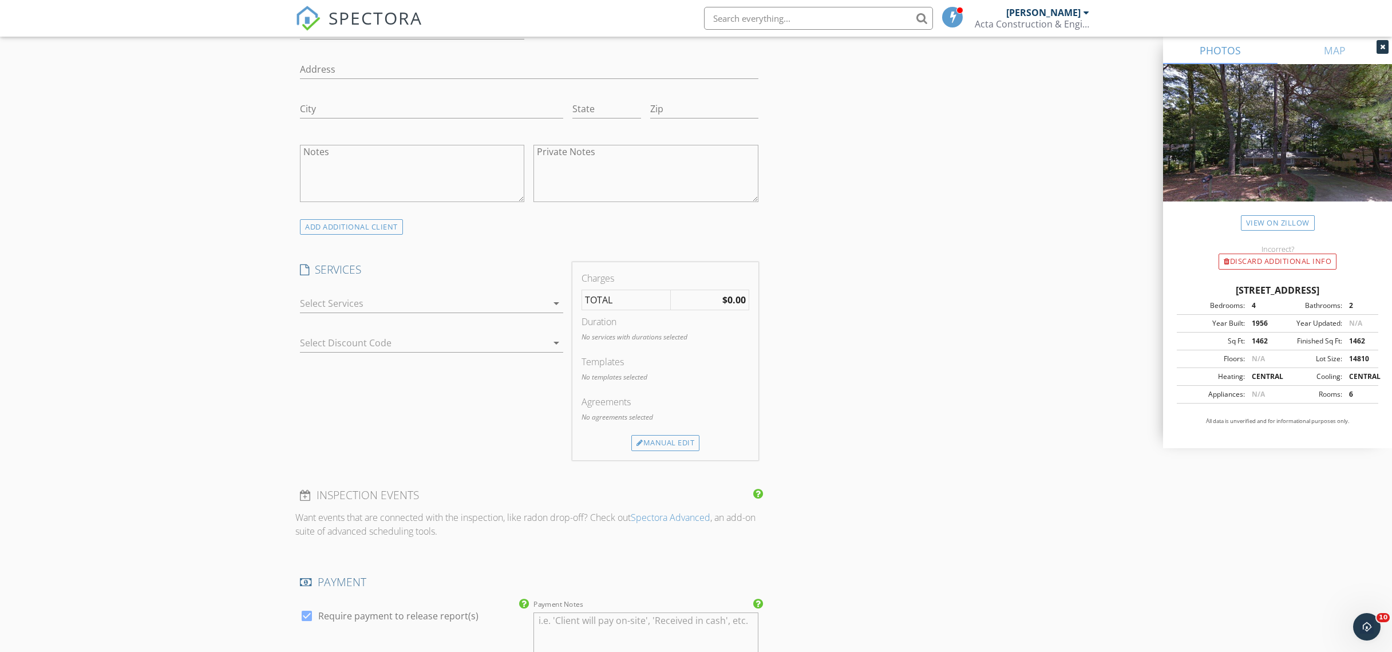
click at [353, 300] on div at bounding box center [423, 303] width 247 height 18
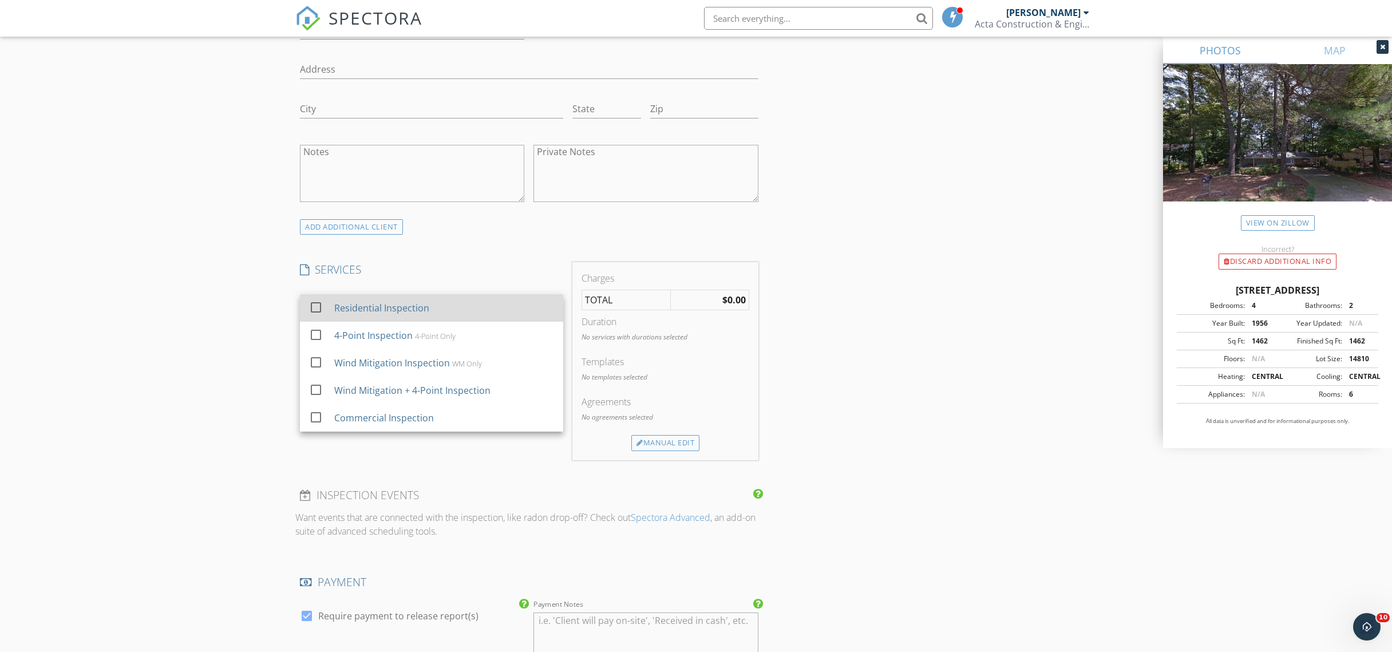
click at [346, 307] on div "Residential Inspection" at bounding box center [381, 308] width 95 height 14
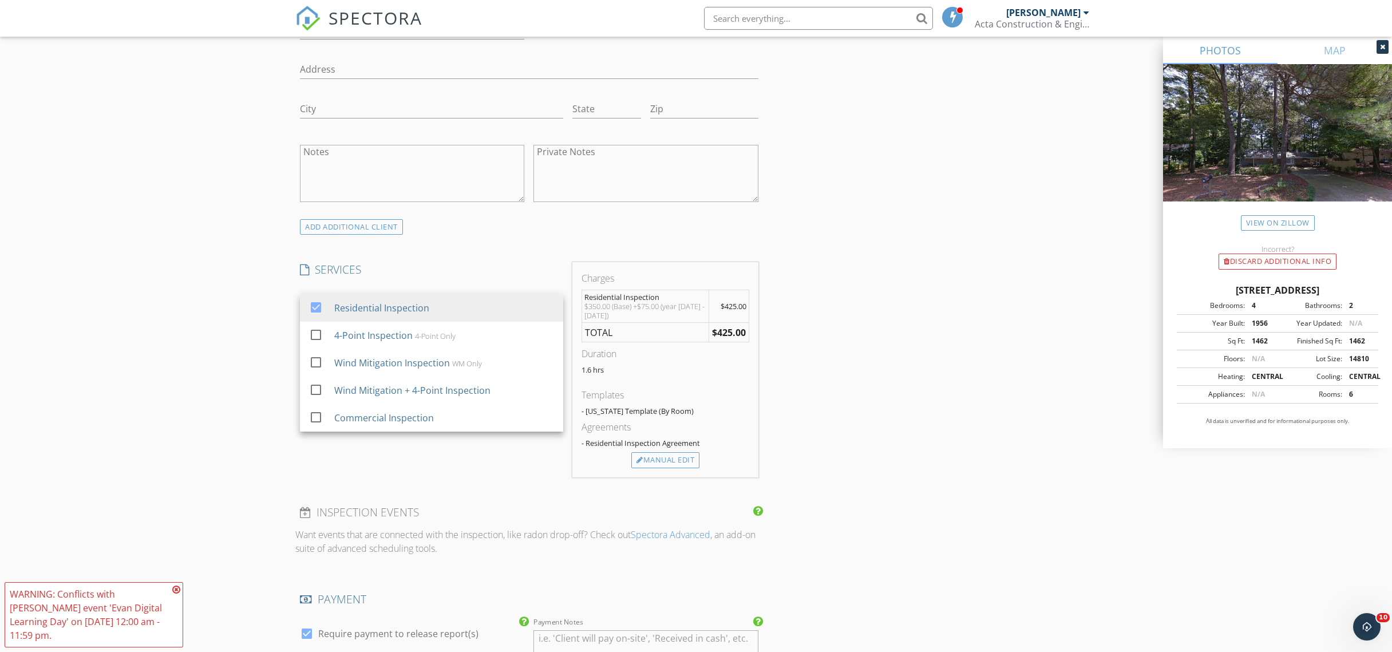
click at [774, 262] on div "INSPECTOR(S) check_box Michael Cui PRIMARY check_box_outline_blank Yishuai (Sea…" at bounding box center [695, 520] width 801 height 2262
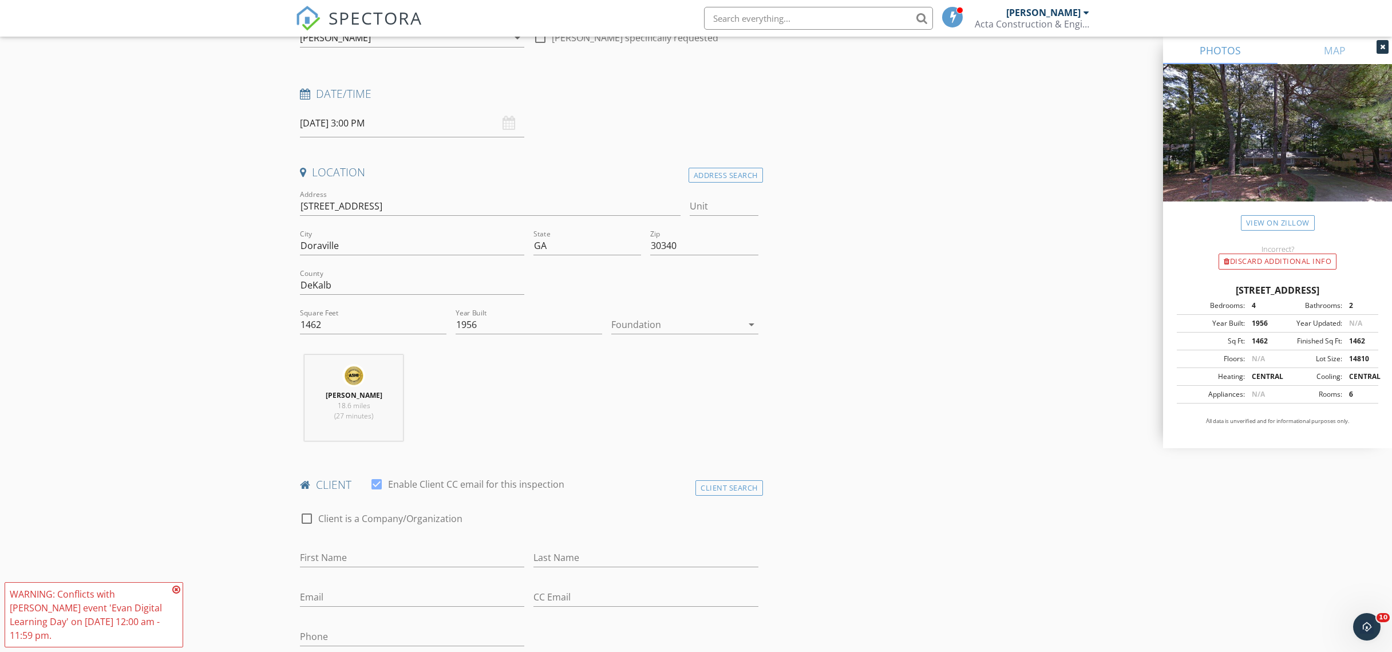
scroll to position [124, 0]
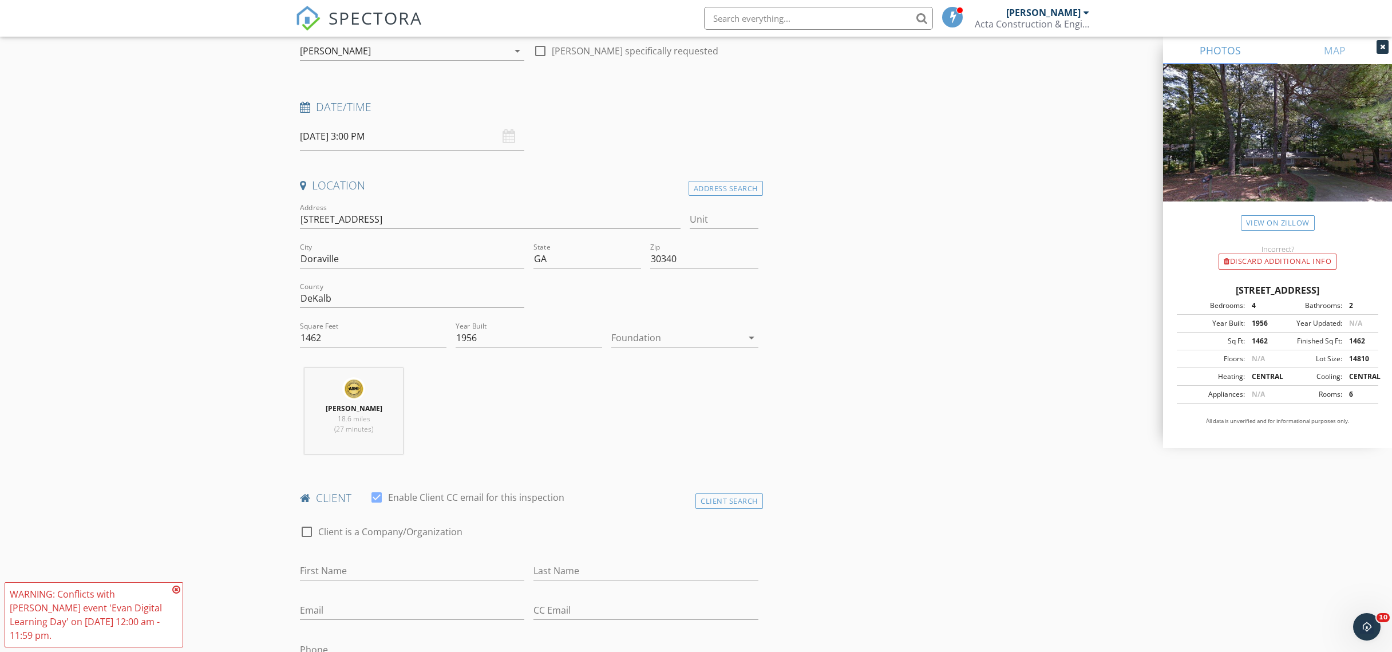
click at [699, 341] on div at bounding box center [676, 338] width 130 height 18
click at [690, 419] on div "Crawlspace" at bounding box center [684, 425] width 128 height 14
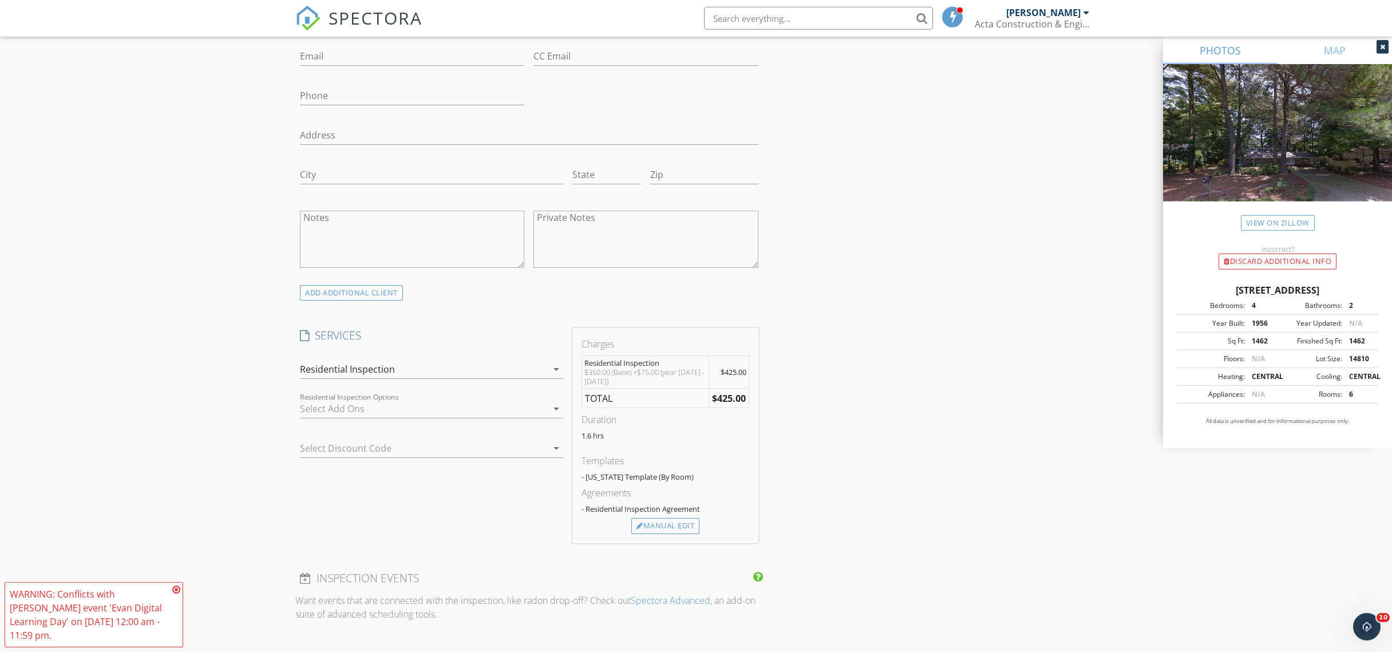
scroll to position [682, 0]
click at [840, 321] on div "INSPECTOR(S) check_box Michael Cui PRIMARY check_box_outline_blank Yishuai (Sea…" at bounding box center [695, 582] width 801 height 2262
click at [656, 515] on div "Manual Edit" at bounding box center [665, 522] width 68 height 16
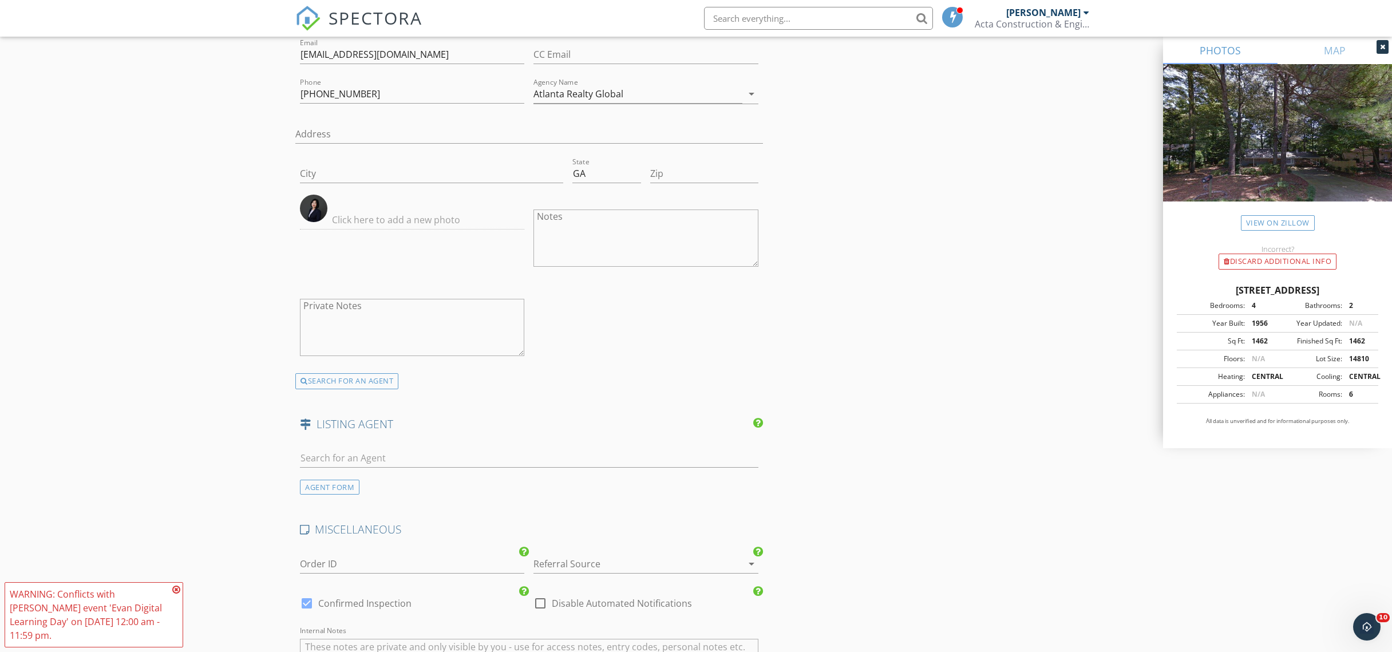
scroll to position [1878, 0]
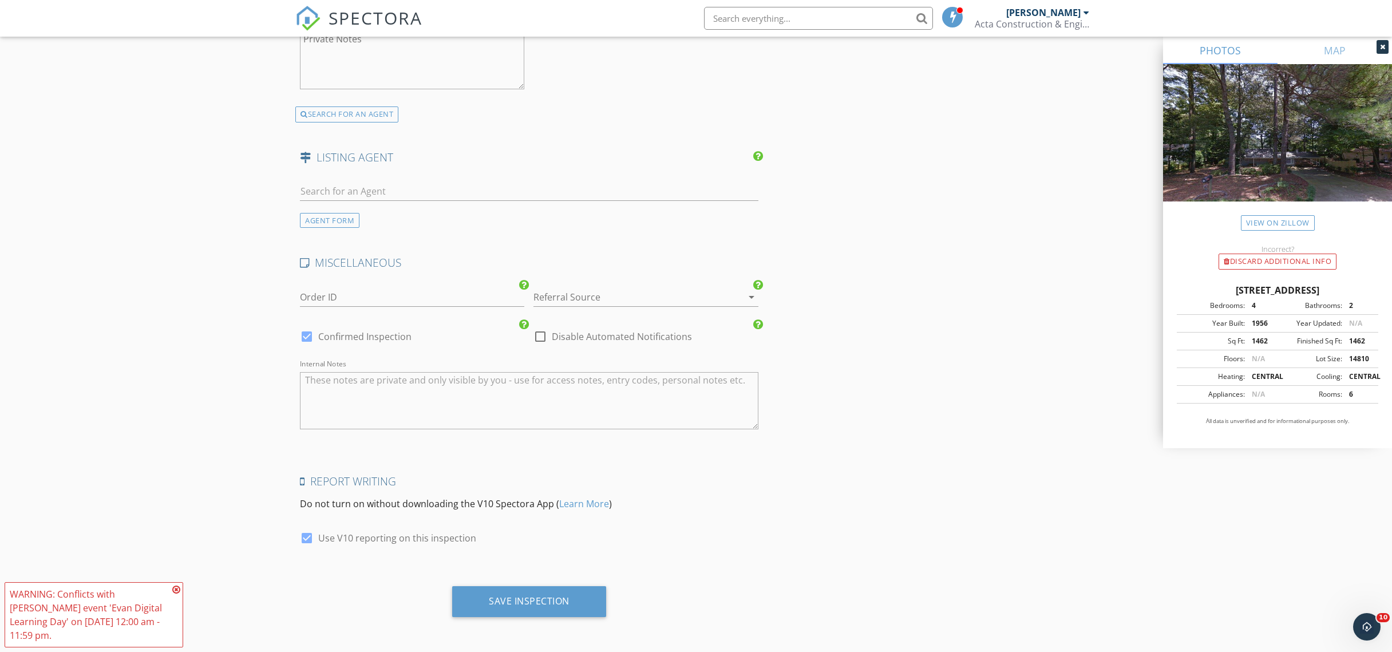
click at [670, 331] on label "Disable Automated Notifications" at bounding box center [622, 336] width 140 height 11
checkbox input "true"
click at [567, 591] on div "Save Inspection" at bounding box center [529, 601] width 154 height 31
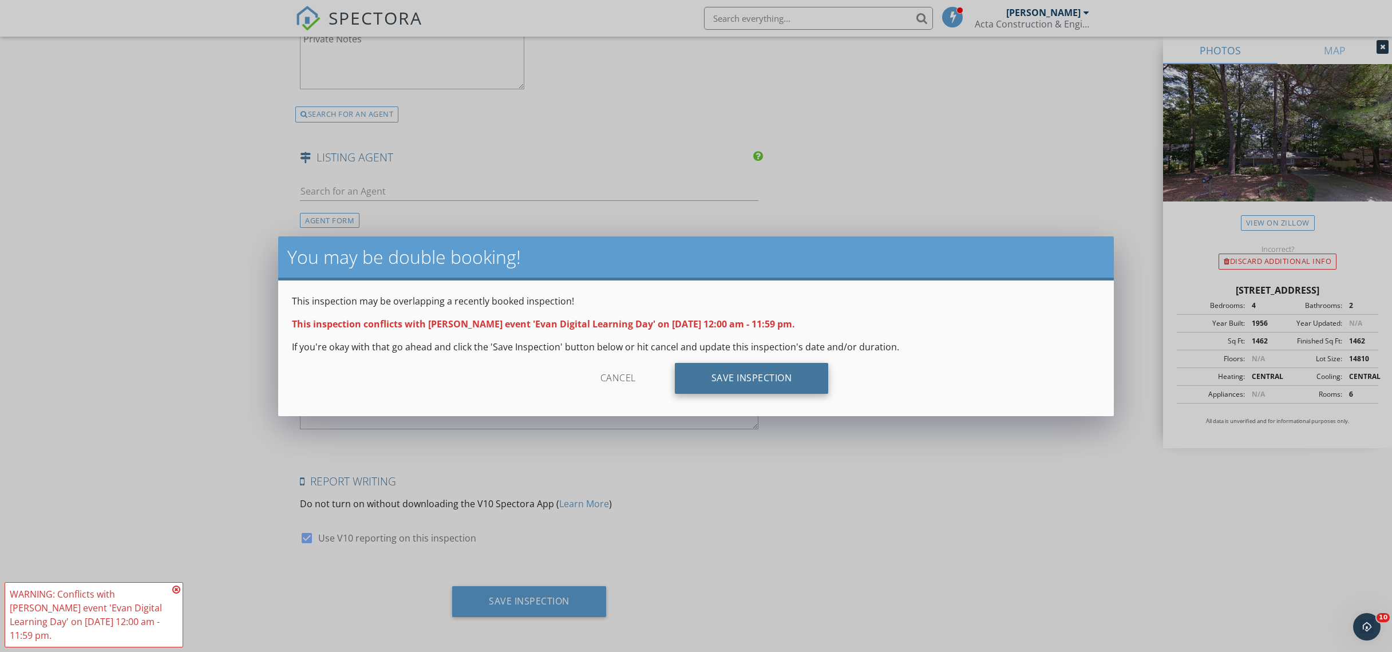
click at [694, 388] on div "Save Inspection" at bounding box center [752, 378] width 154 height 31
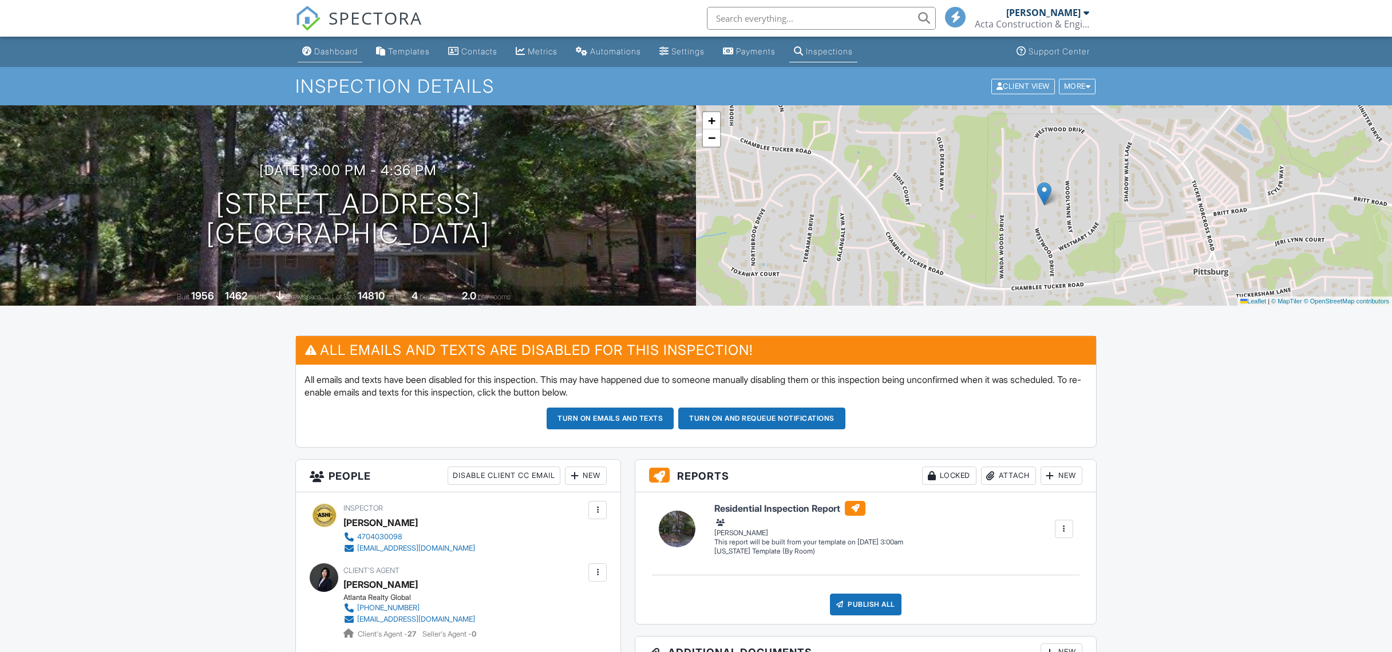
click at [345, 52] on div "Dashboard" at bounding box center [335, 51] width 43 height 10
